Goal: Task Accomplishment & Management: Complete application form

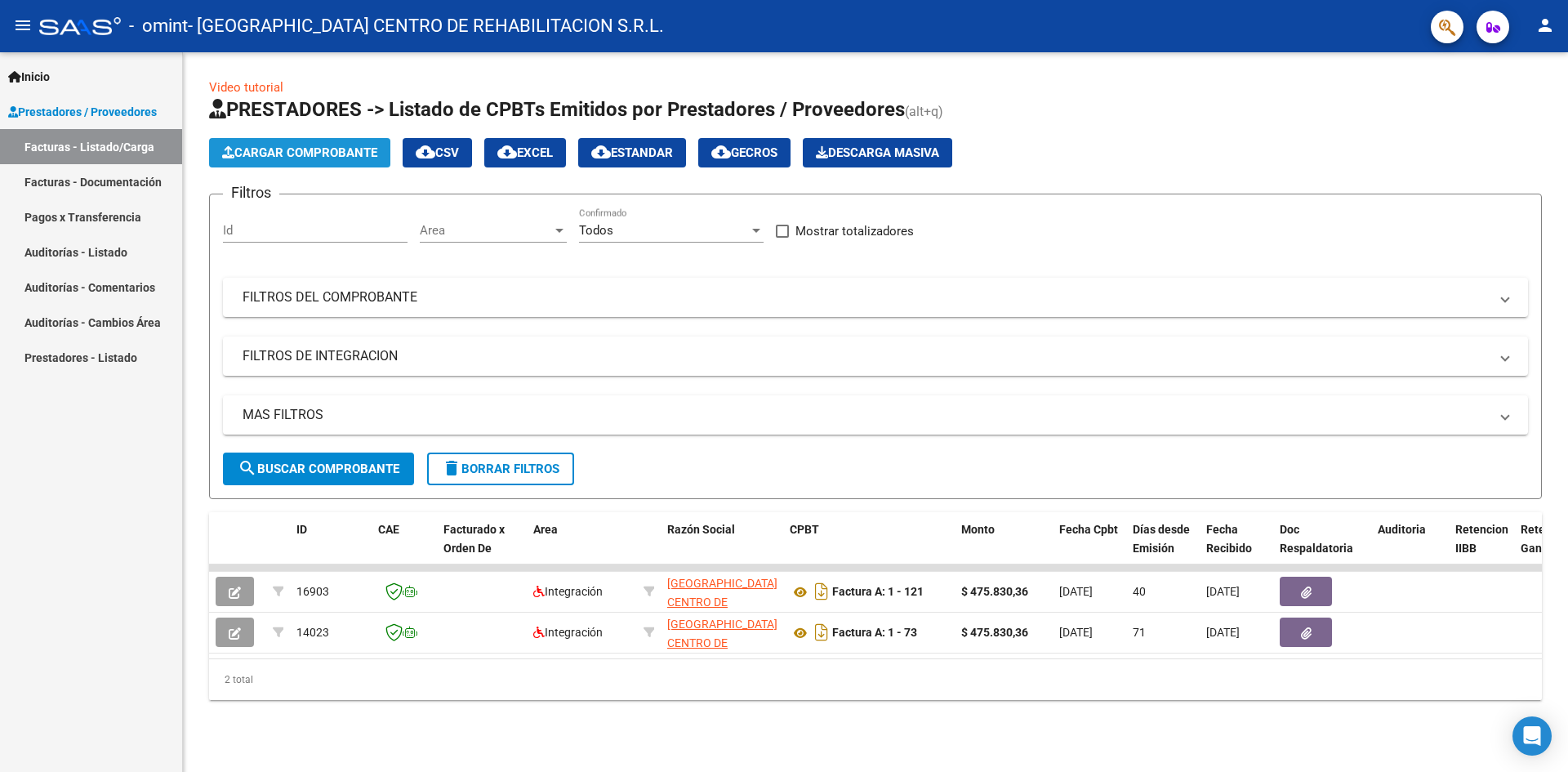
click at [324, 152] on span "Cargar Comprobante" at bounding box center [300, 153] width 156 height 15
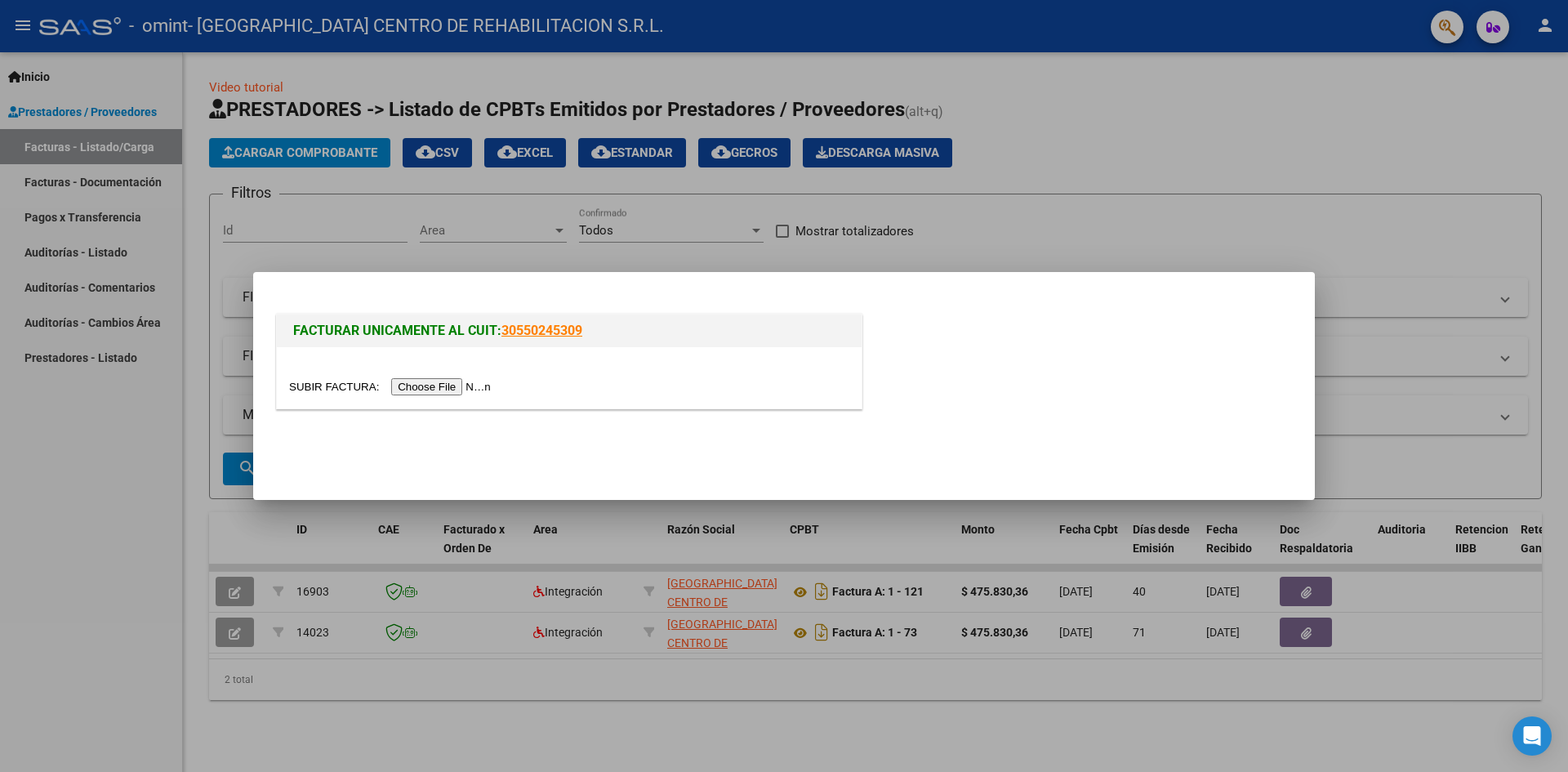
click at [421, 379] on input "file" at bounding box center [392, 386] width 207 height 17
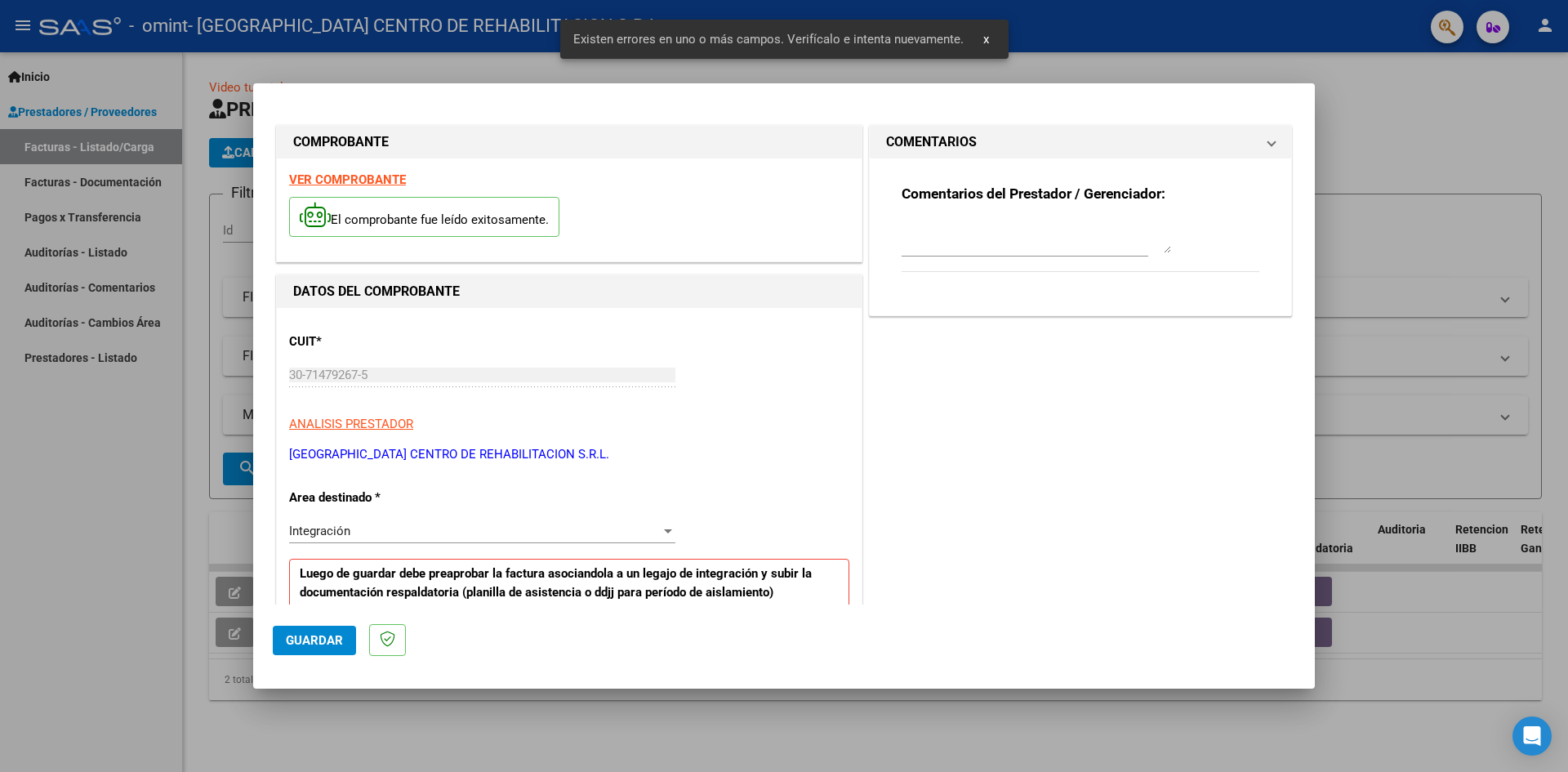
scroll to position [287, 0]
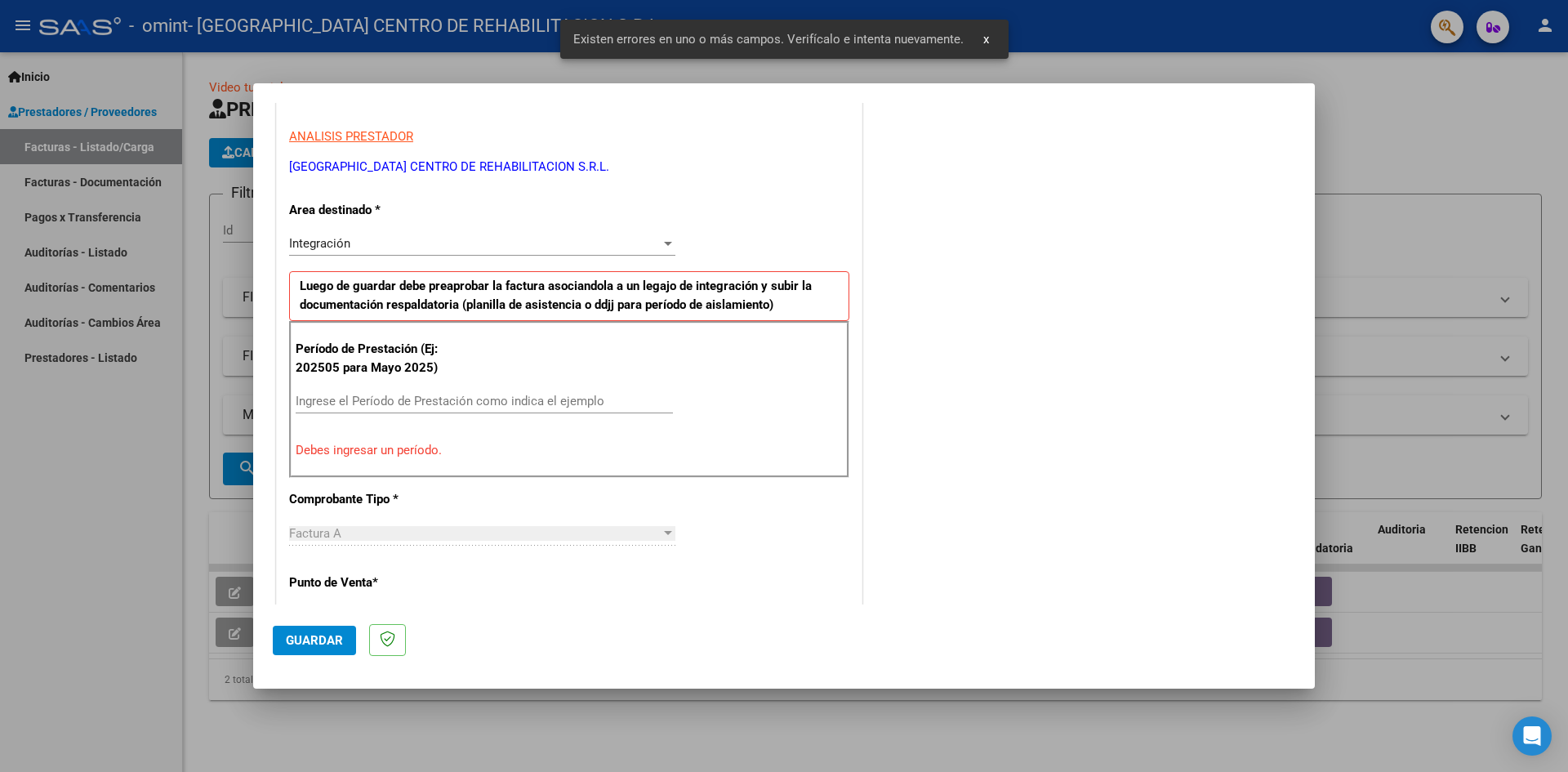
click at [388, 396] on input "Ingrese el Período de Prestación como indica el ejemplo" at bounding box center [484, 401] width 377 height 15
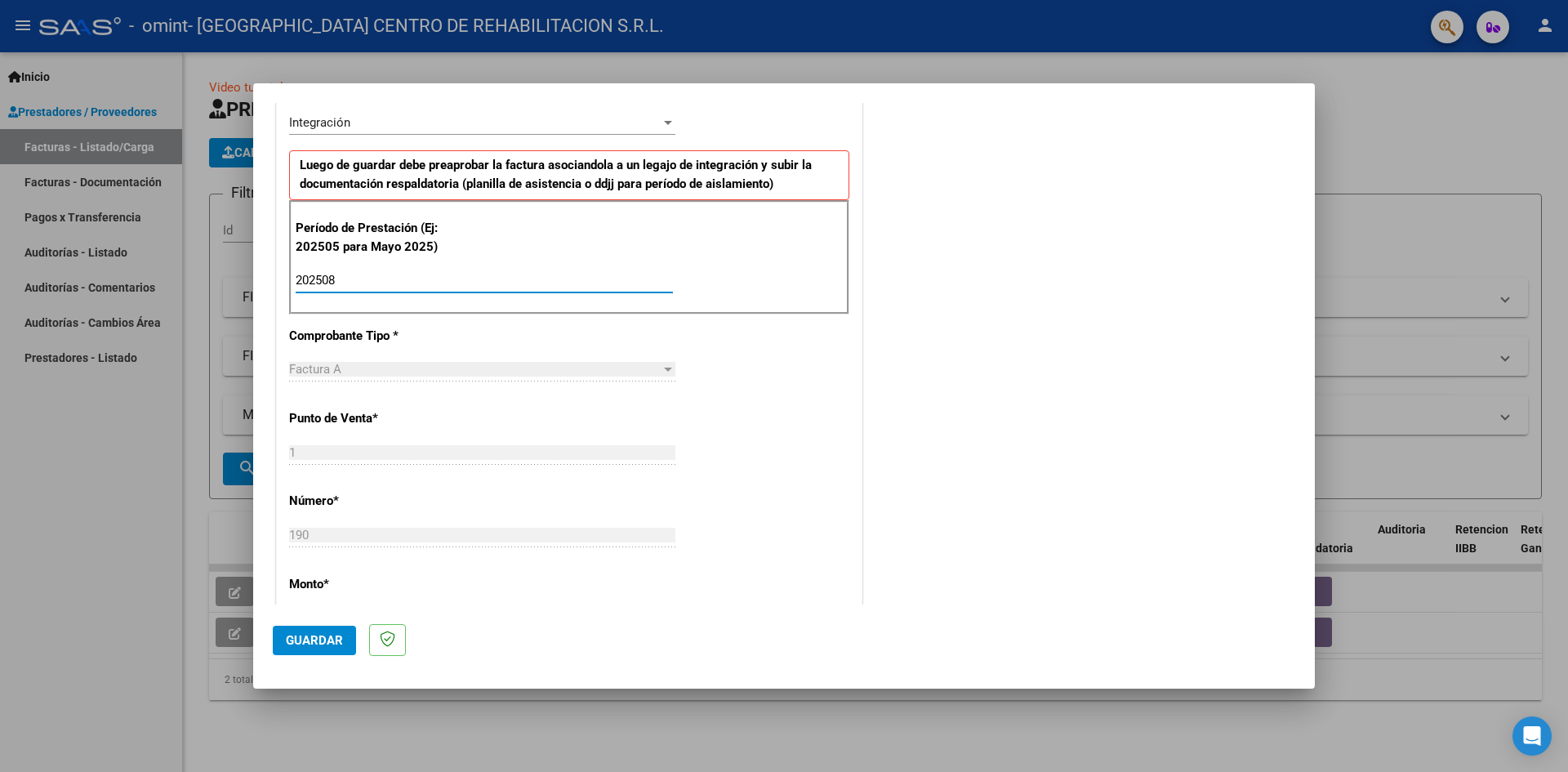
scroll to position [572, 0]
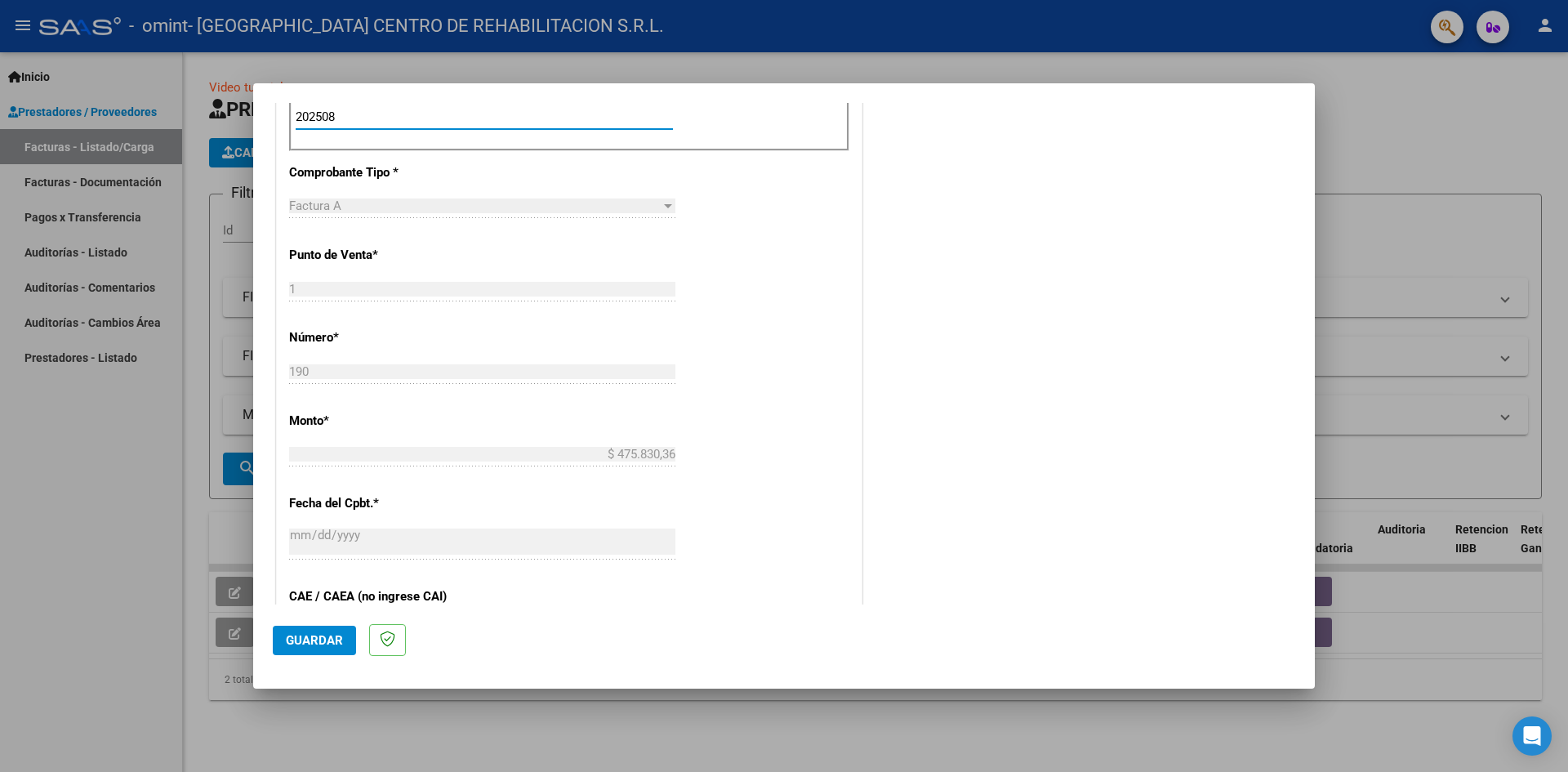
type input "202508"
click at [321, 640] on span "Guardar" at bounding box center [314, 640] width 57 height 15
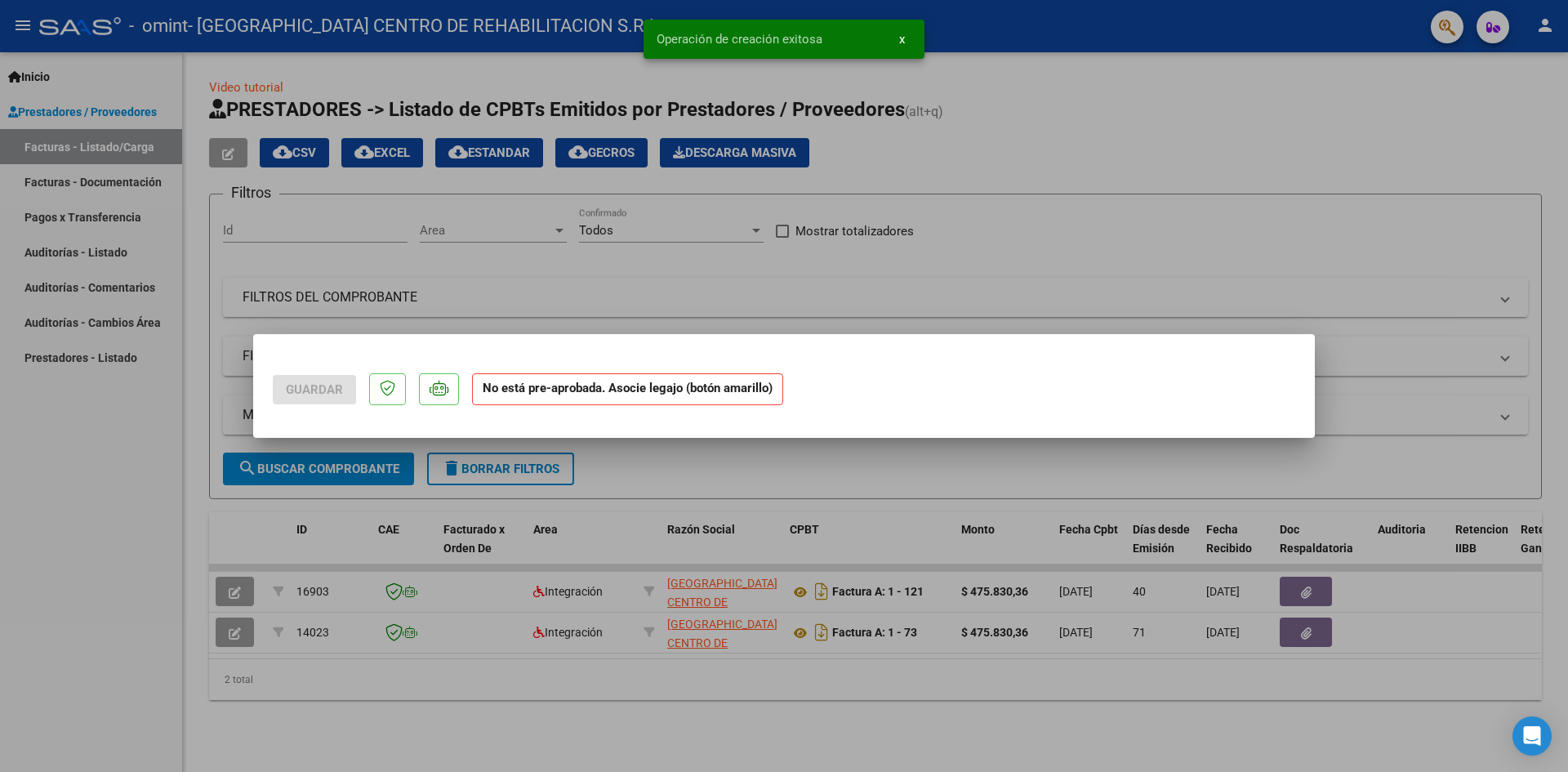
scroll to position [0, 0]
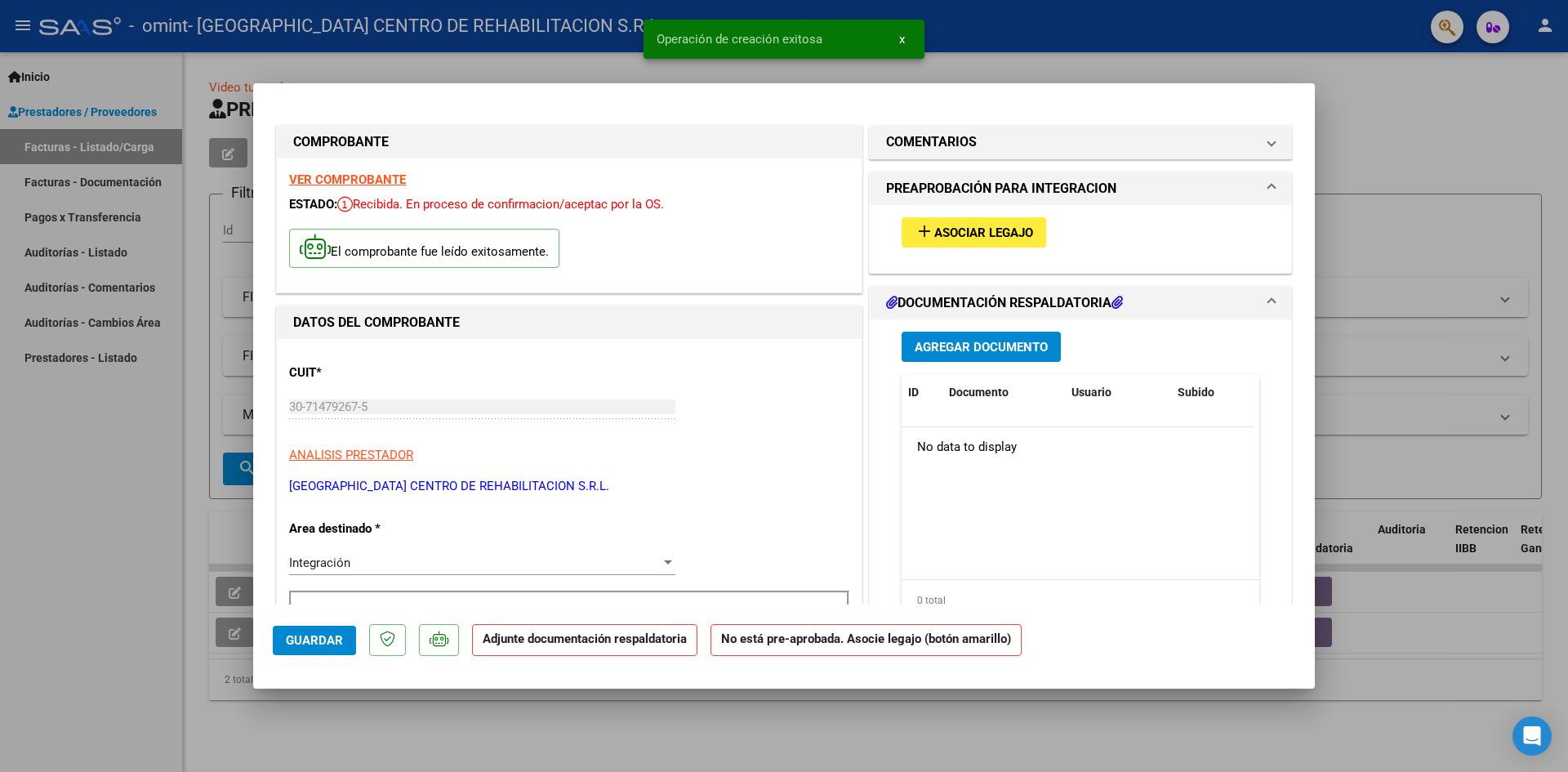
click at [952, 231] on span "Asociar Legajo" at bounding box center [983, 232] width 99 height 15
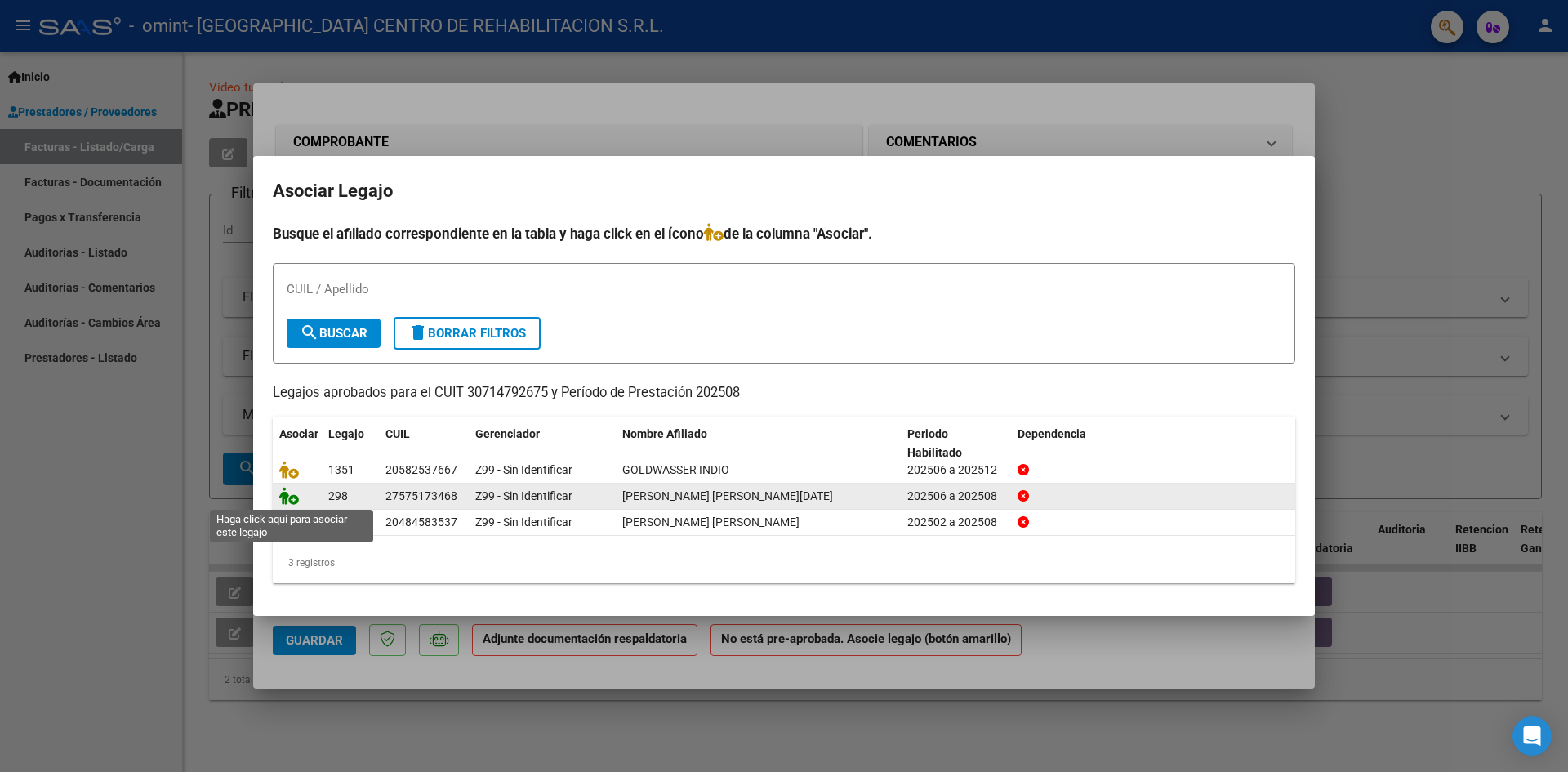
click at [292, 498] on icon at bounding box center [288, 496] width 19 height 18
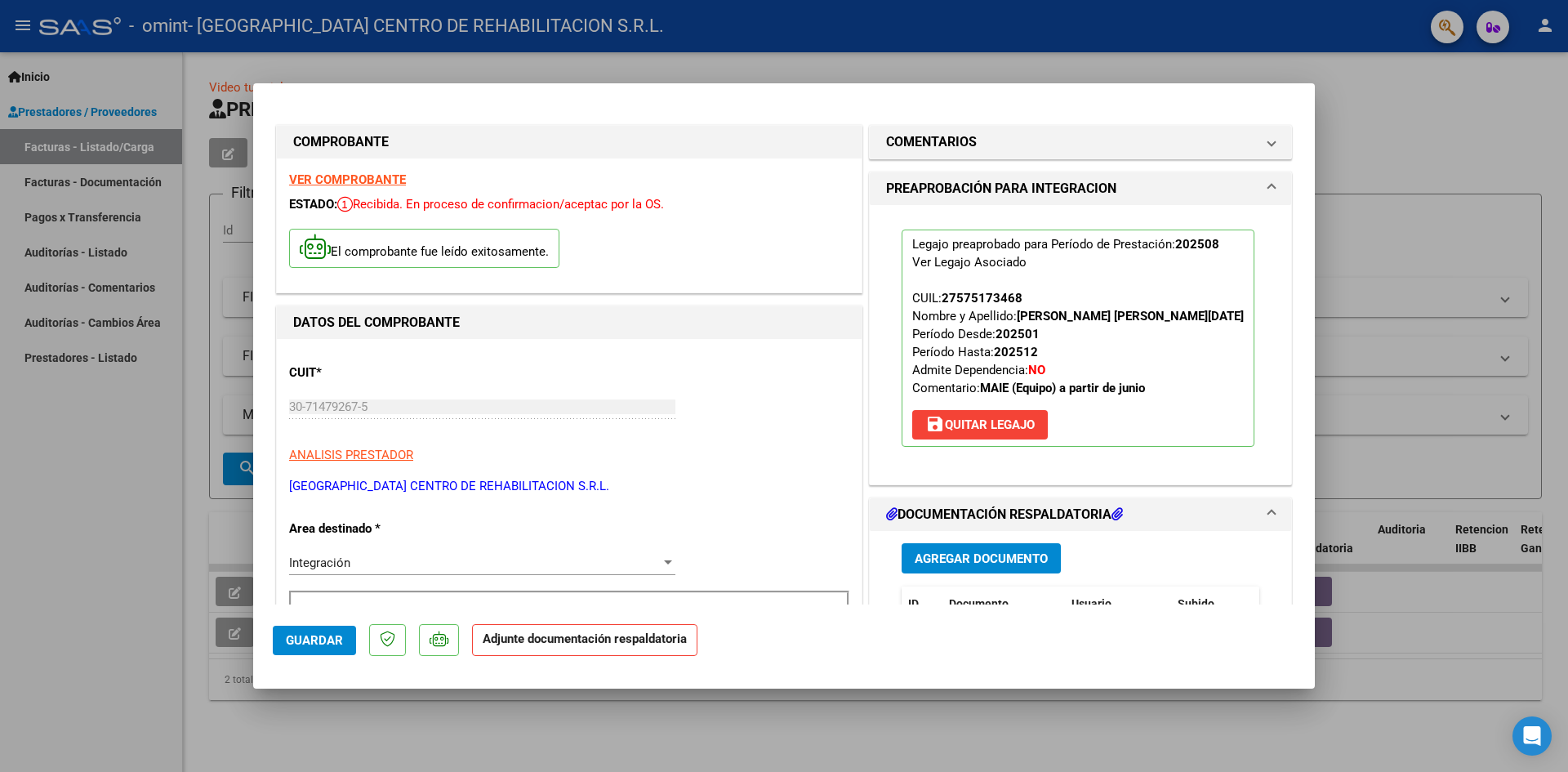
scroll to position [327, 0]
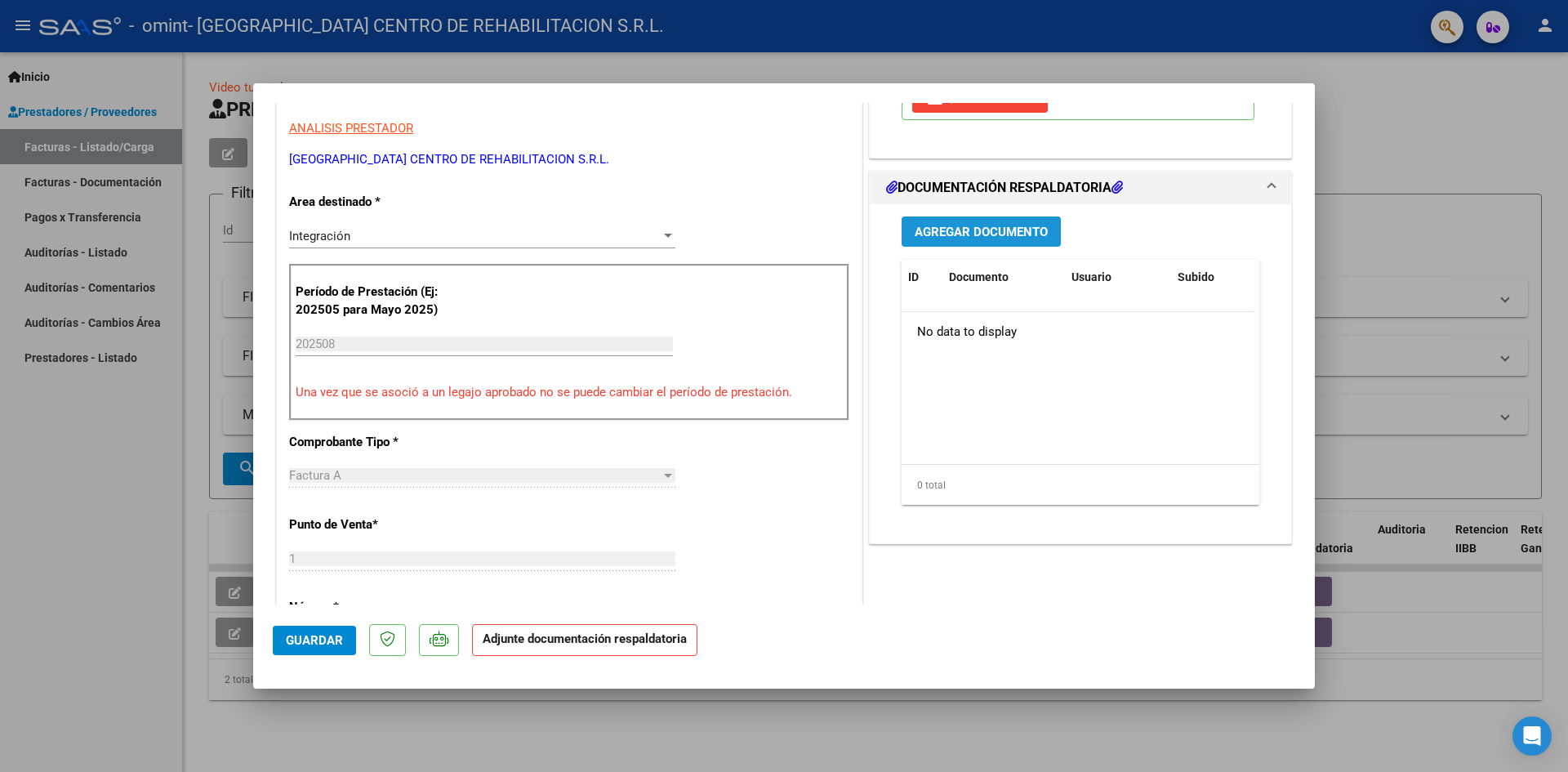
click at [985, 230] on span "Agregar Documento" at bounding box center [981, 231] width 133 height 15
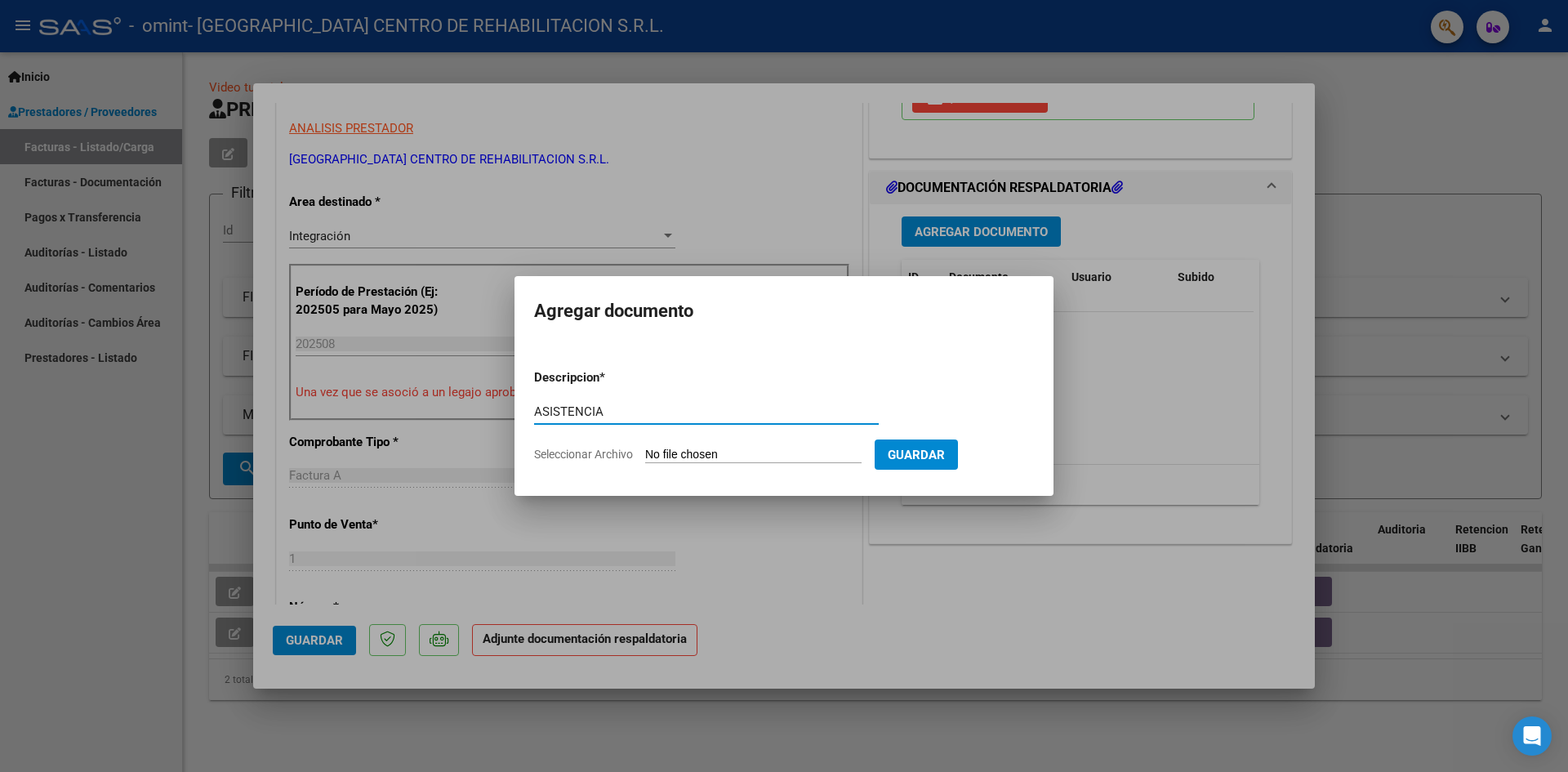
type input "ASISTENCIA"
click at [744, 451] on input "Seleccionar Archivo" at bounding box center [753, 455] width 217 height 16
type input "C:\fakepath\[PERSON_NAME] [PERSON_NAME] 25 ASISTENCIA SAIE.PDF"
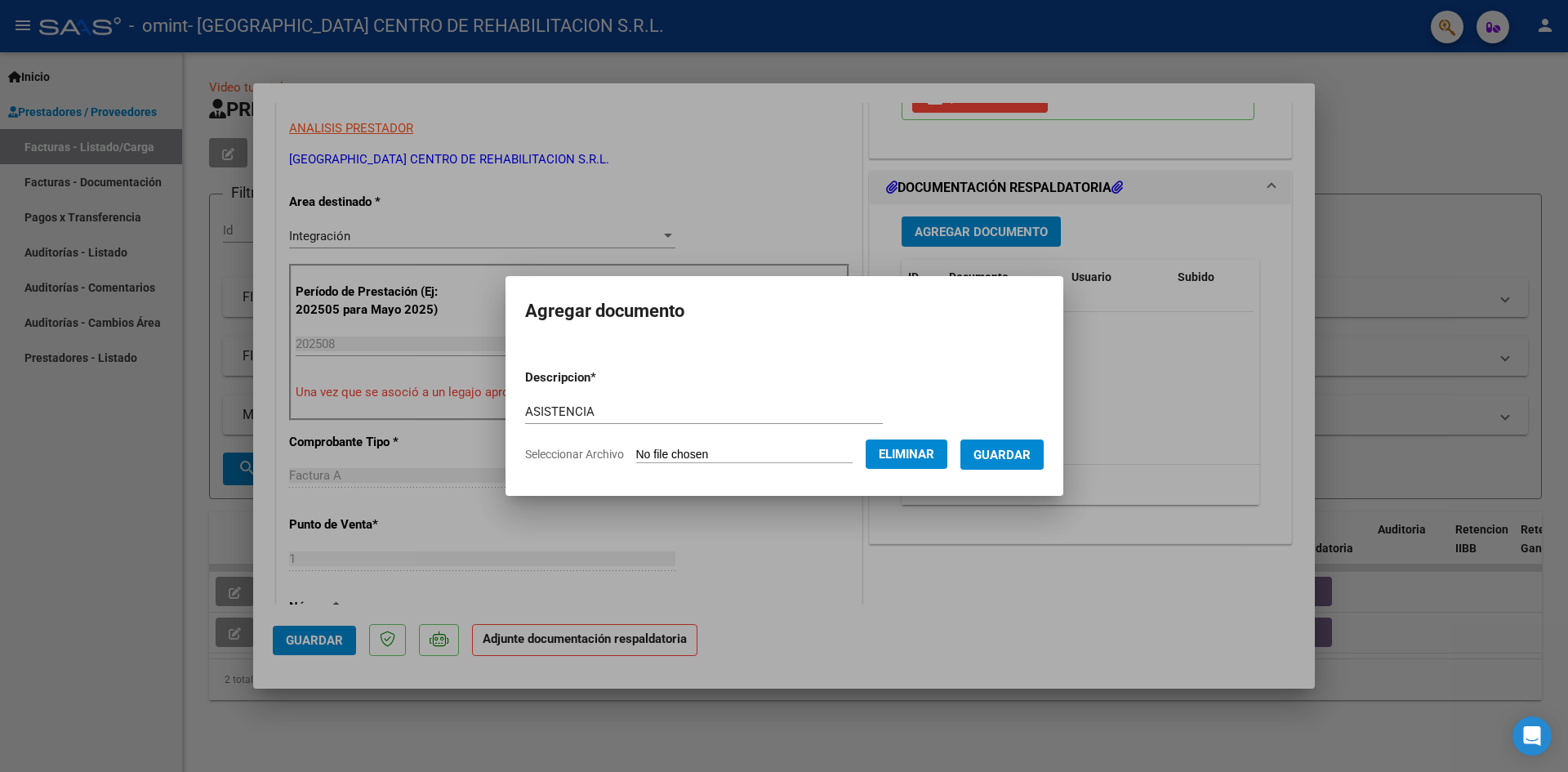
click at [991, 460] on span "Guardar" at bounding box center [1002, 455] width 57 height 15
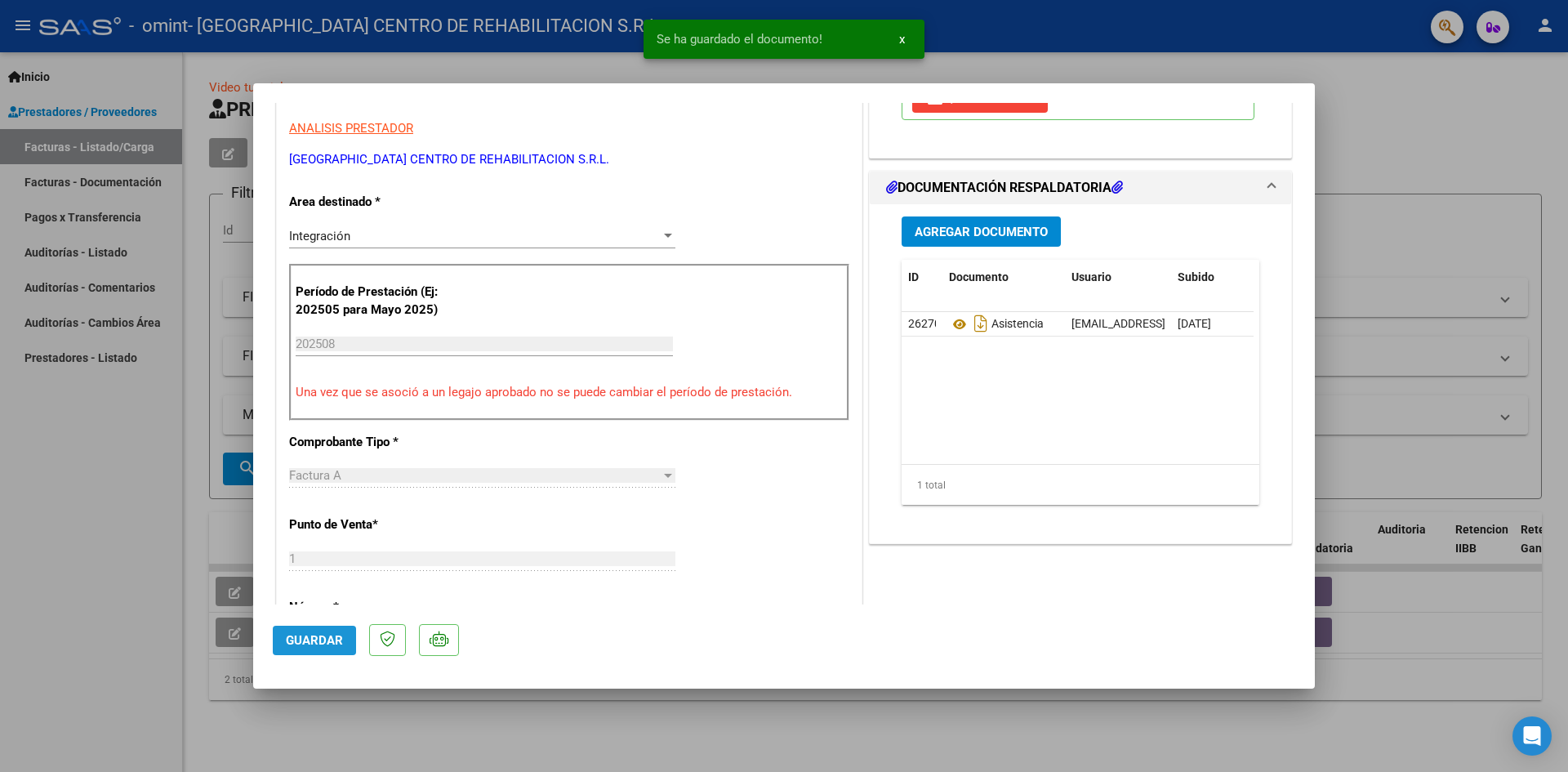
click at [321, 642] on span "Guardar" at bounding box center [314, 640] width 57 height 15
click at [40, 566] on div at bounding box center [784, 386] width 1568 height 772
type input "$ 0,00"
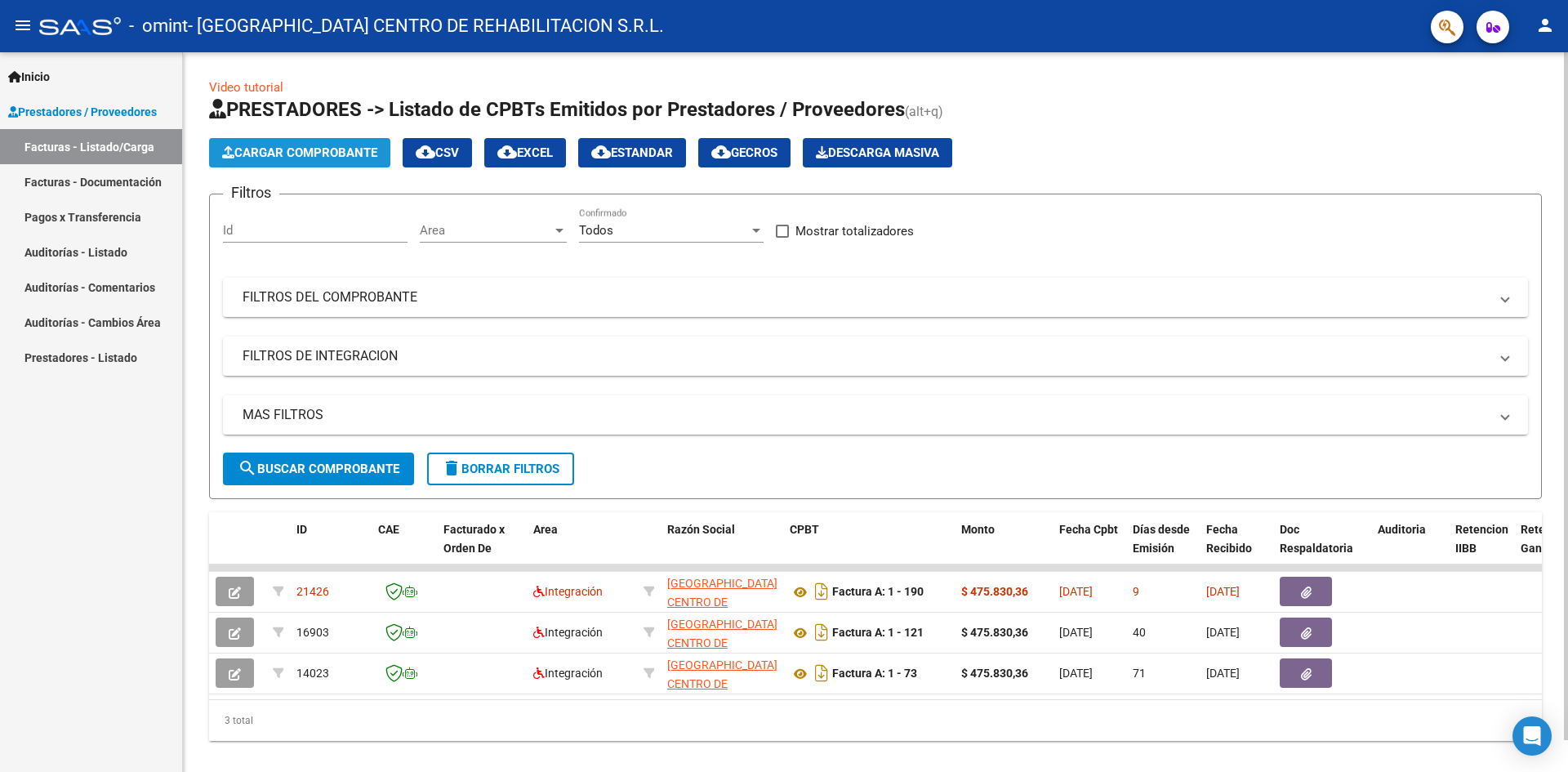
click at [273, 154] on span "Cargar Comprobante" at bounding box center [300, 153] width 156 height 15
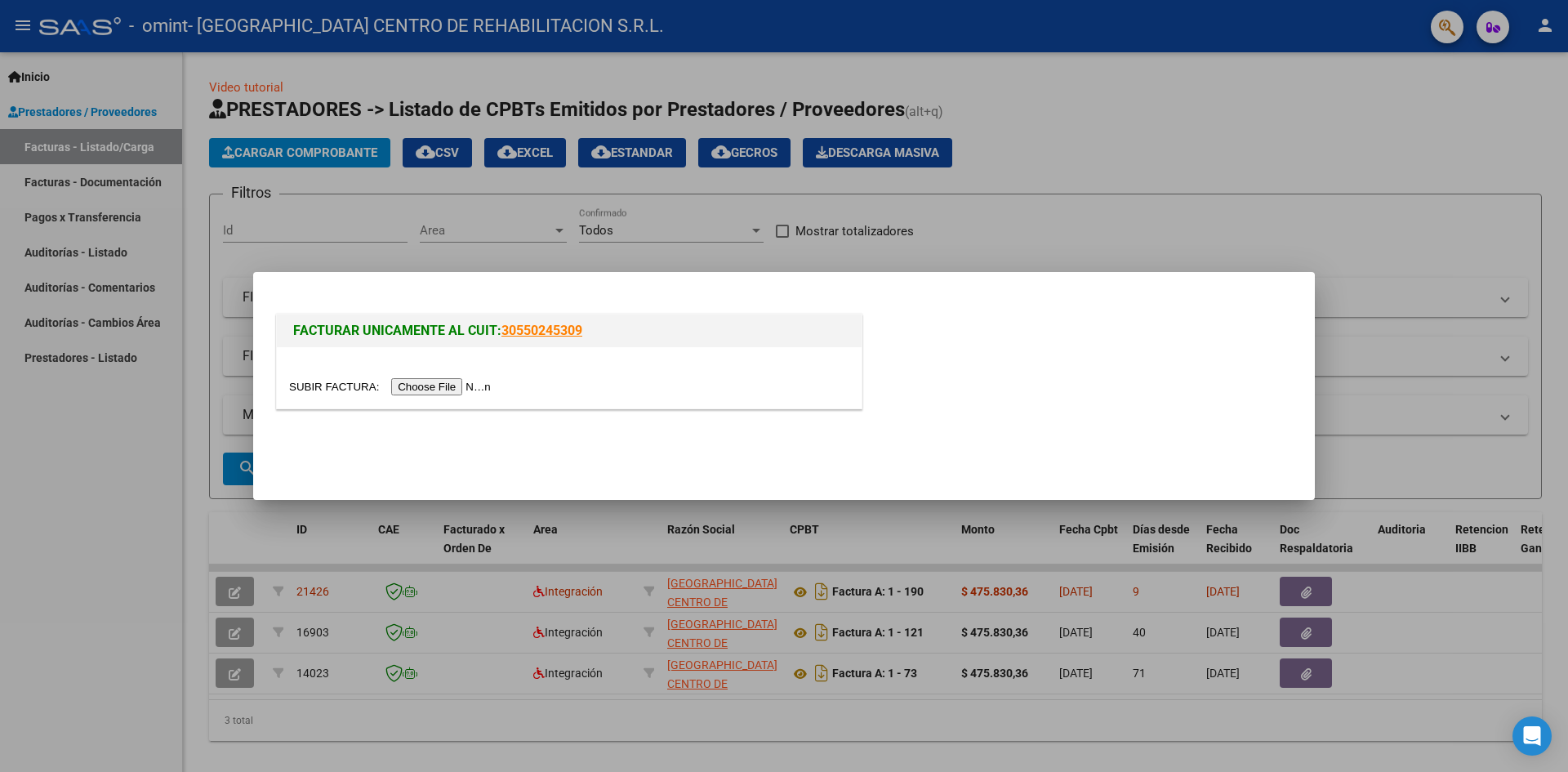
click at [437, 377] on div at bounding box center [569, 386] width 560 height 19
click at [461, 384] on input "file" at bounding box center [392, 386] width 207 height 17
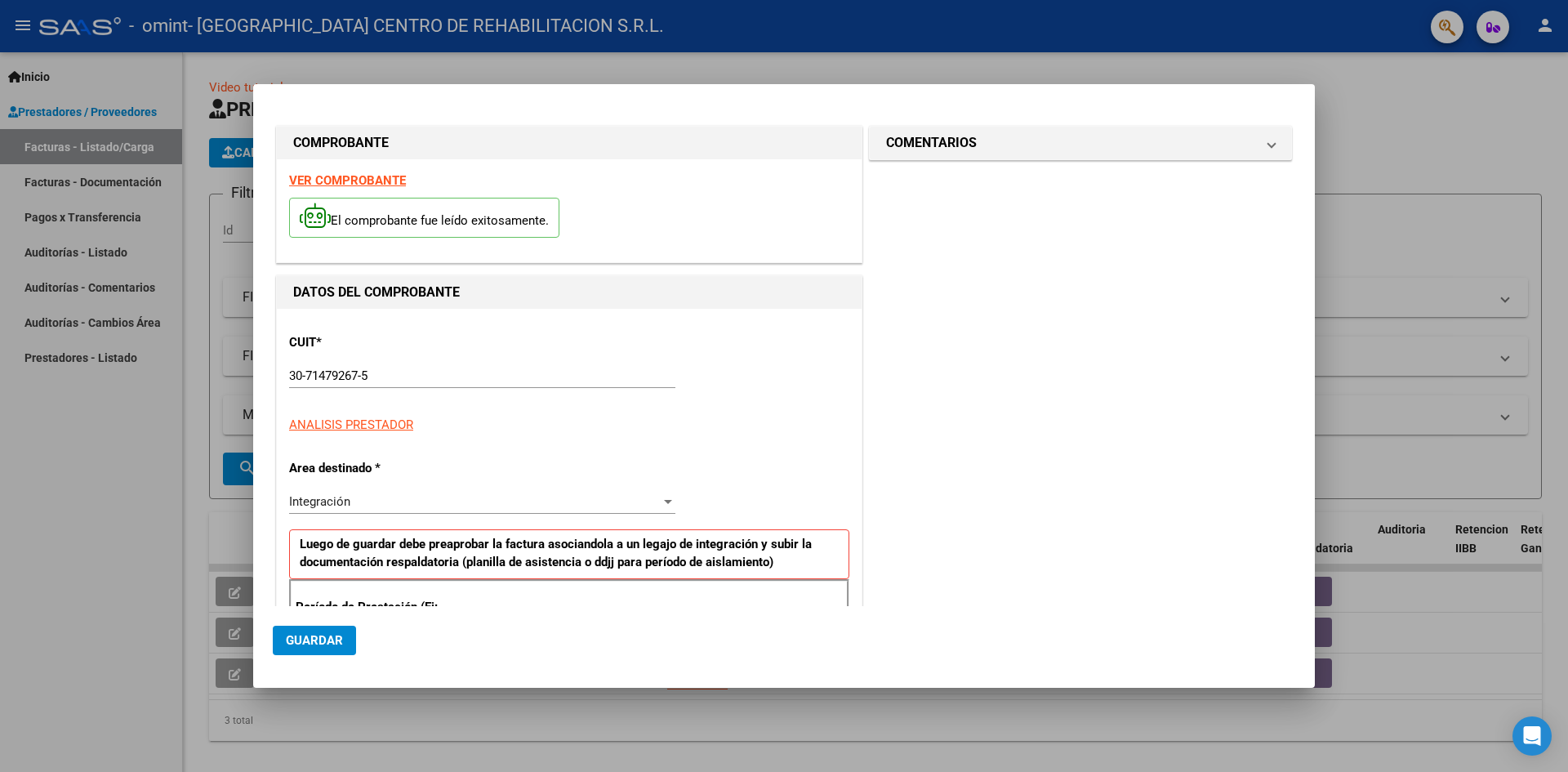
scroll to position [317, 0]
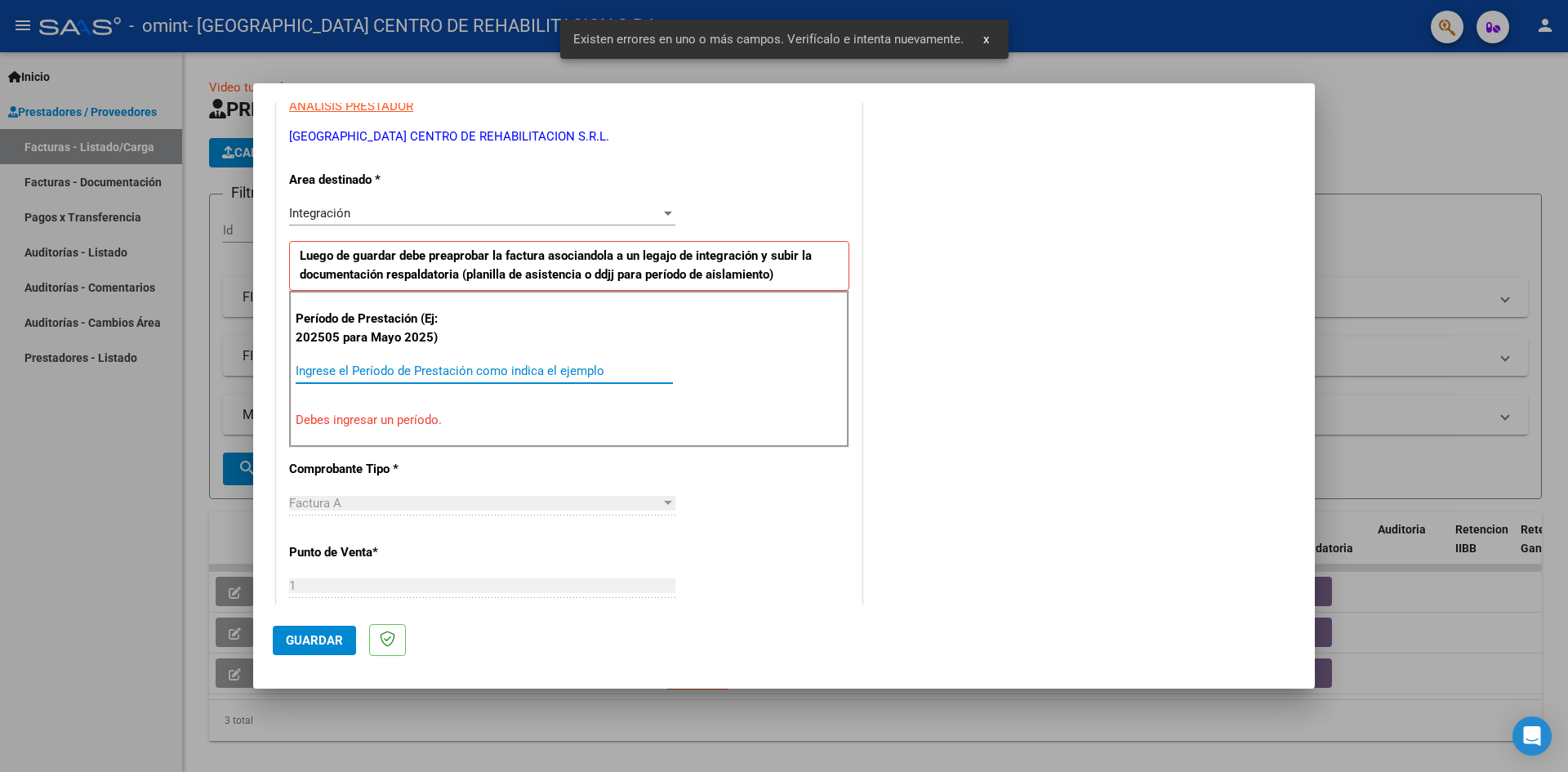
click at [490, 371] on input "Ingrese el Período de Prestación como indica el ejemplo" at bounding box center [484, 370] width 377 height 15
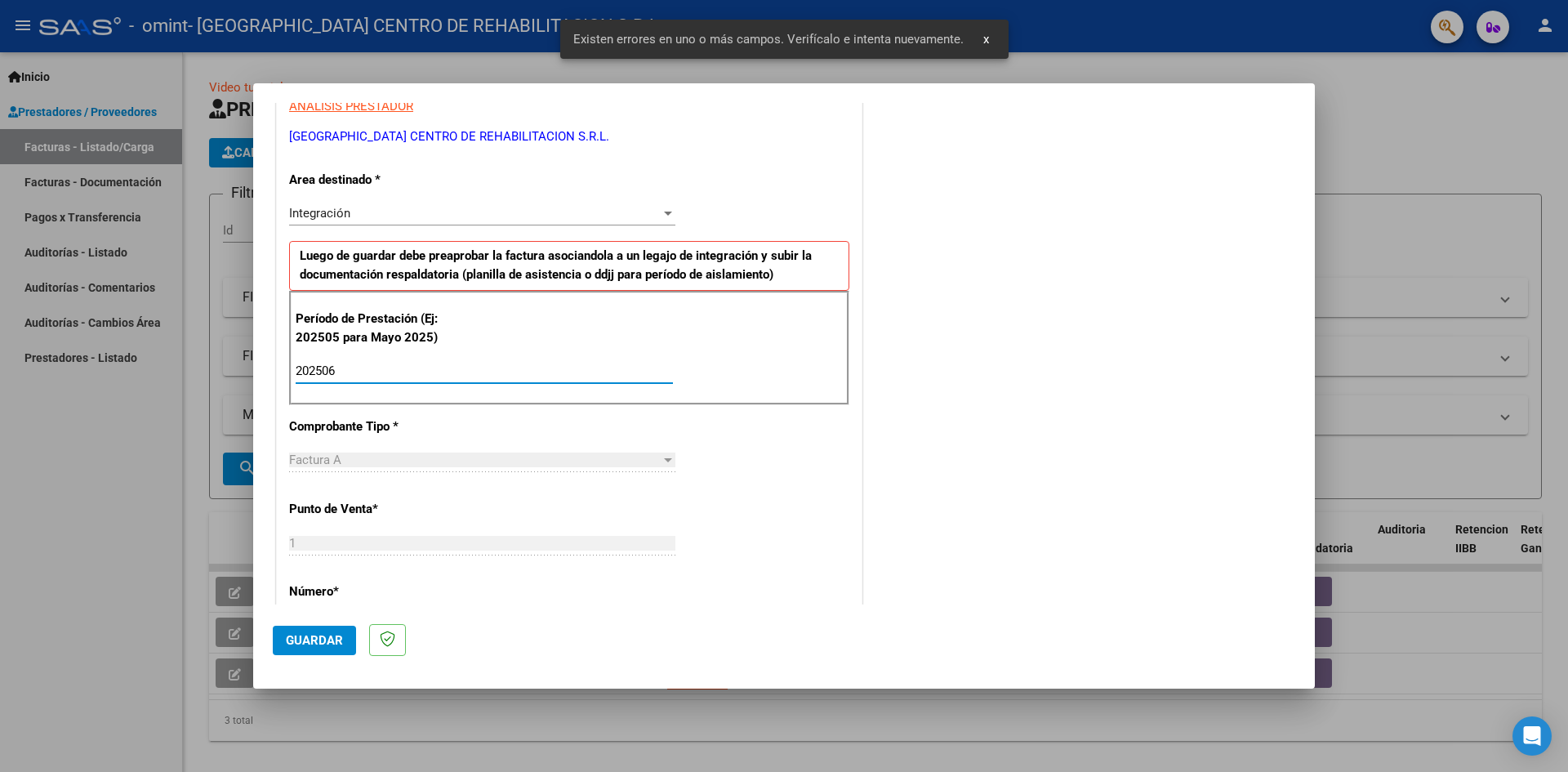
type input "202506"
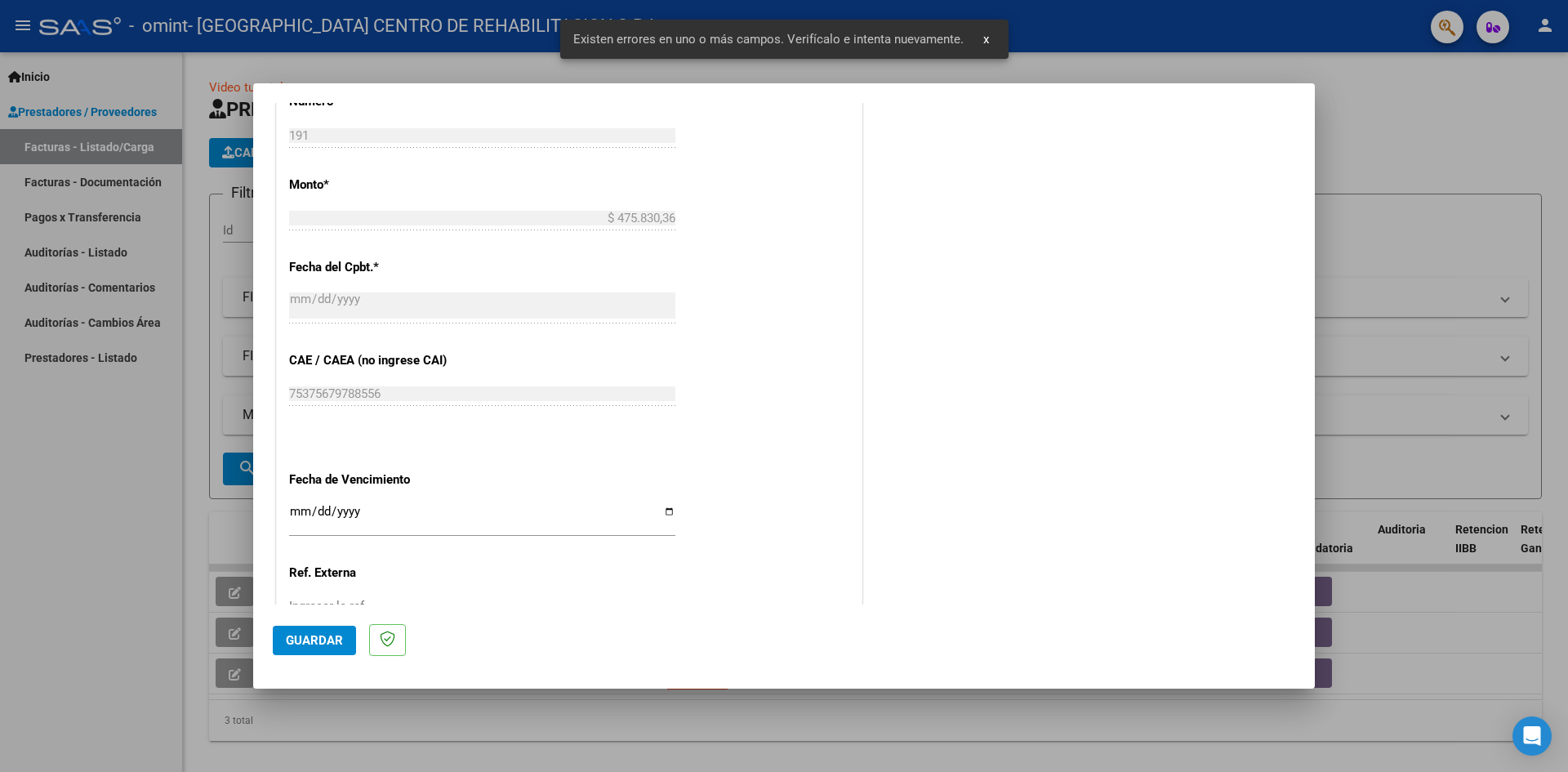
scroll to position [936, 0]
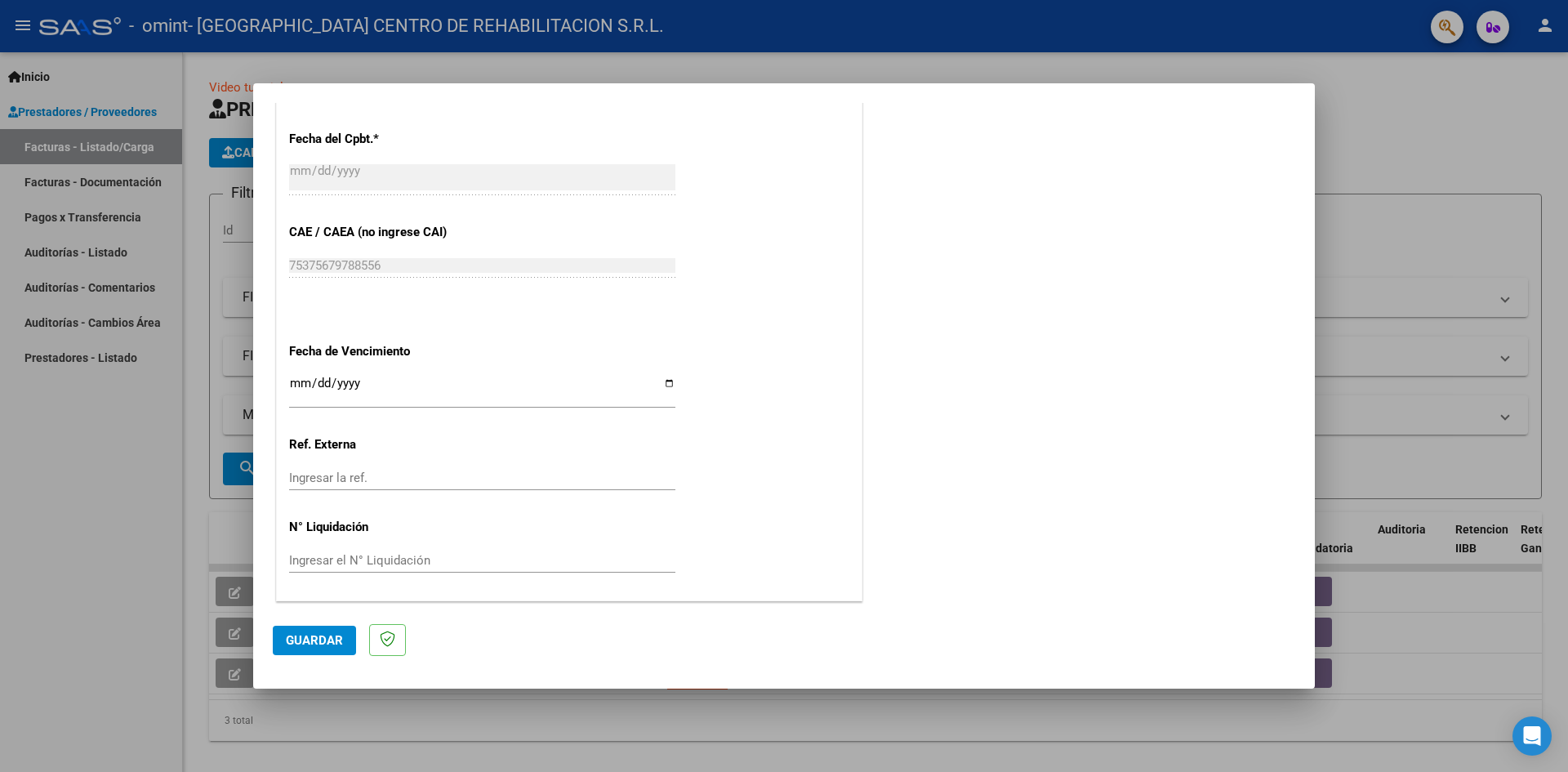
click at [327, 635] on span "Guardar" at bounding box center [314, 640] width 57 height 15
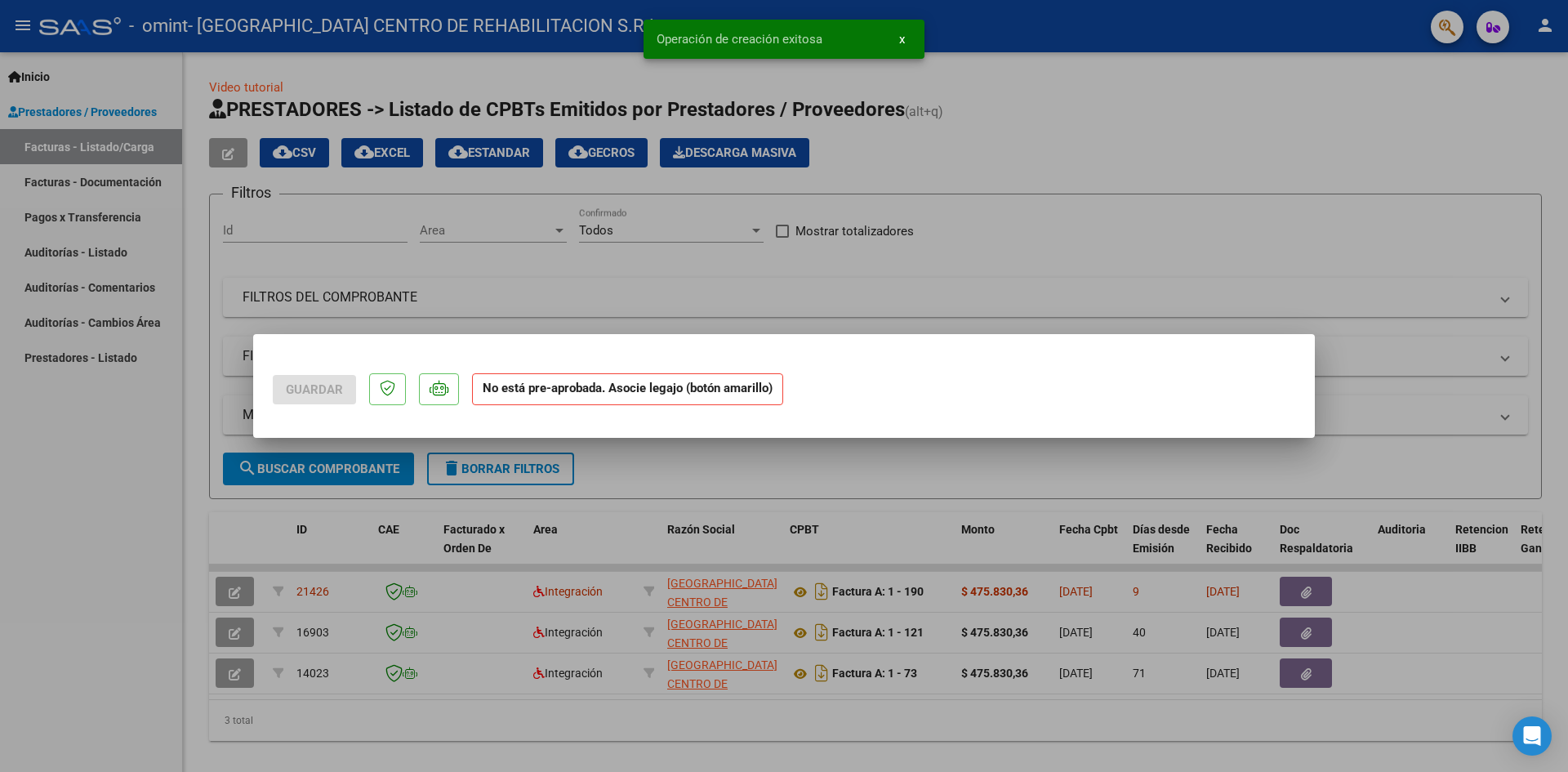
scroll to position [0, 0]
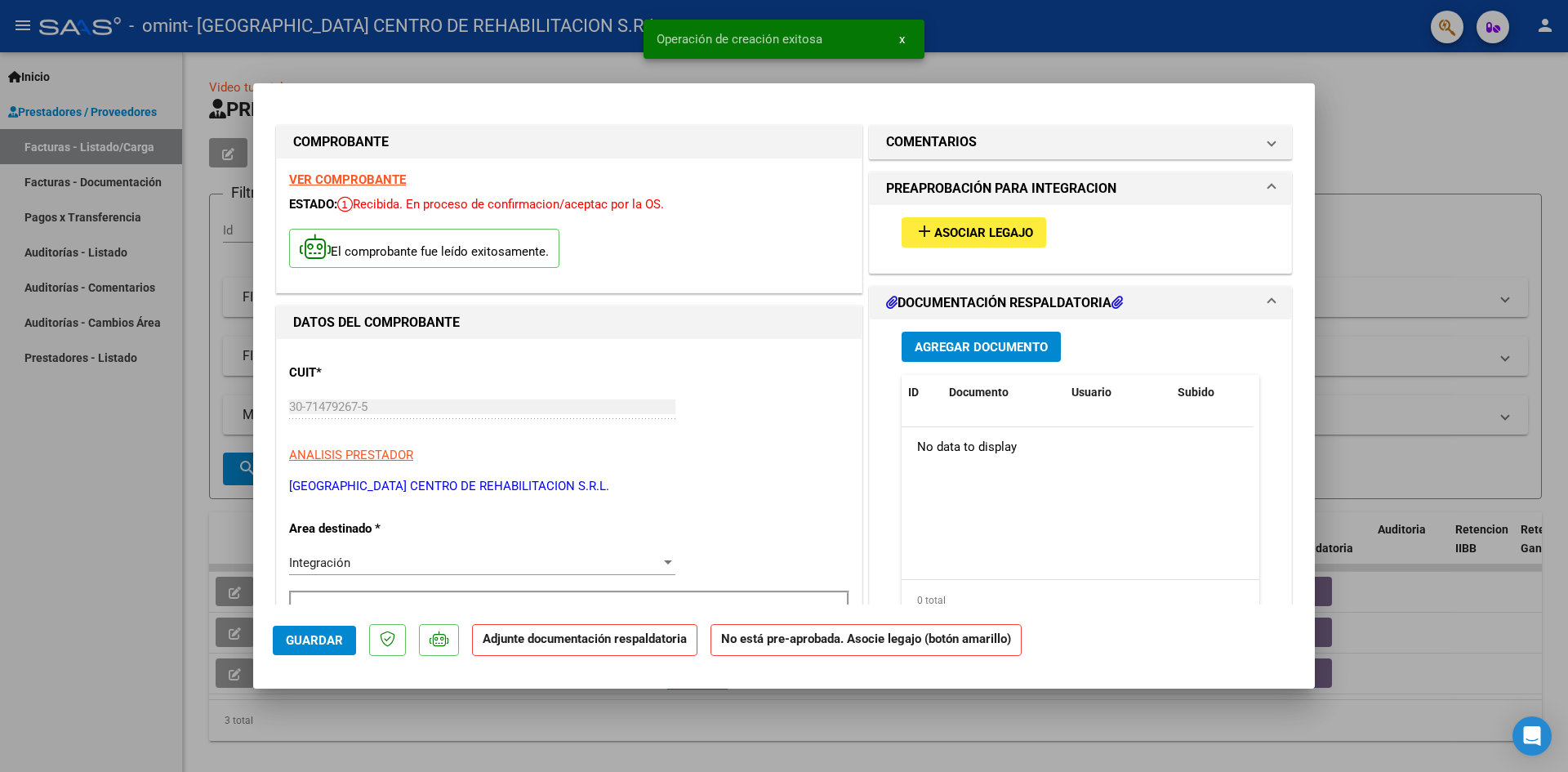
click at [991, 232] on span "Asociar Legajo" at bounding box center [983, 232] width 99 height 15
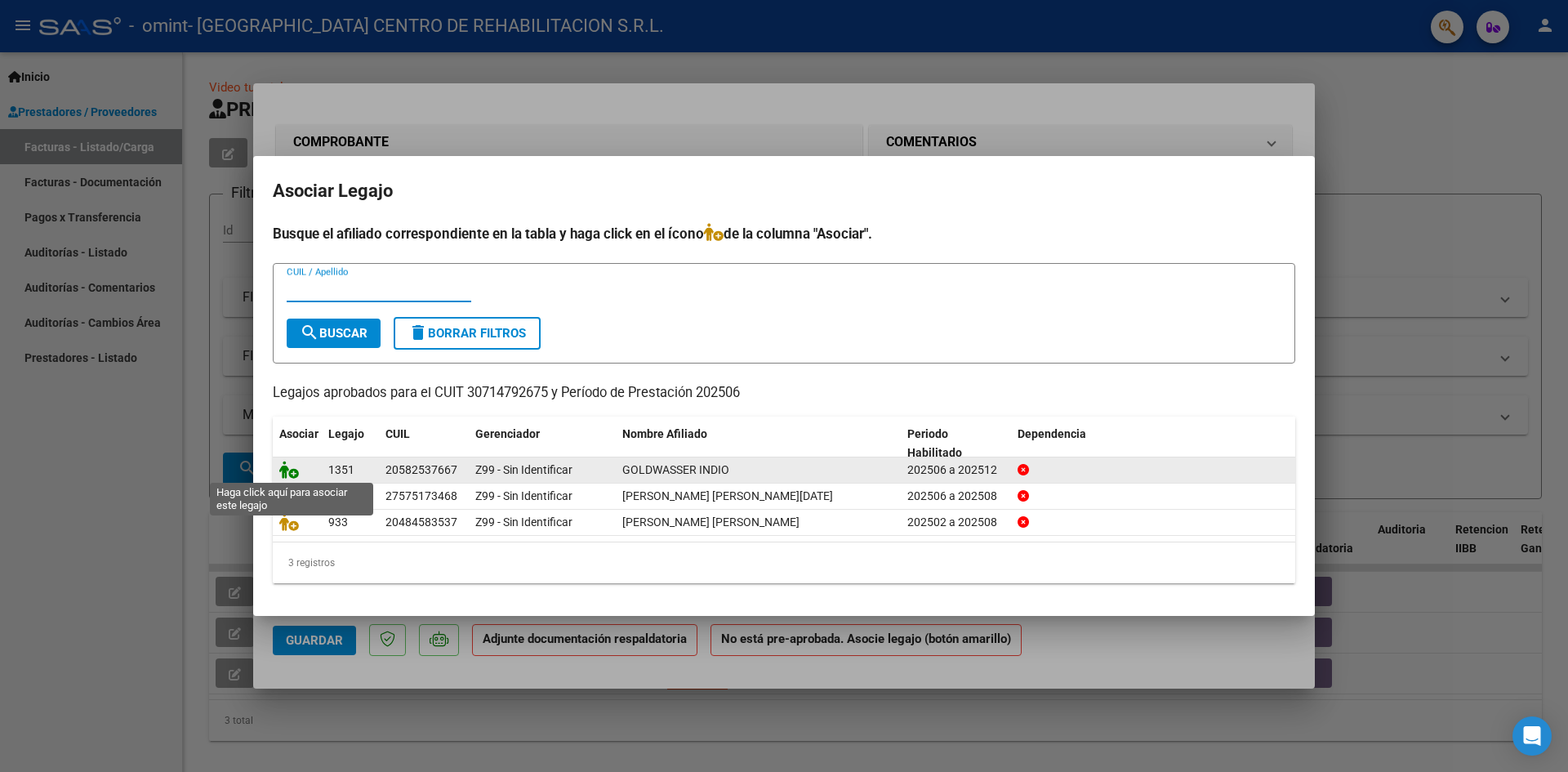
click at [293, 474] on icon at bounding box center [288, 469] width 19 height 18
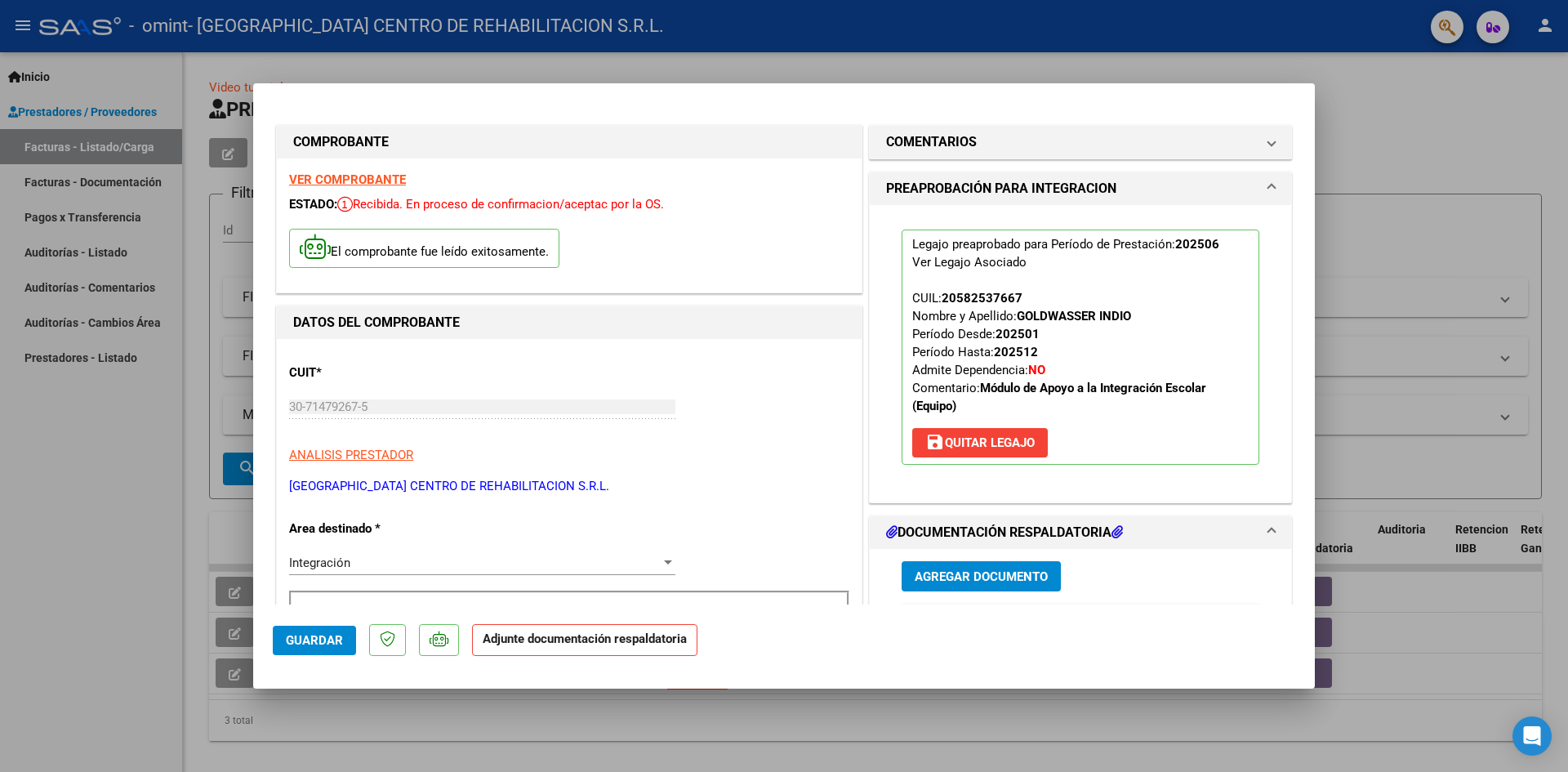
scroll to position [164, 0]
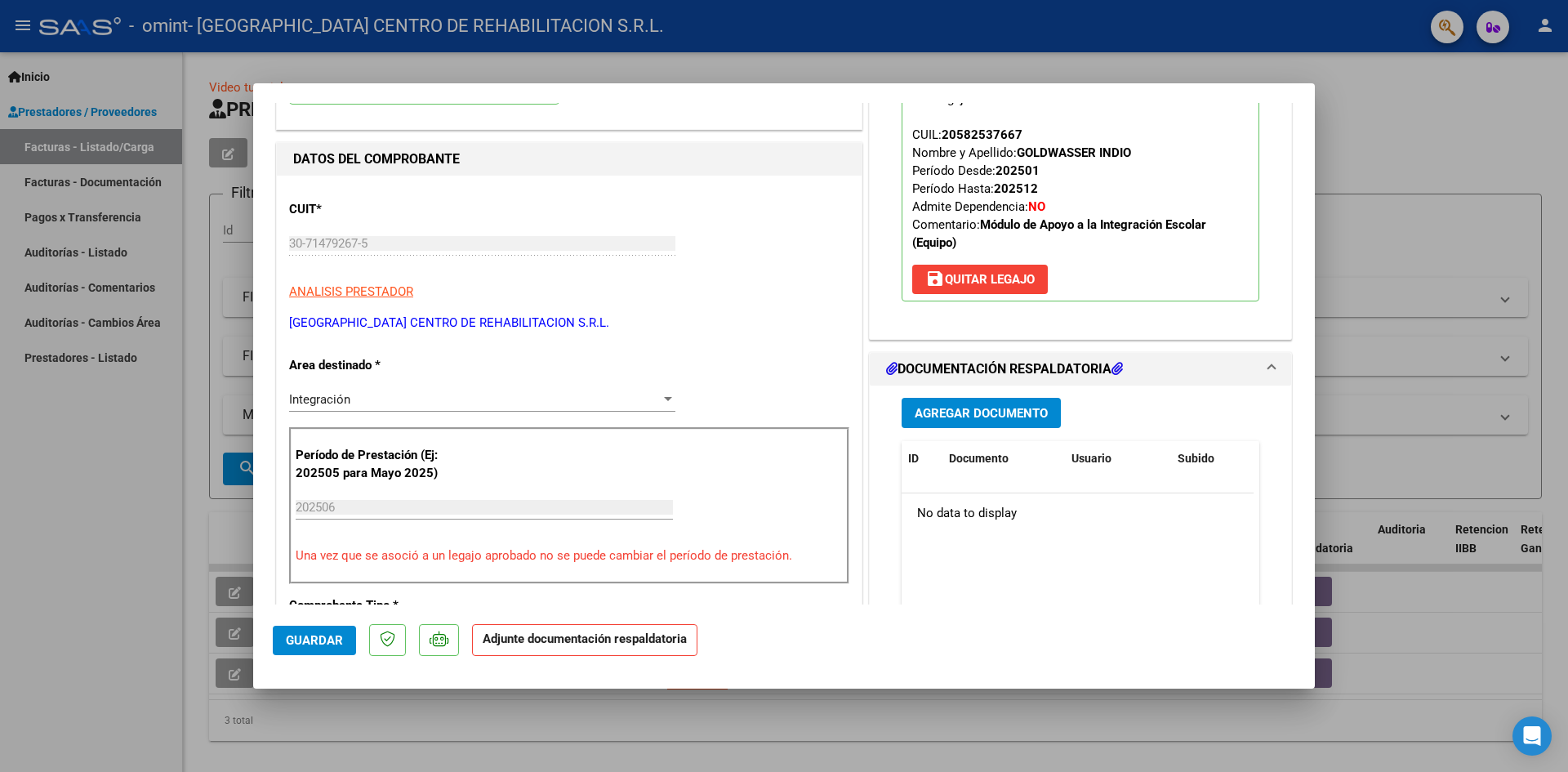
click at [1000, 419] on span "Agregar Documento" at bounding box center [981, 413] width 133 height 15
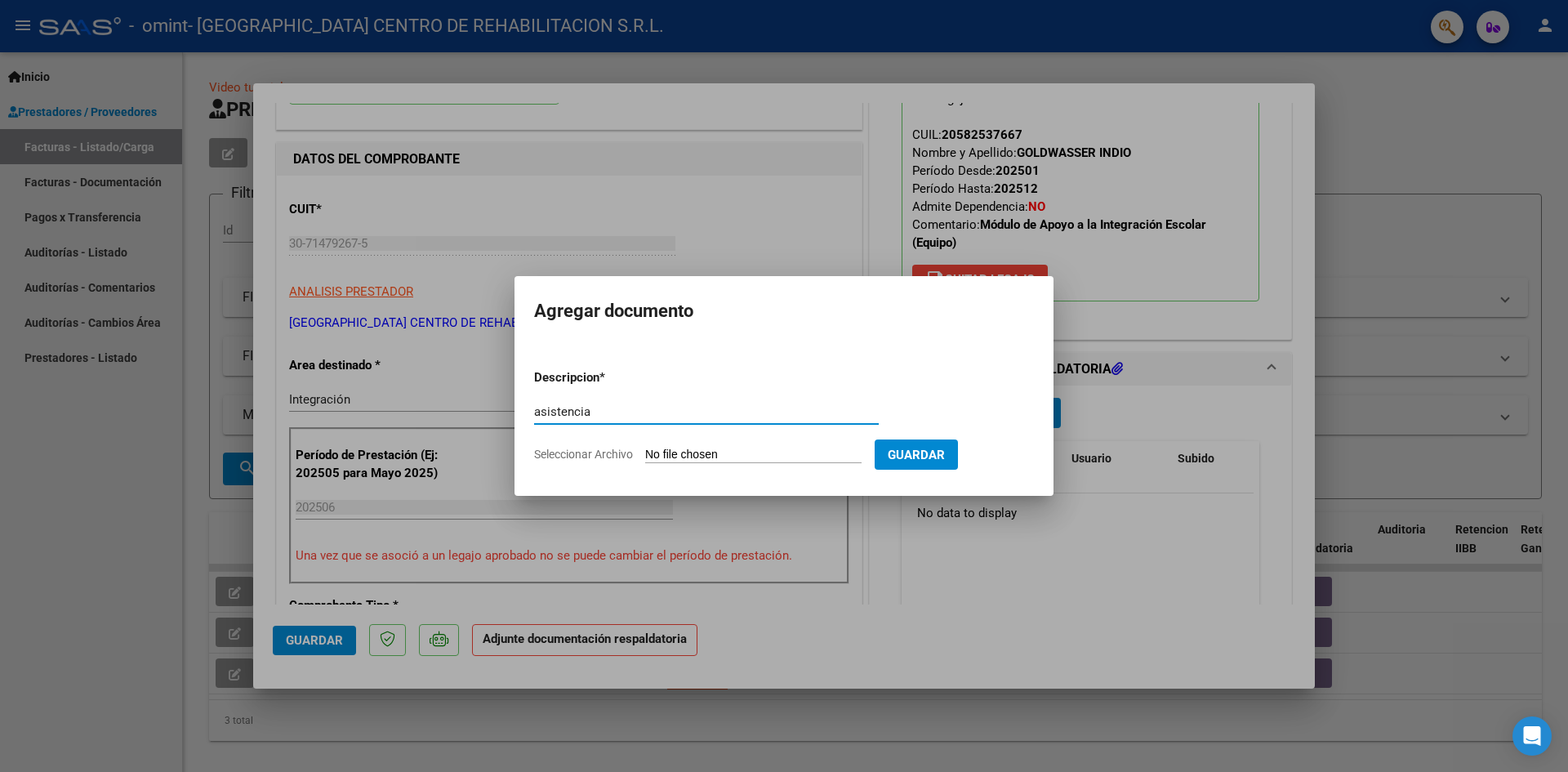
type input "asistencia"
click at [717, 455] on input "Seleccionar Archivo" at bounding box center [753, 455] width 217 height 16
click at [811, 447] on input "Seleccionar Archivo" at bounding box center [753, 455] width 217 height 16
click at [703, 447] on input "Seleccionar Archivo" at bounding box center [753, 455] width 217 height 16
click at [744, 448] on input "Seleccionar Archivo" at bounding box center [753, 455] width 217 height 16
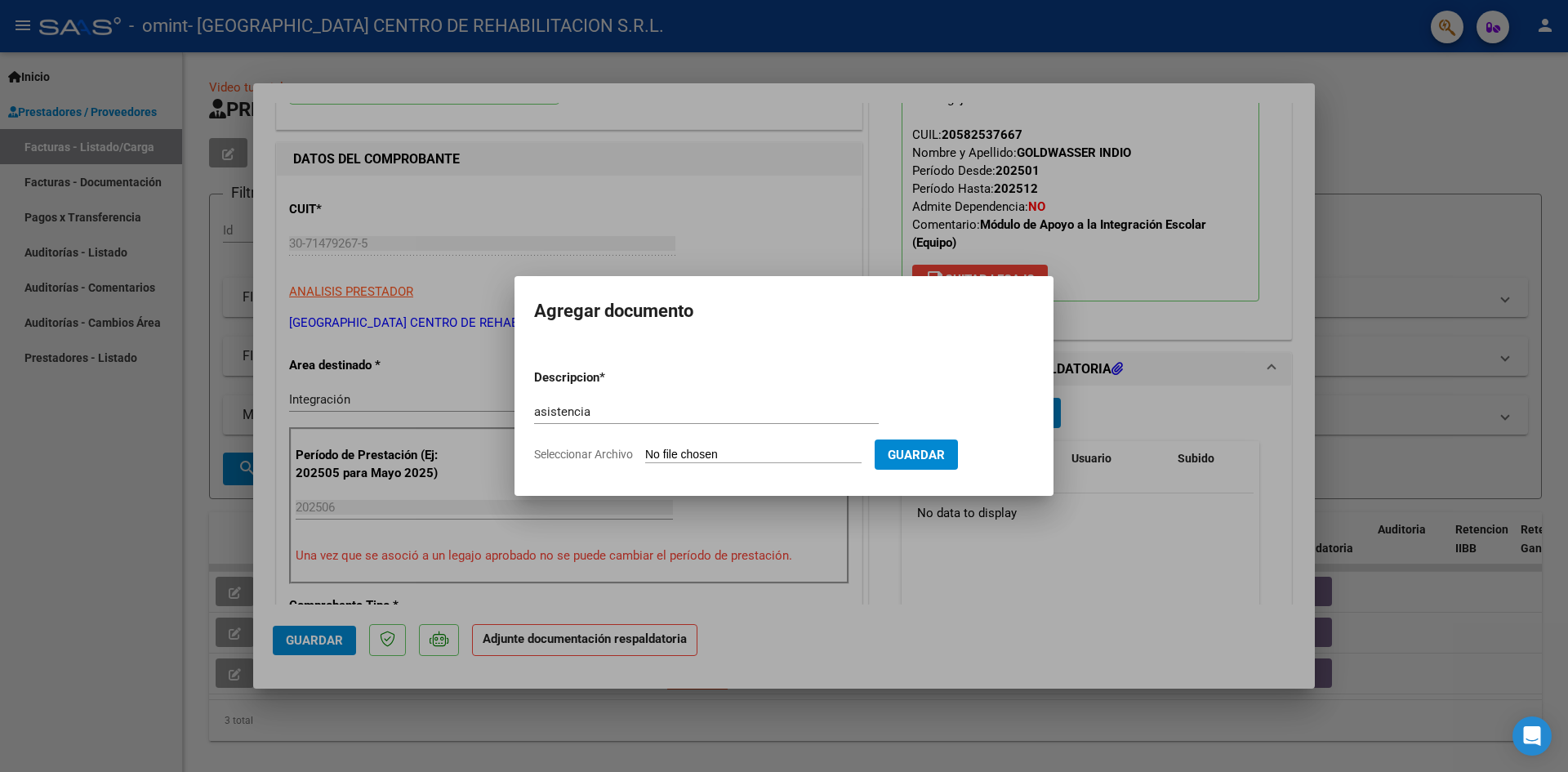
type input "C:\fakepath\Indio [PERSON_NAME] ASISTENCIA SAIE JUNIO 2025 (1).pdf"
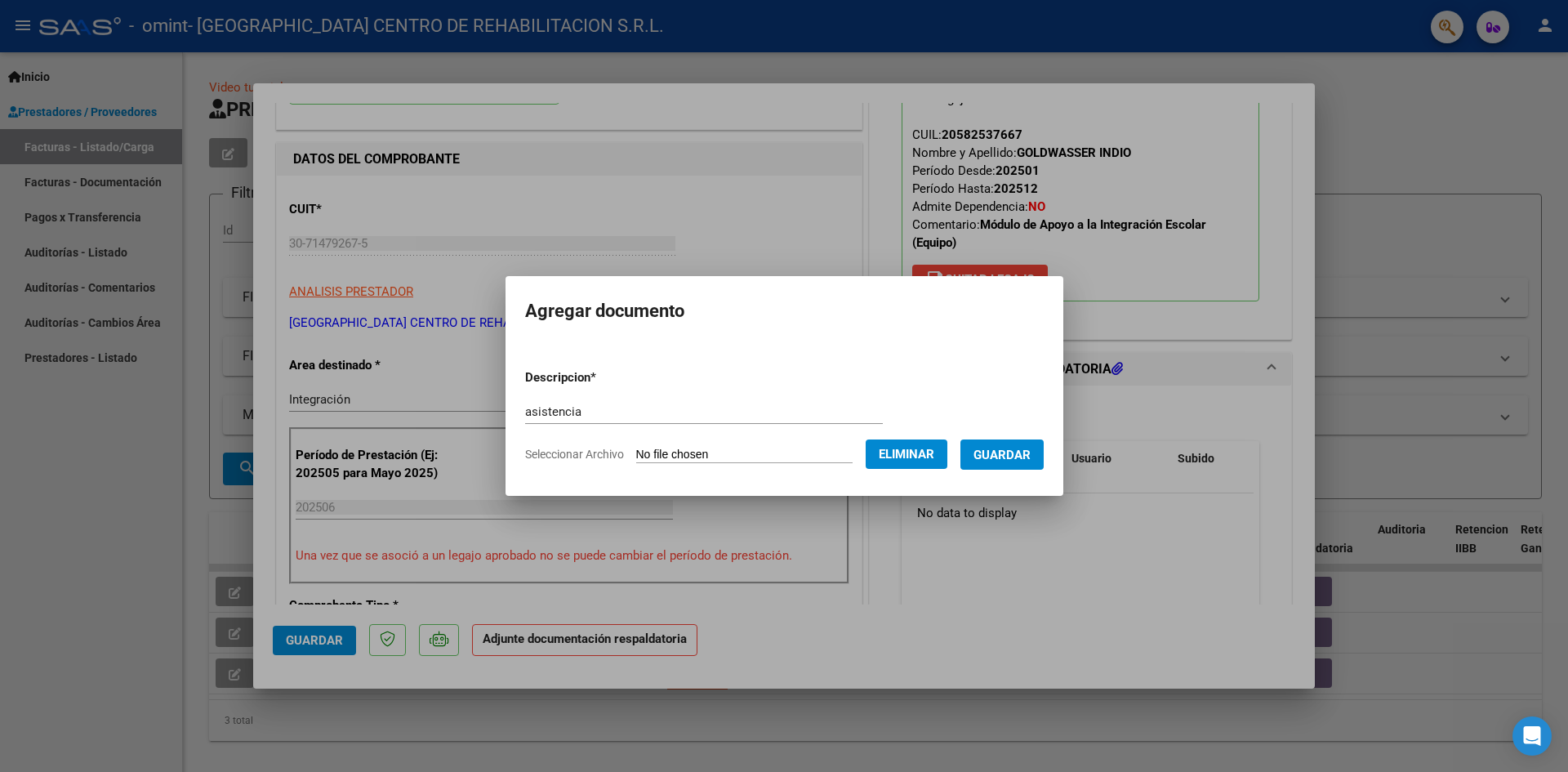
click at [1021, 457] on span "Guardar" at bounding box center [1002, 455] width 57 height 15
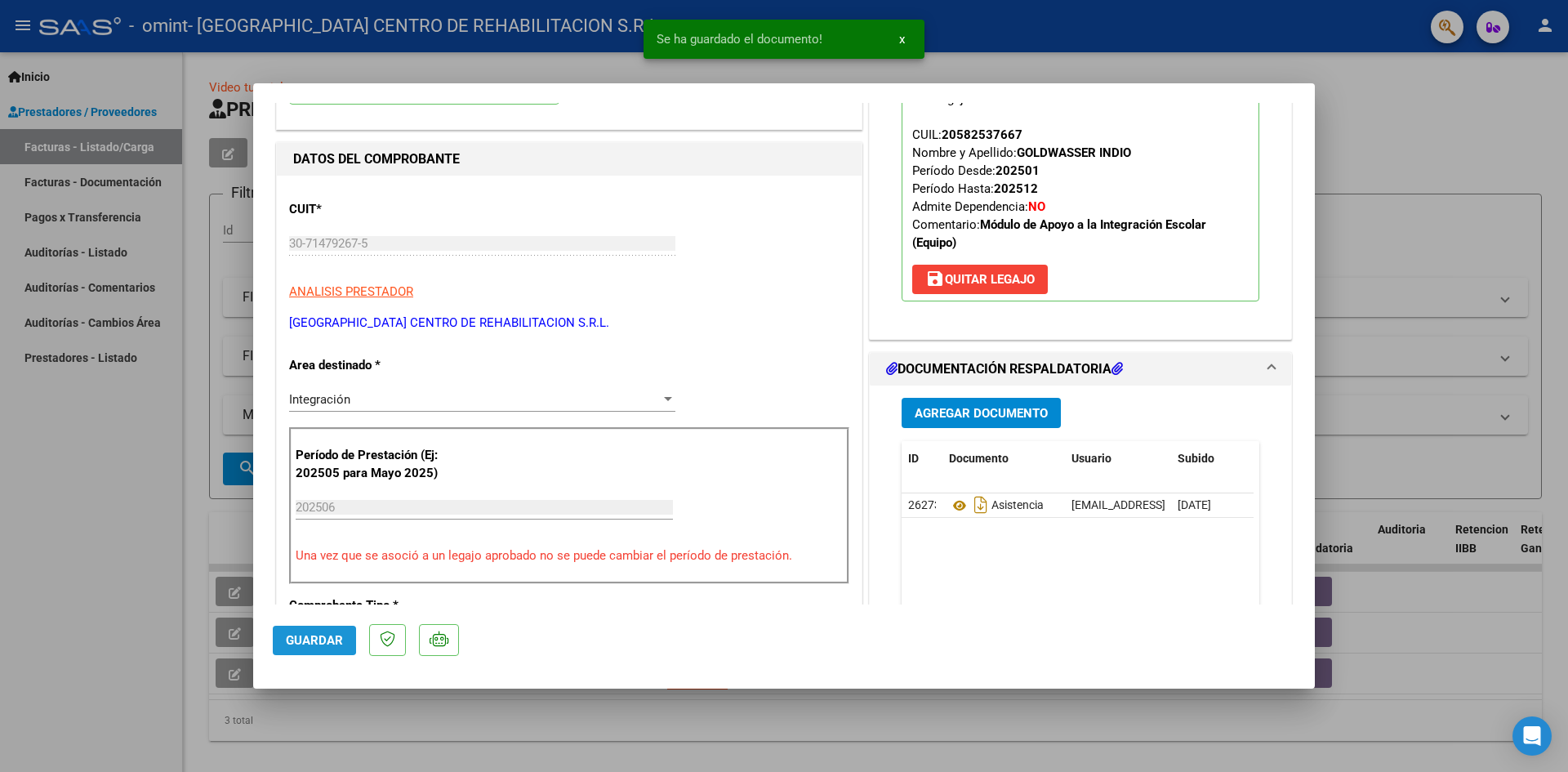
click at [314, 639] on span "Guardar" at bounding box center [314, 640] width 57 height 15
click at [1401, 82] on div at bounding box center [784, 386] width 1568 height 772
type input "$ 0,00"
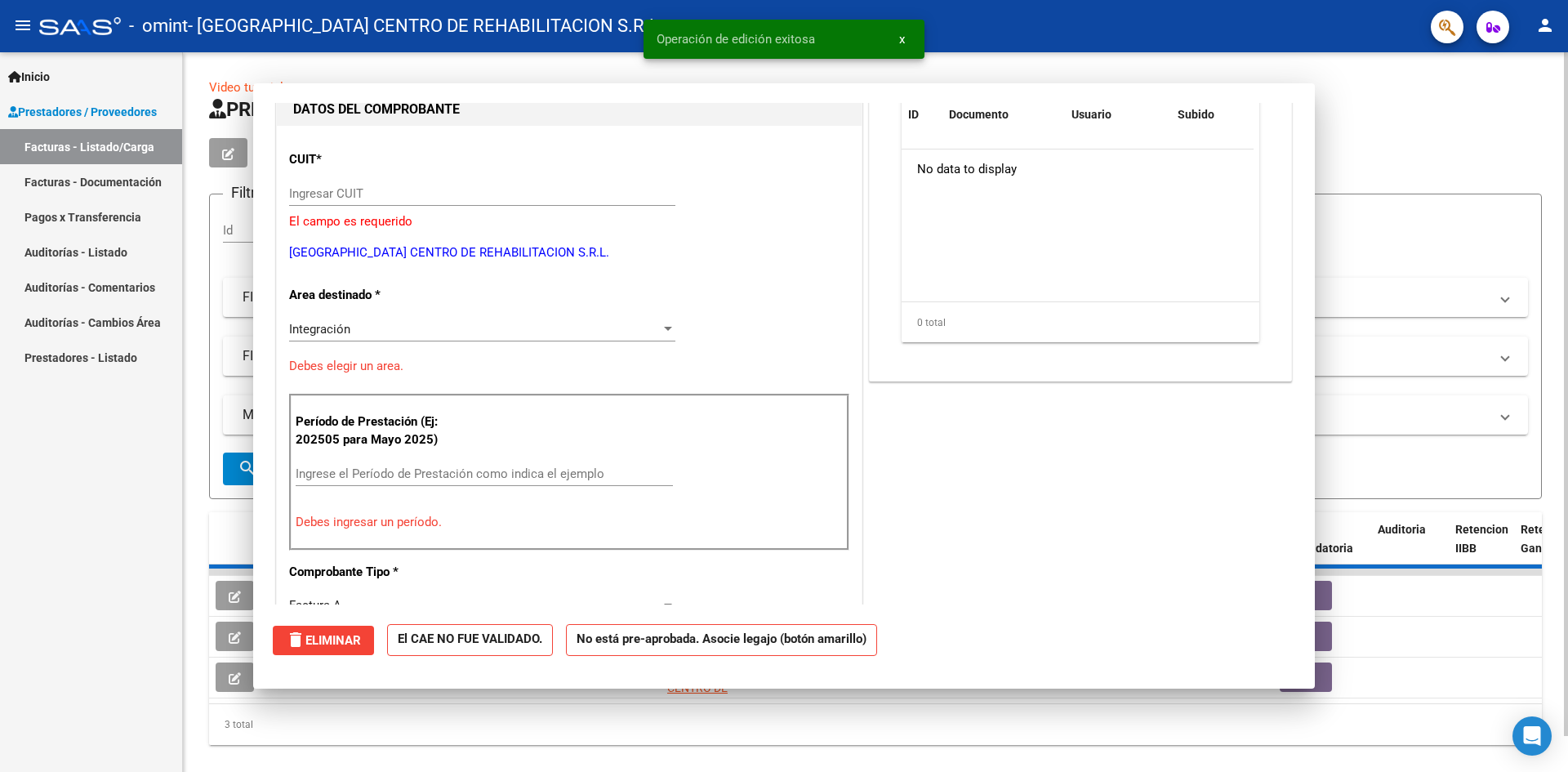
scroll to position [173, 0]
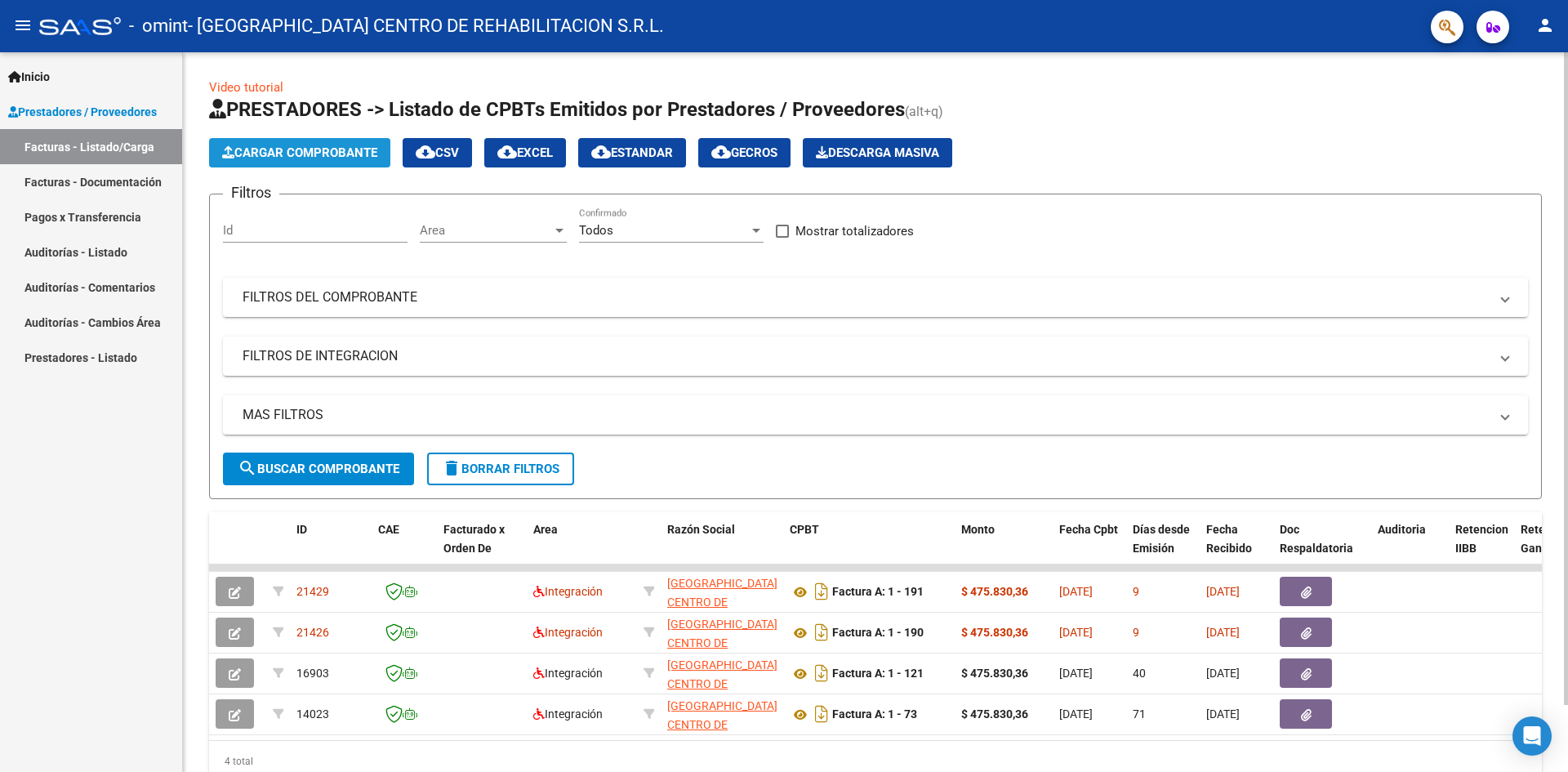
click at [295, 149] on span "Cargar Comprobante" at bounding box center [300, 153] width 156 height 15
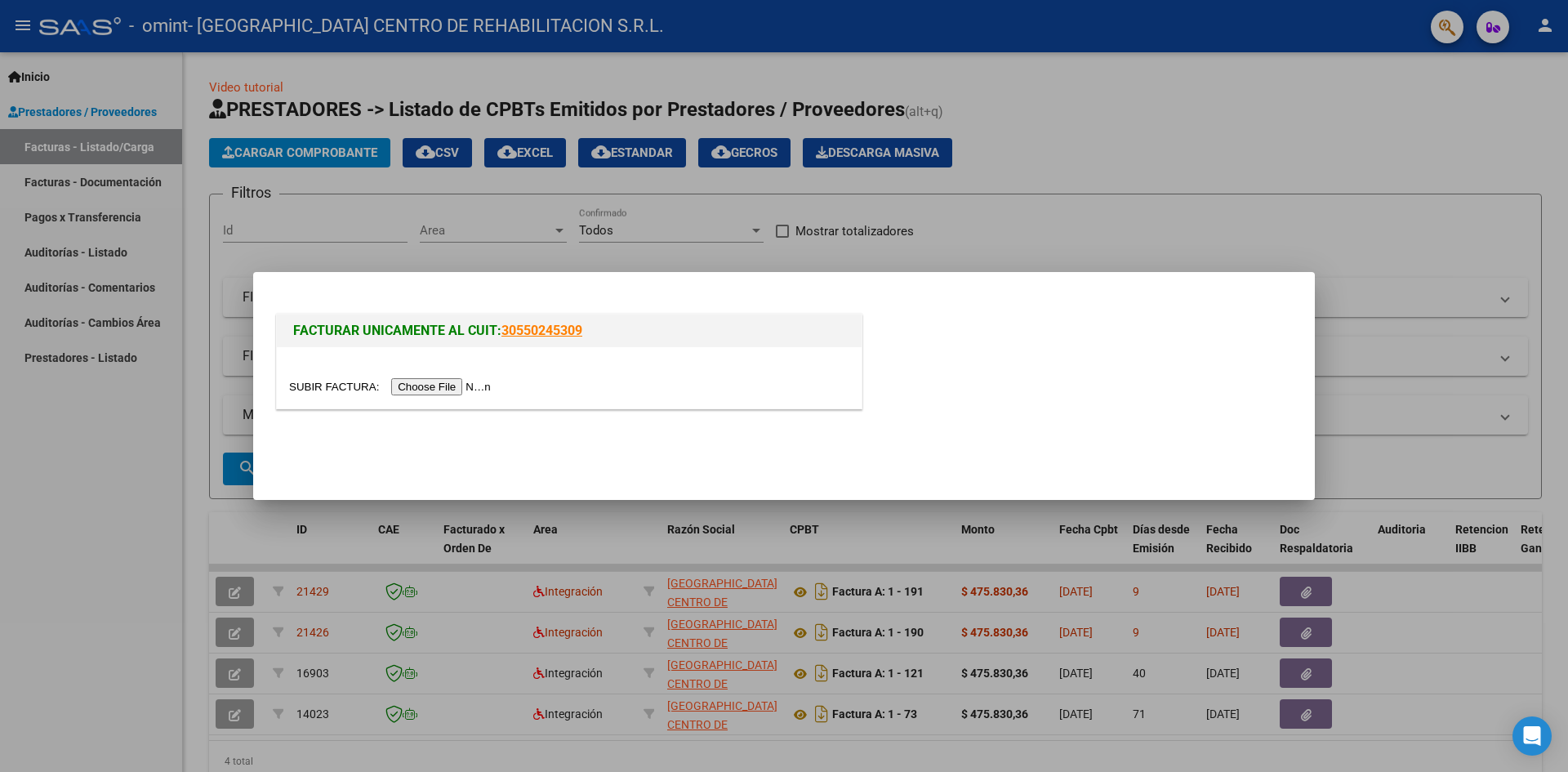
click at [463, 380] on input "file" at bounding box center [392, 386] width 207 height 17
click at [478, 383] on input "file" at bounding box center [392, 386] width 207 height 17
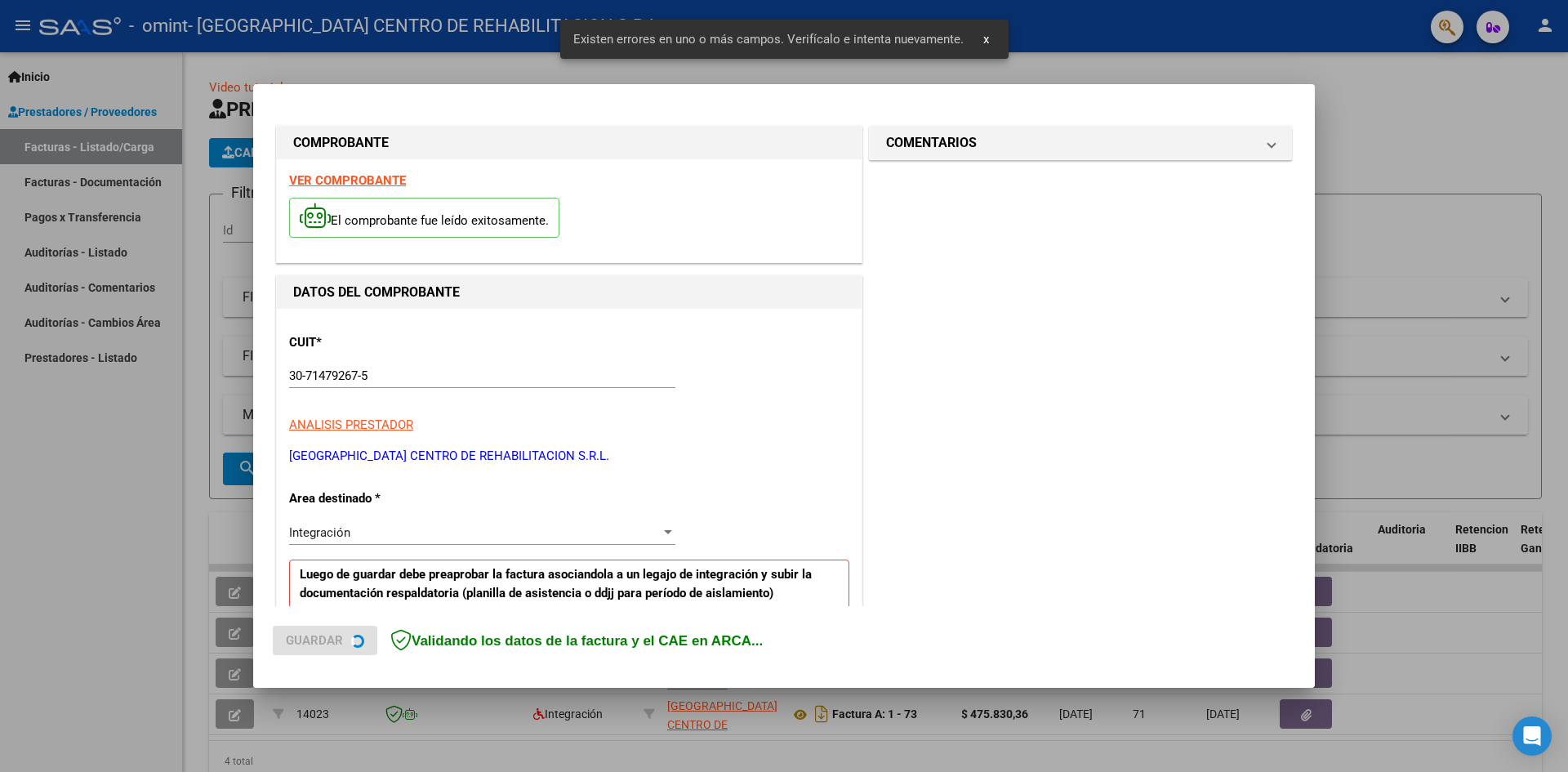
scroll to position [317, 0]
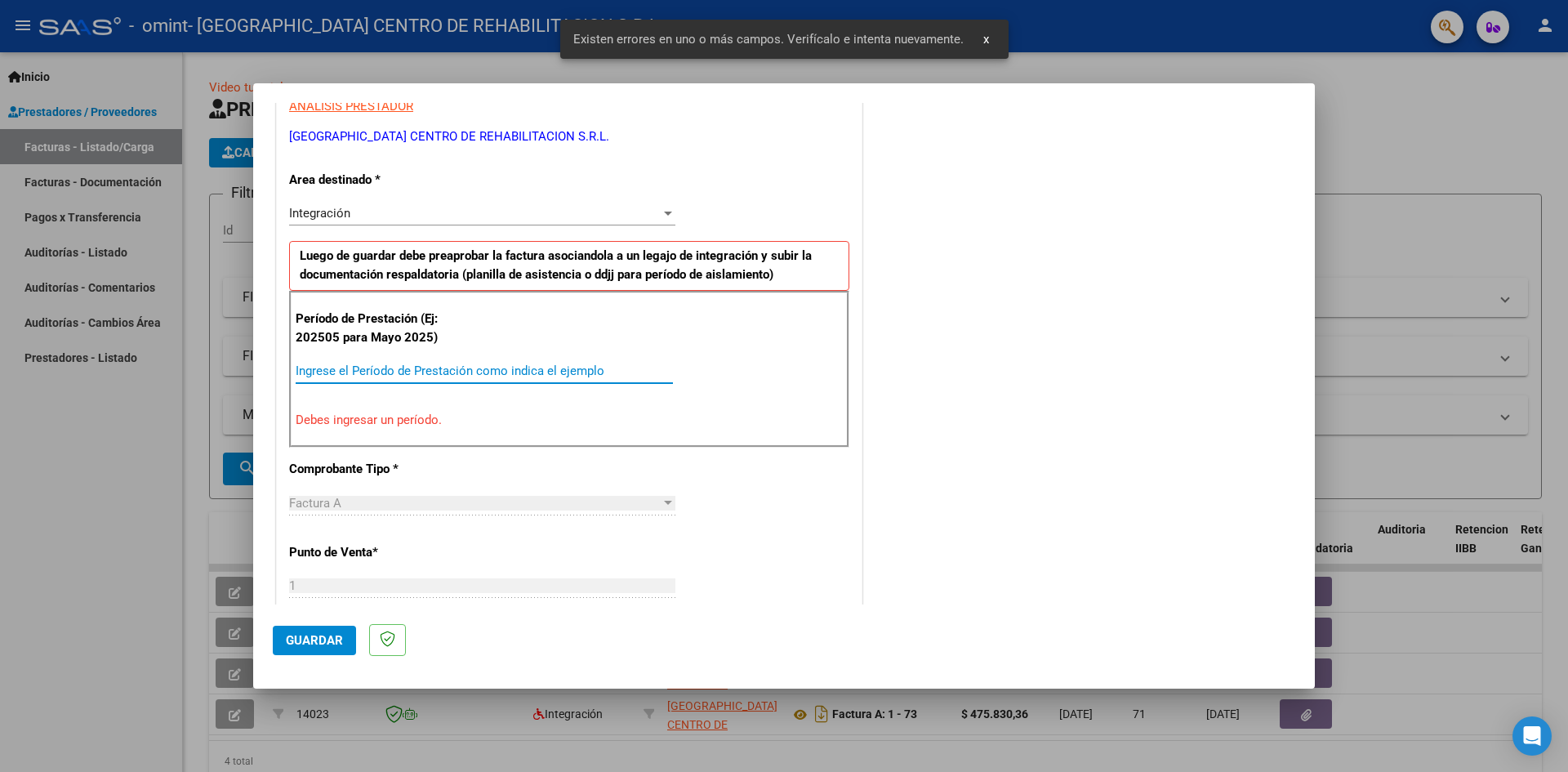
click at [430, 370] on input "Ingrese el Período de Prestación como indica el ejemplo" at bounding box center [484, 370] width 377 height 15
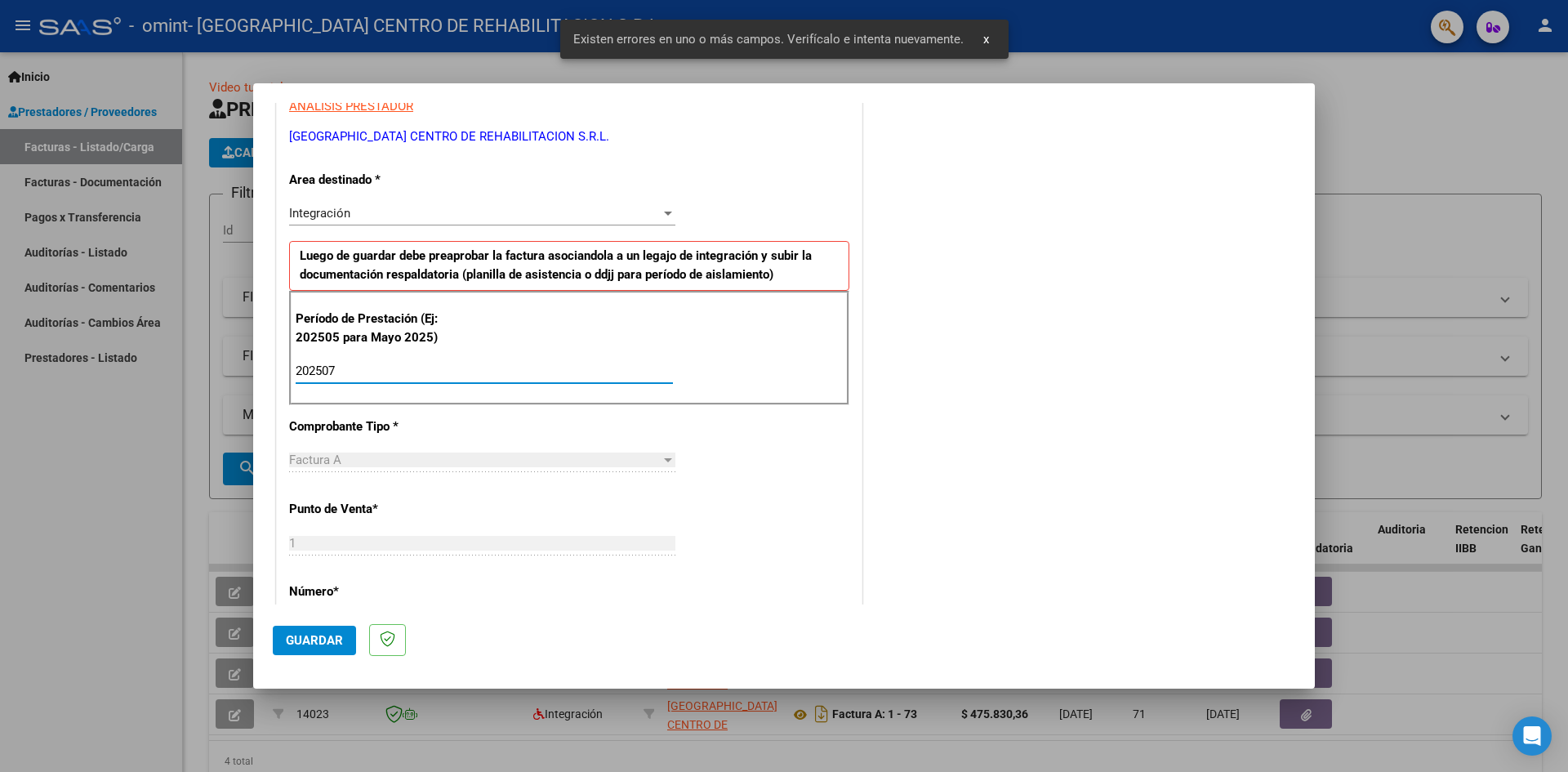
type input "202507"
click at [314, 648] on button "Guardar" at bounding box center [314, 640] width 83 height 29
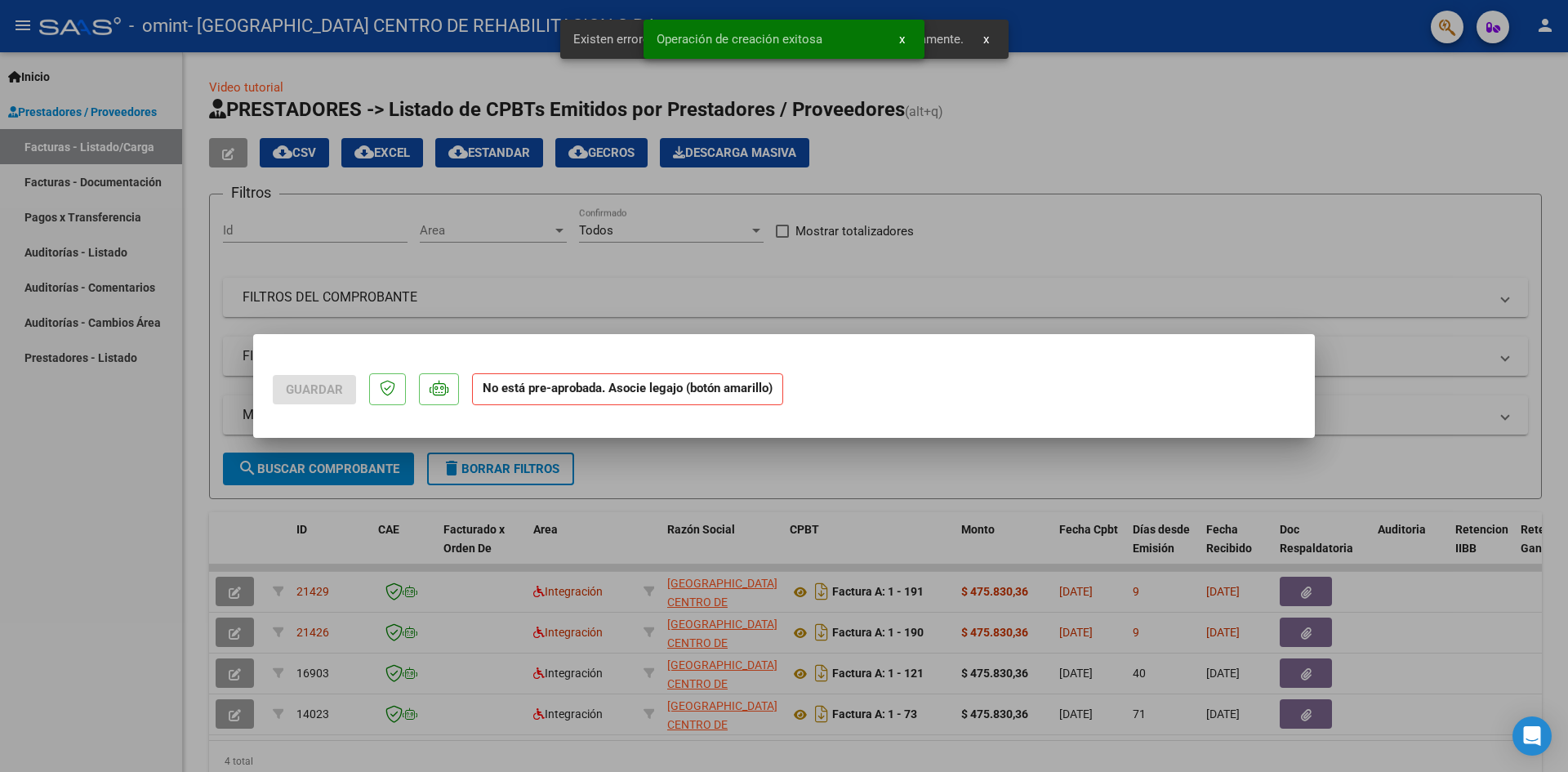
scroll to position [0, 0]
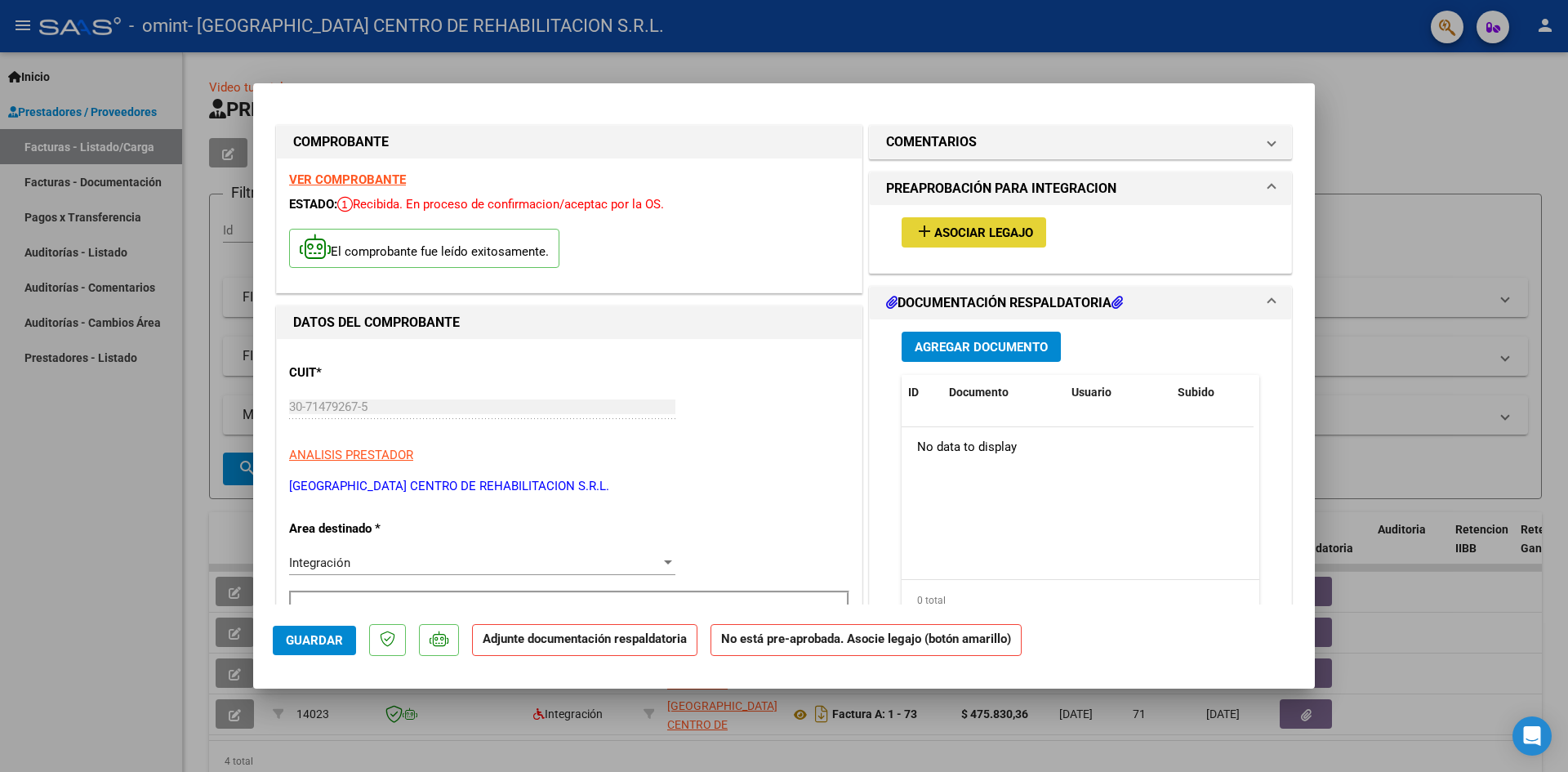
click at [960, 221] on button "add Asociar Legajo" at bounding box center [973, 231] width 145 height 30
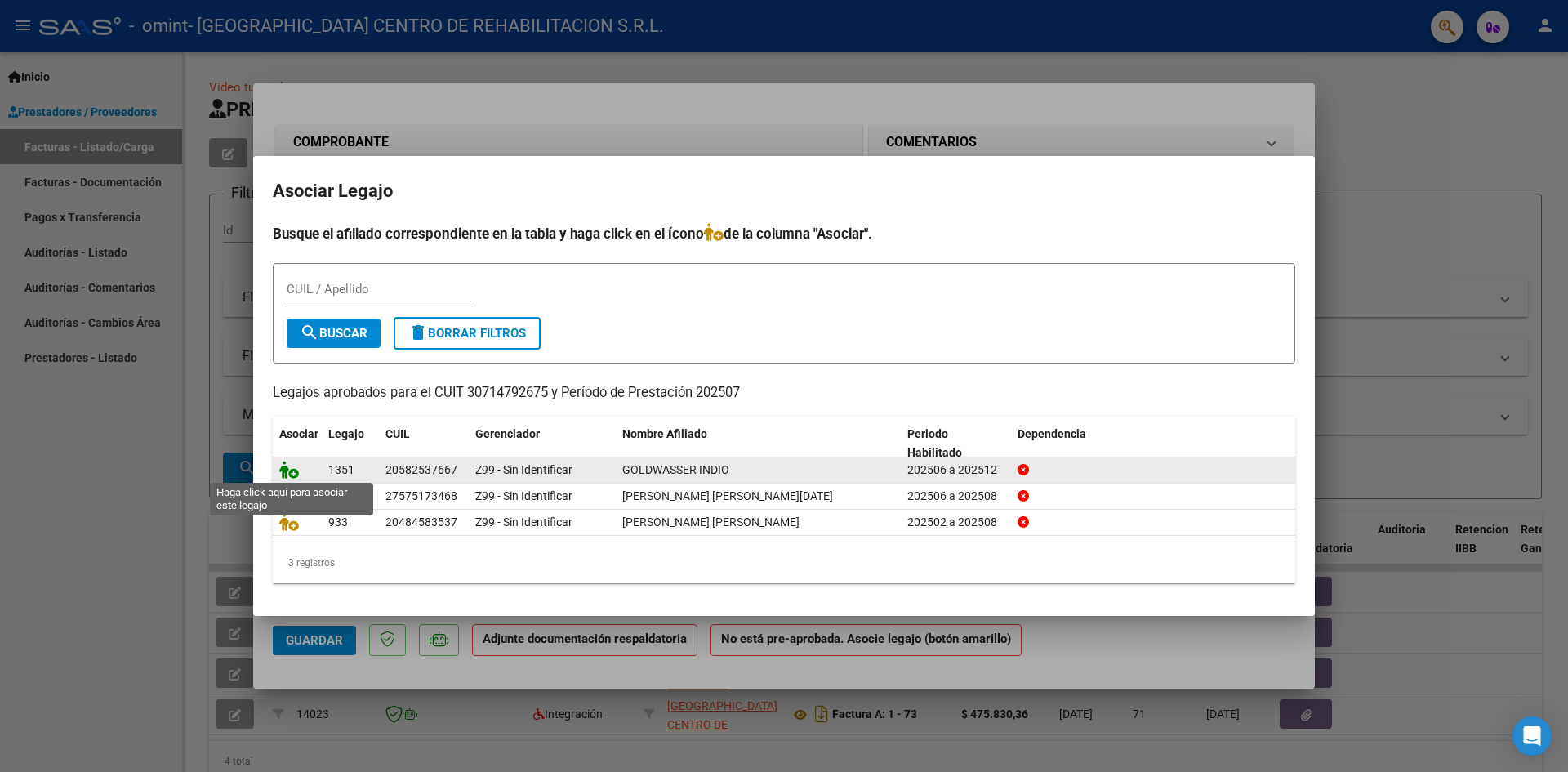
click at [288, 473] on icon at bounding box center [288, 469] width 19 height 18
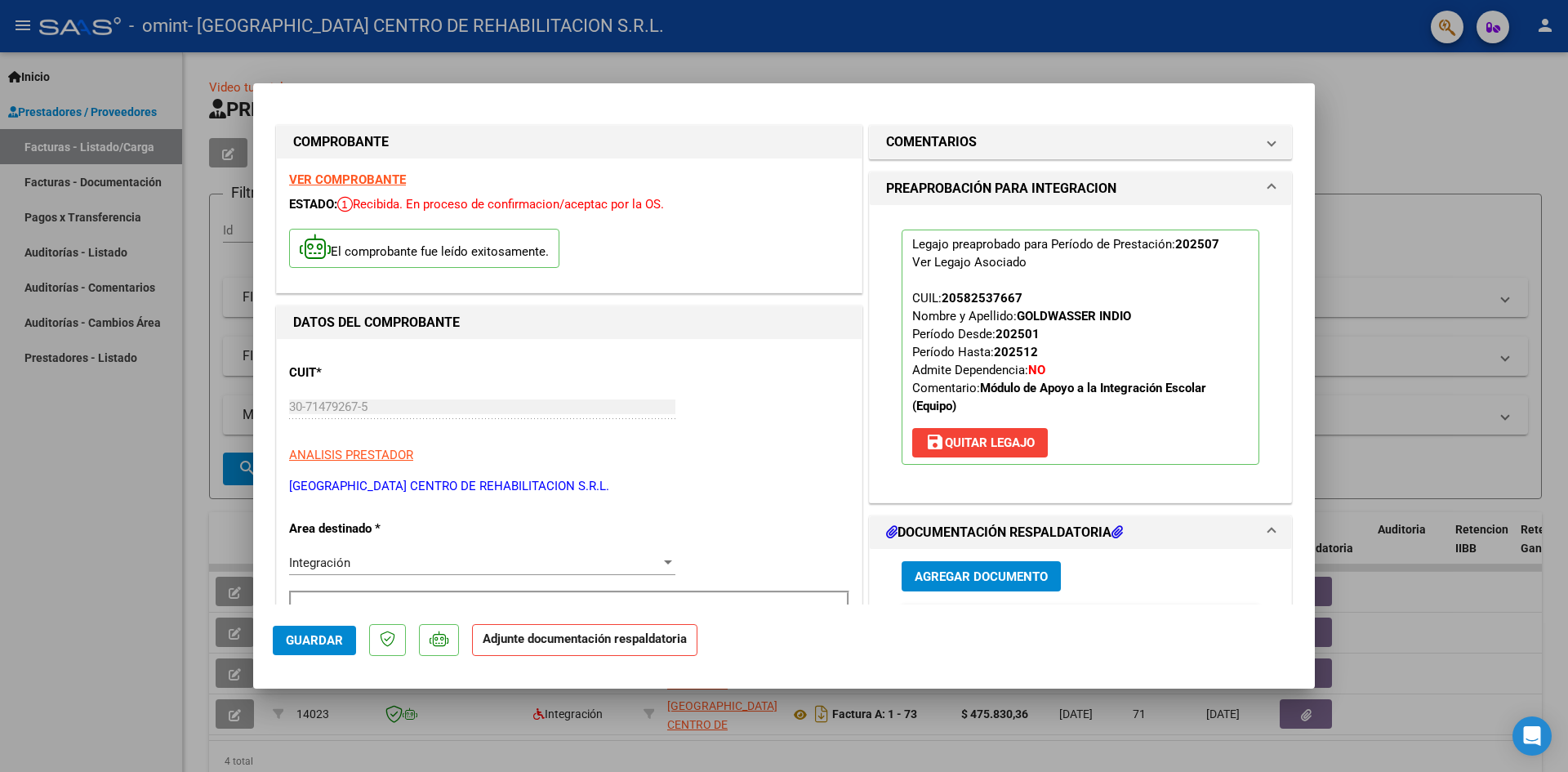
scroll to position [164, 0]
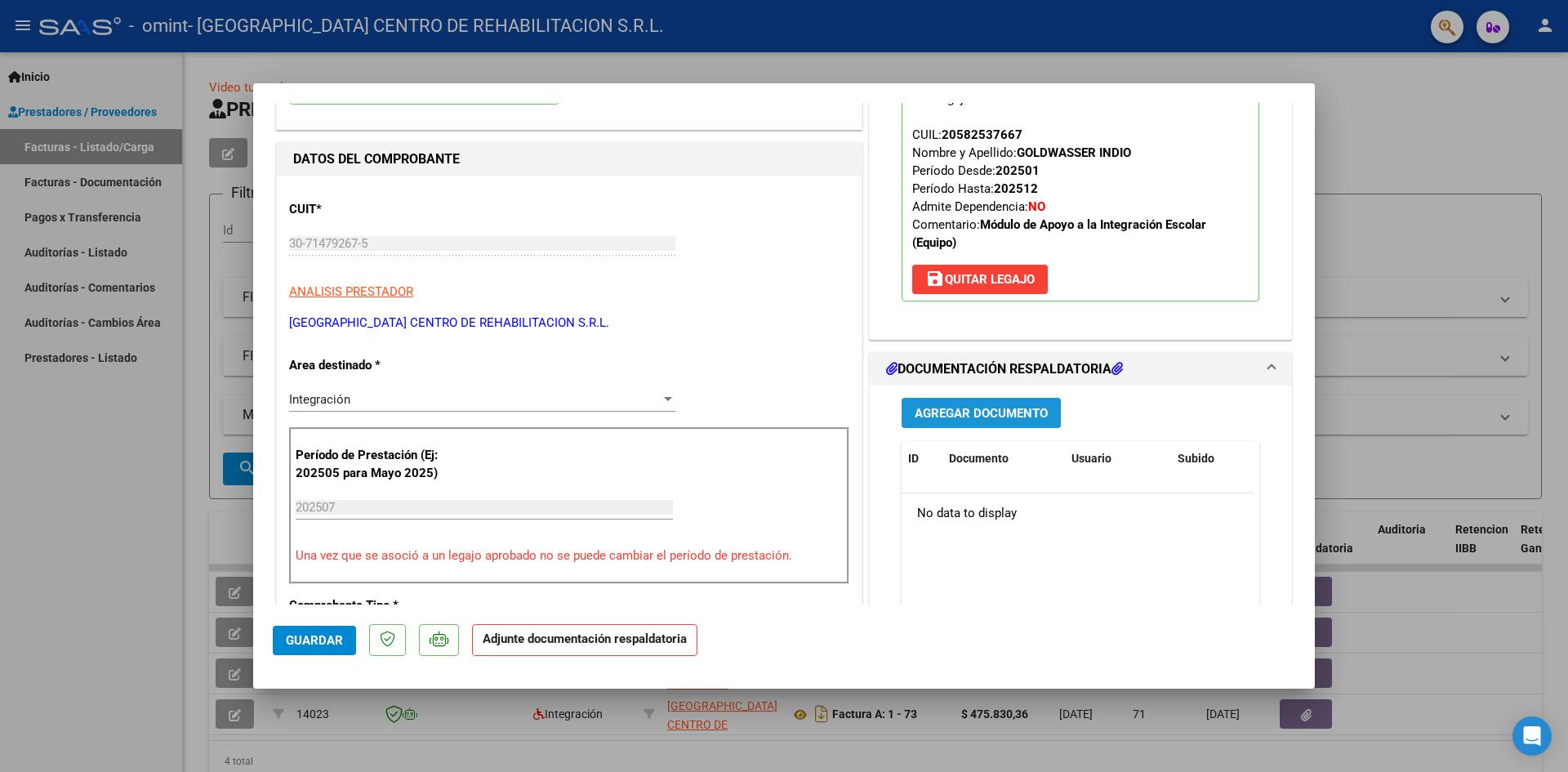
click at [960, 424] on button "Agregar Documento" at bounding box center [981, 413] width 159 height 30
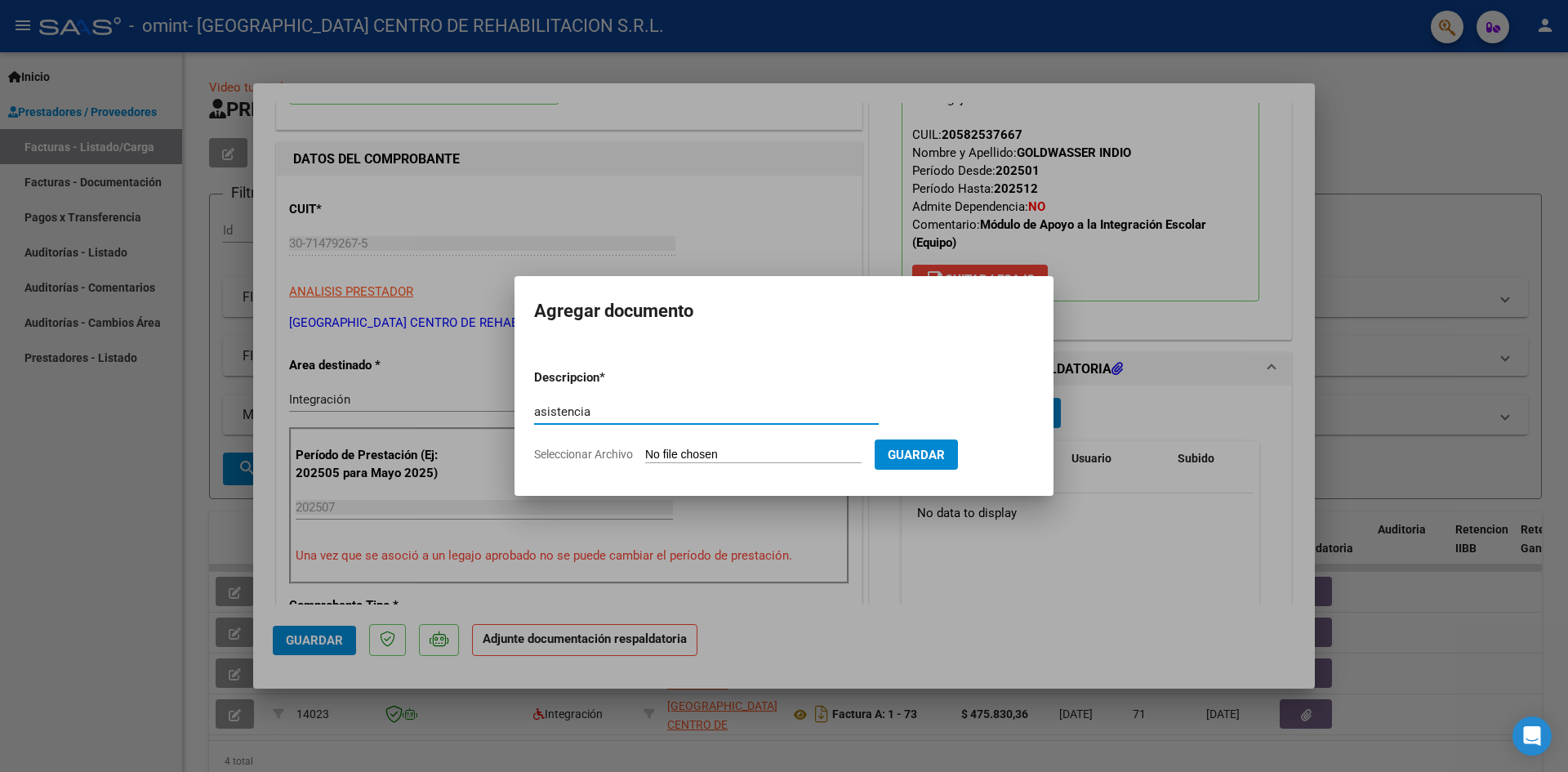
type input "asistencia"
click at [684, 448] on input "Seleccionar Archivo" at bounding box center [753, 455] width 217 height 16
type input "C:\fakepath\Indio [PERSON_NAME] - Asistencia [PERSON_NAME] 25 (1).pdf"
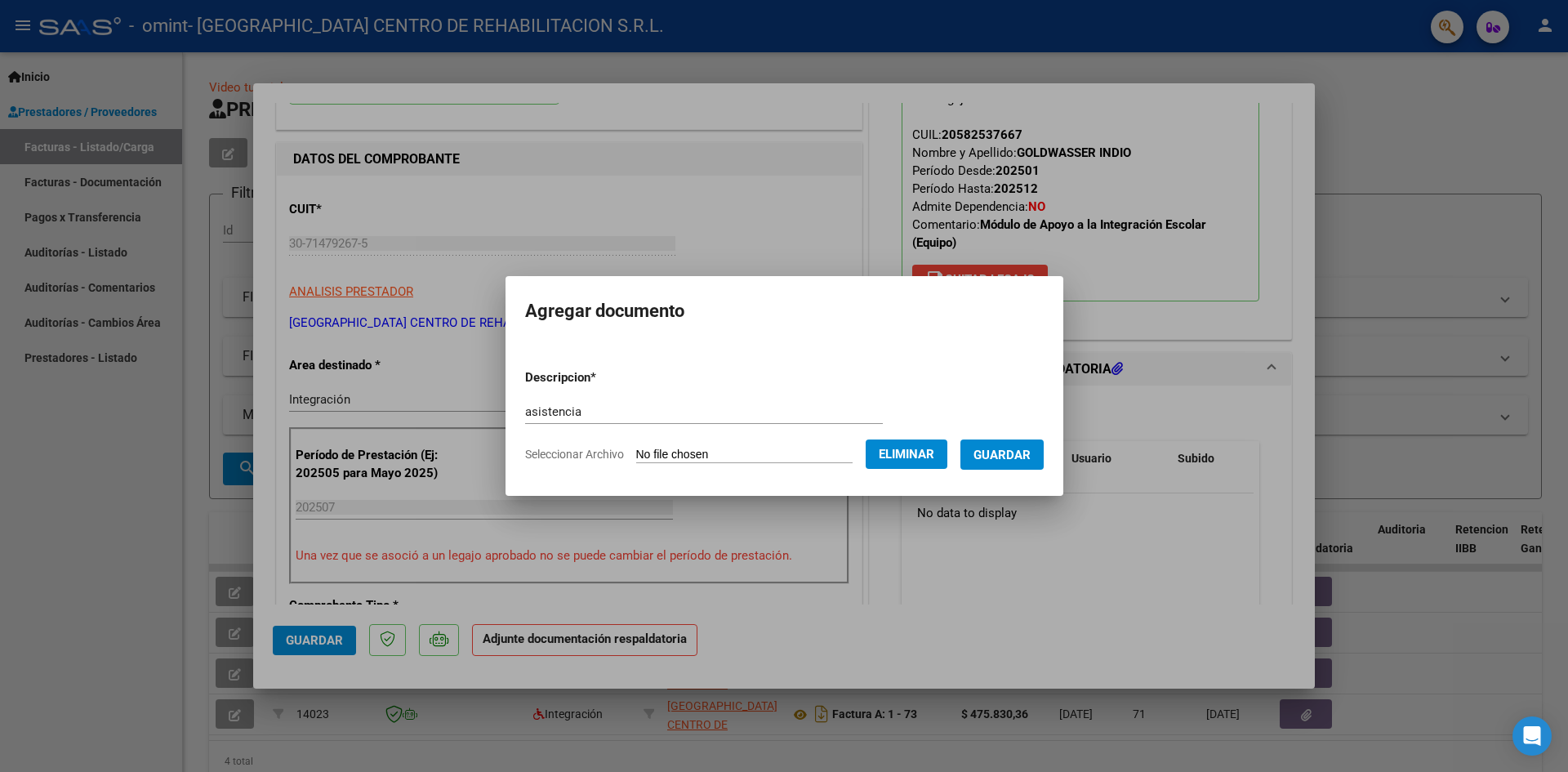
click at [1004, 458] on span "Guardar" at bounding box center [1002, 455] width 57 height 15
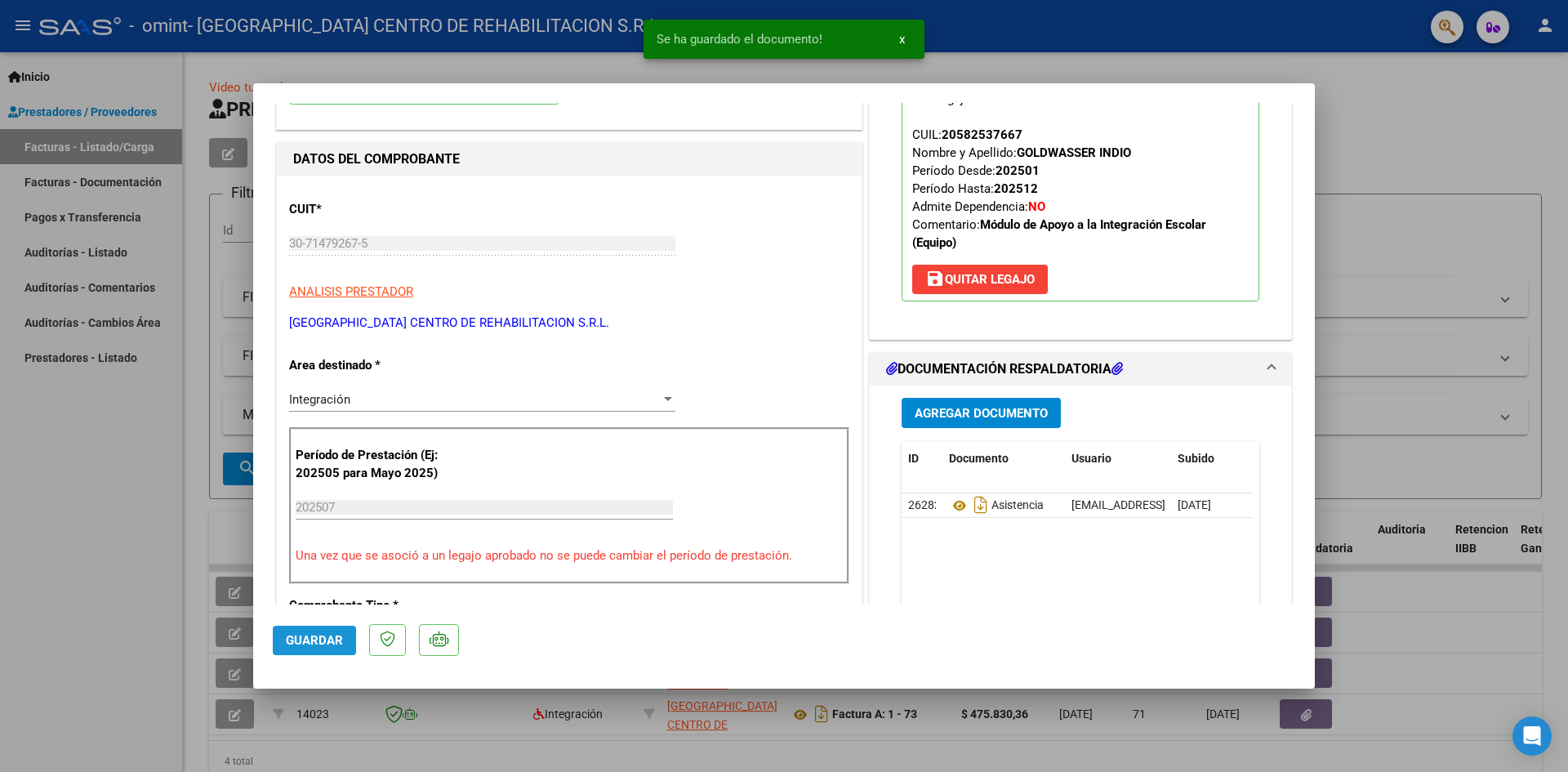
click at [323, 633] on span "Guardar" at bounding box center [314, 640] width 57 height 15
drag, startPoint x: 91, startPoint y: 547, endPoint x: 272, endPoint y: 445, distance: 207.8
click at [94, 543] on div at bounding box center [784, 386] width 1568 height 772
type input "$ 0,00"
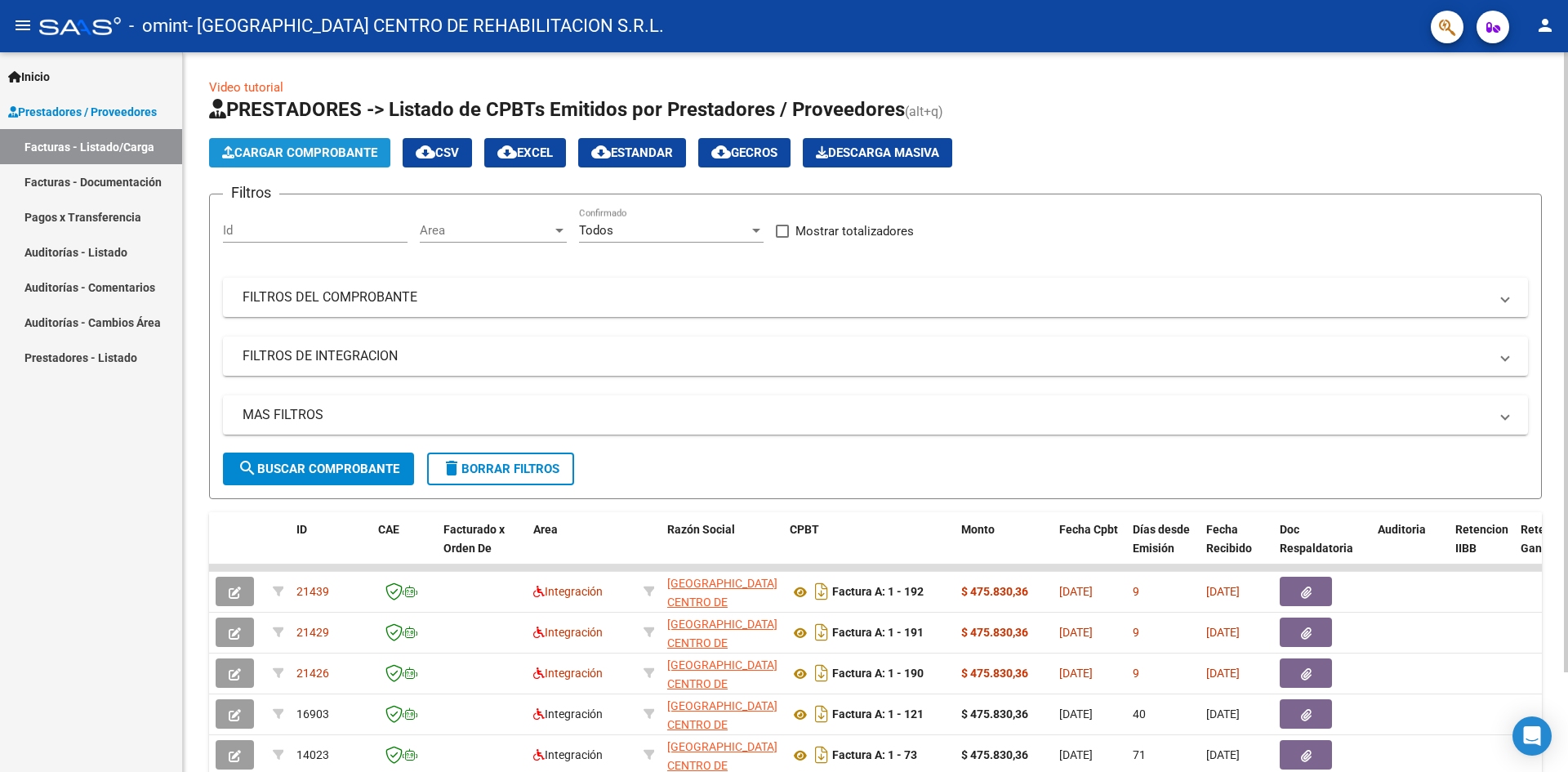
click at [332, 147] on span "Cargar Comprobante" at bounding box center [300, 153] width 156 height 15
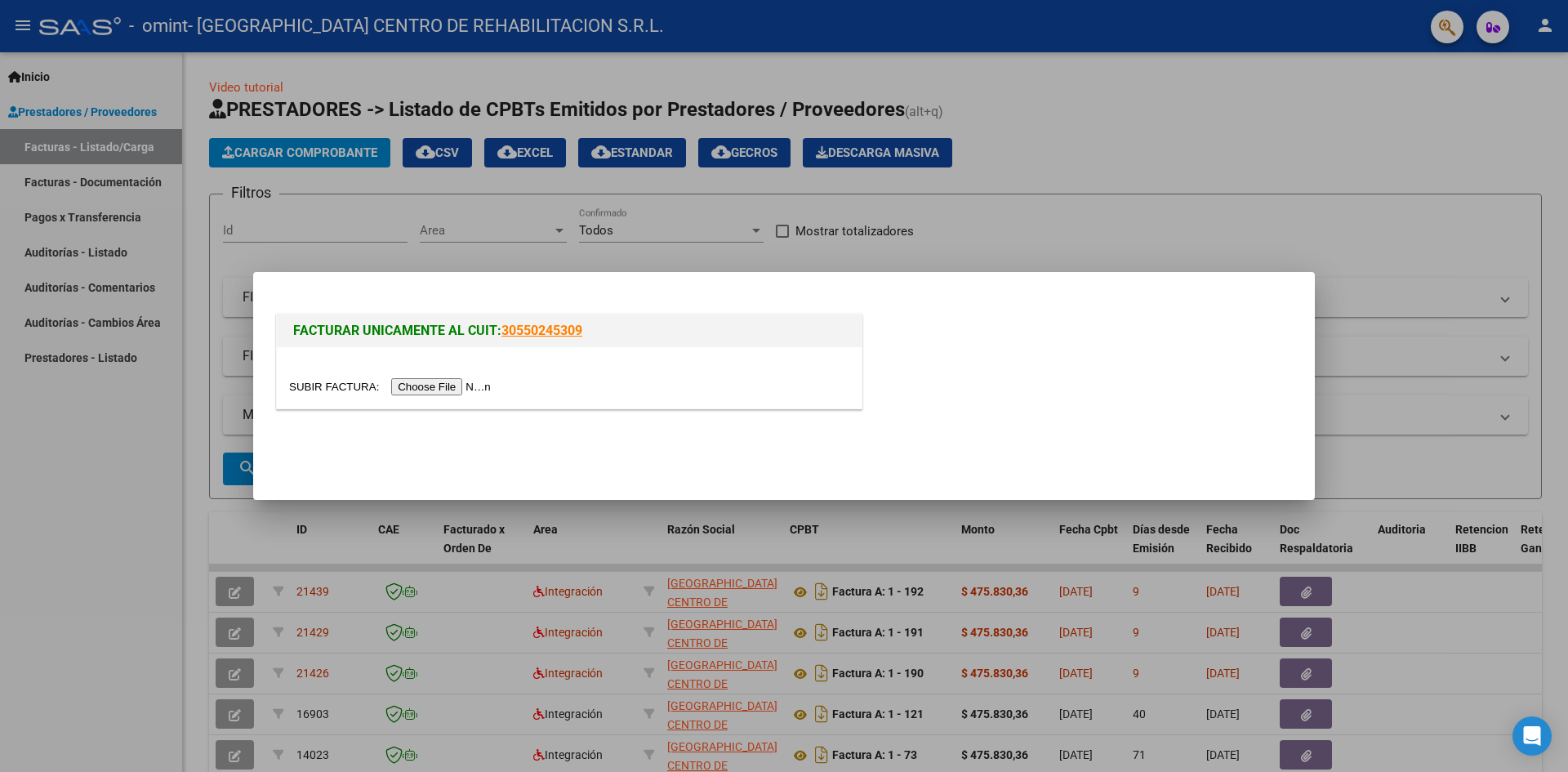
click at [407, 386] on input "file" at bounding box center [392, 386] width 207 height 17
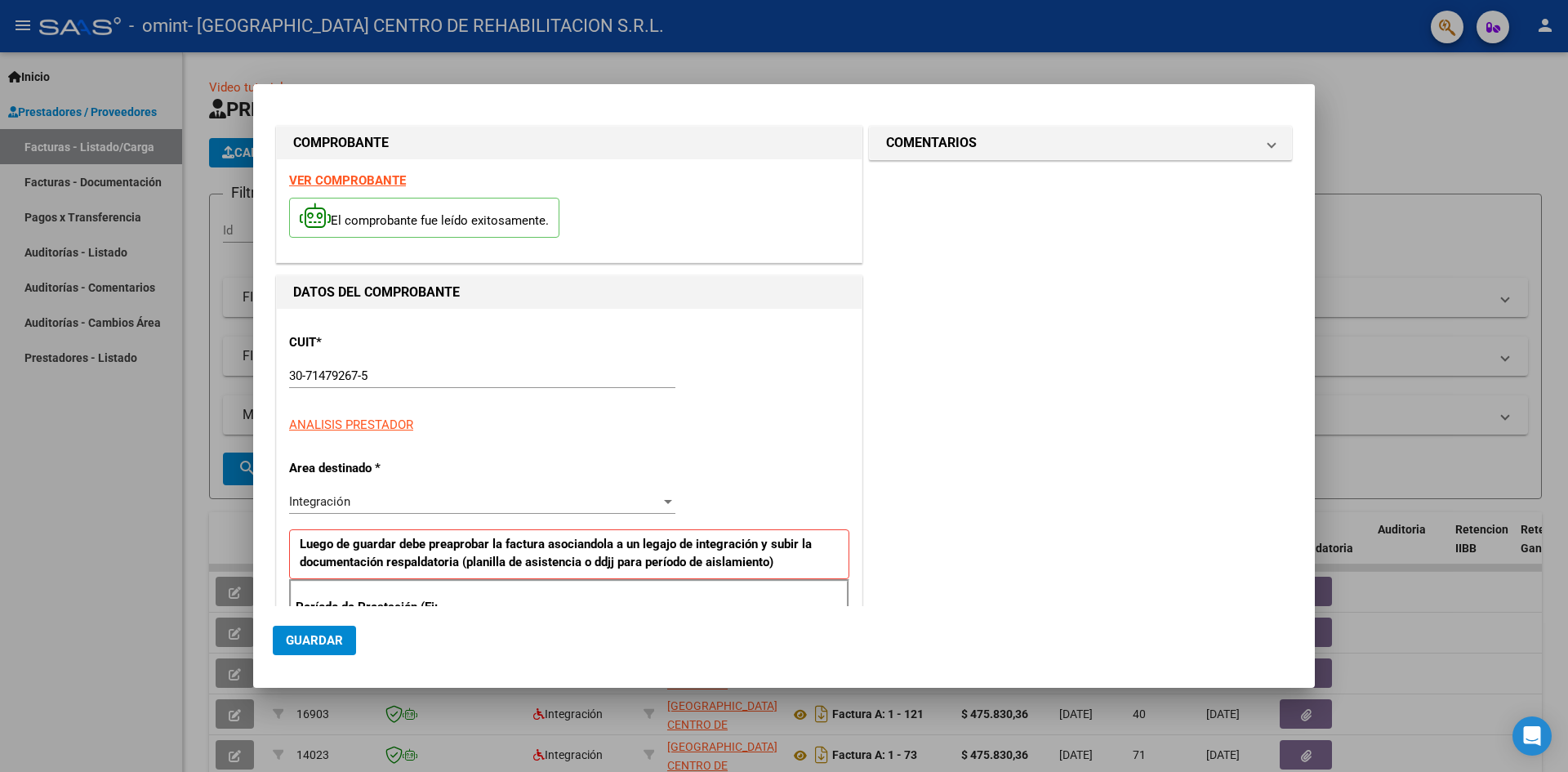
scroll to position [287, 0]
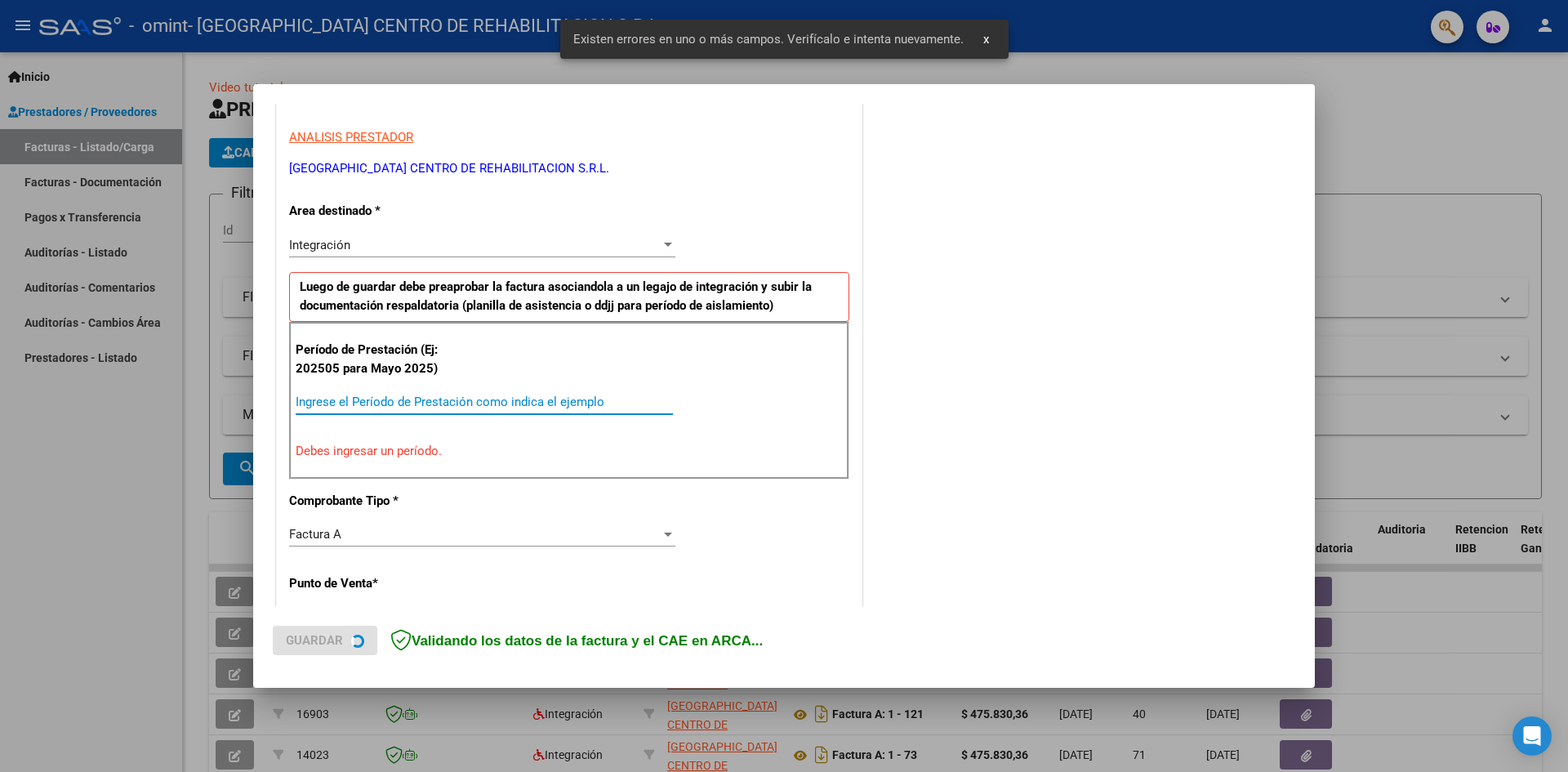
click at [402, 397] on input "Ingrese el Período de Prestación como indica el ejemplo" at bounding box center [484, 402] width 377 height 15
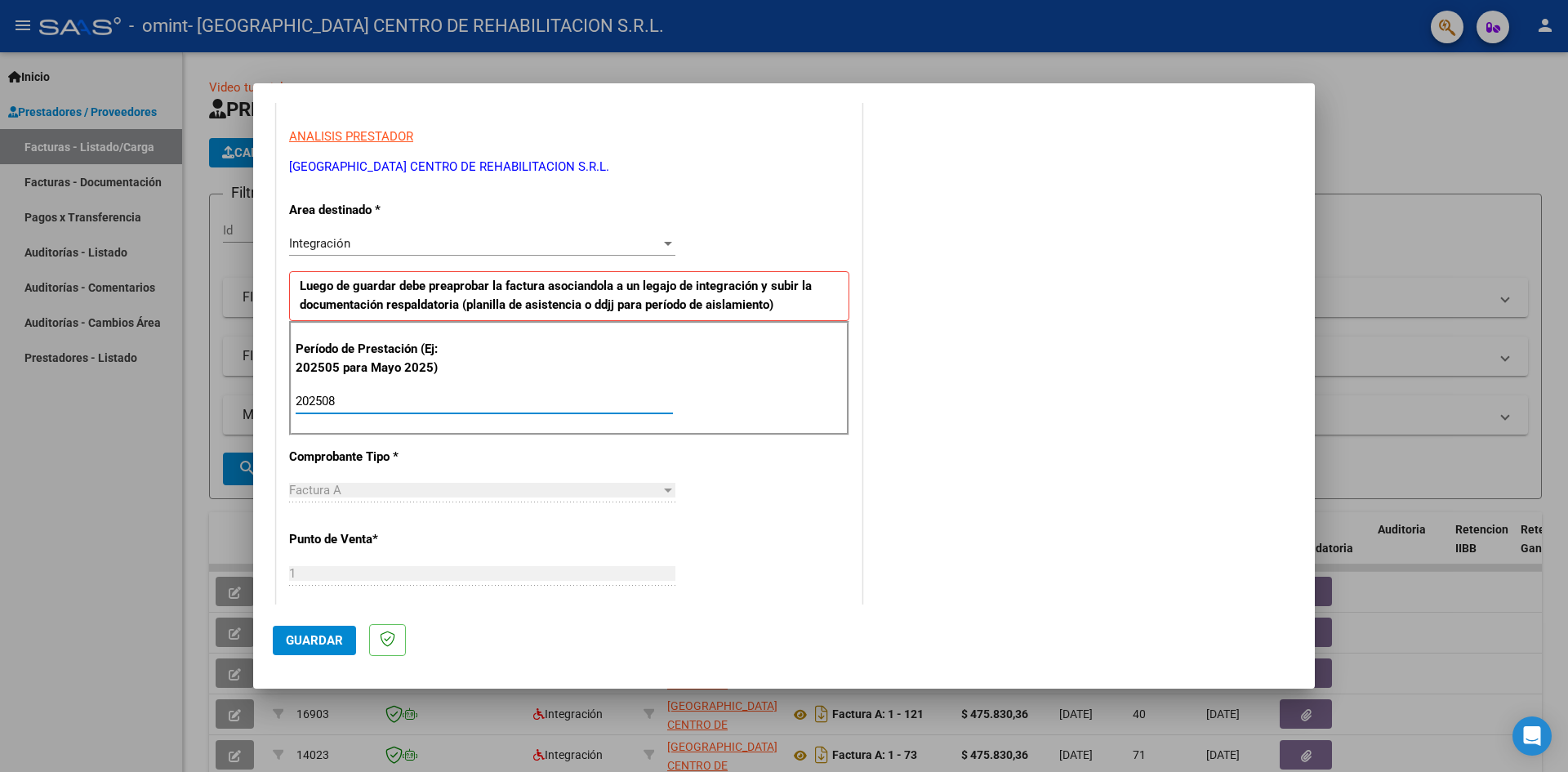
type input "202508"
click at [301, 643] on span "Guardar" at bounding box center [314, 640] width 57 height 15
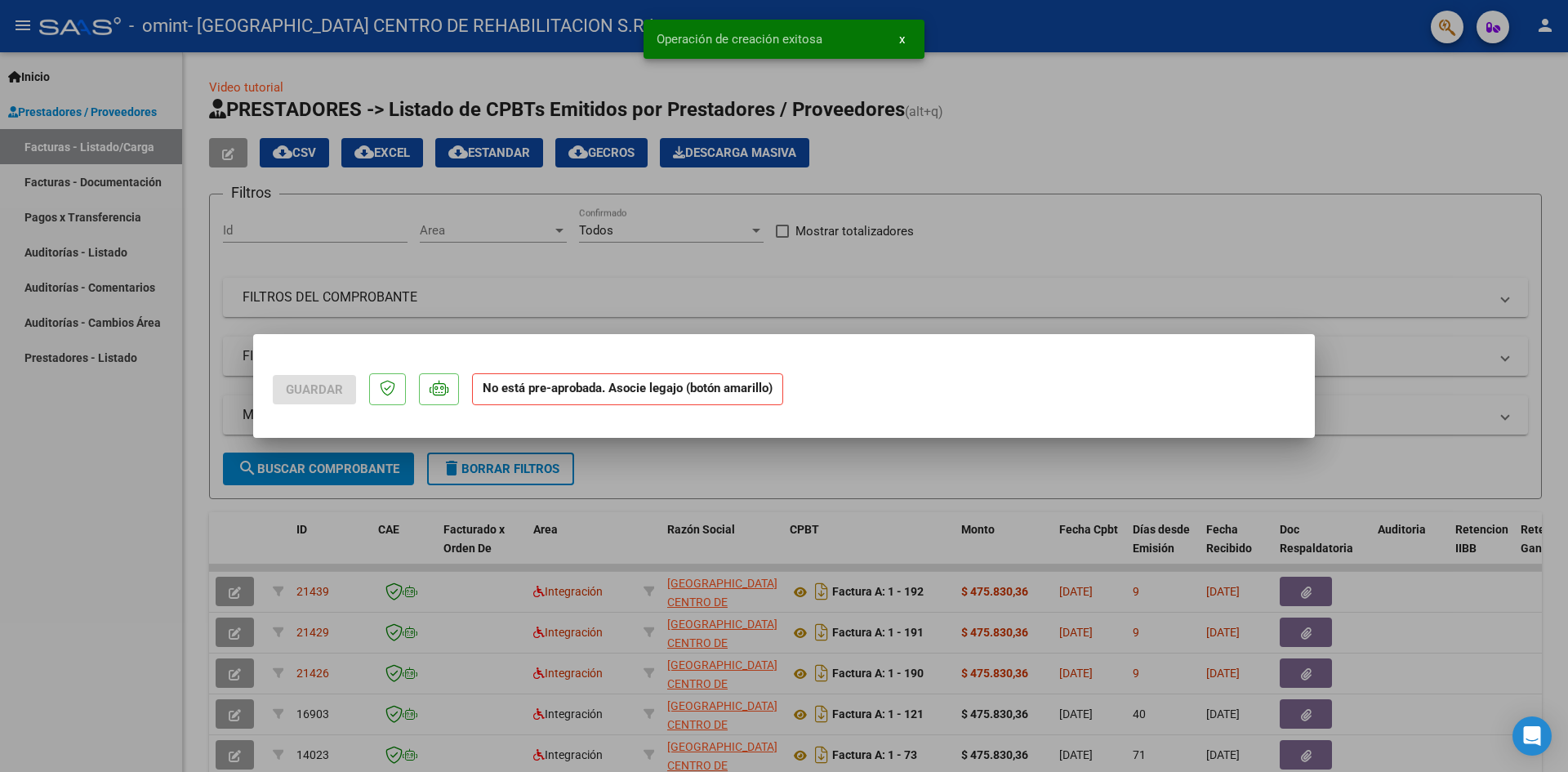
scroll to position [0, 0]
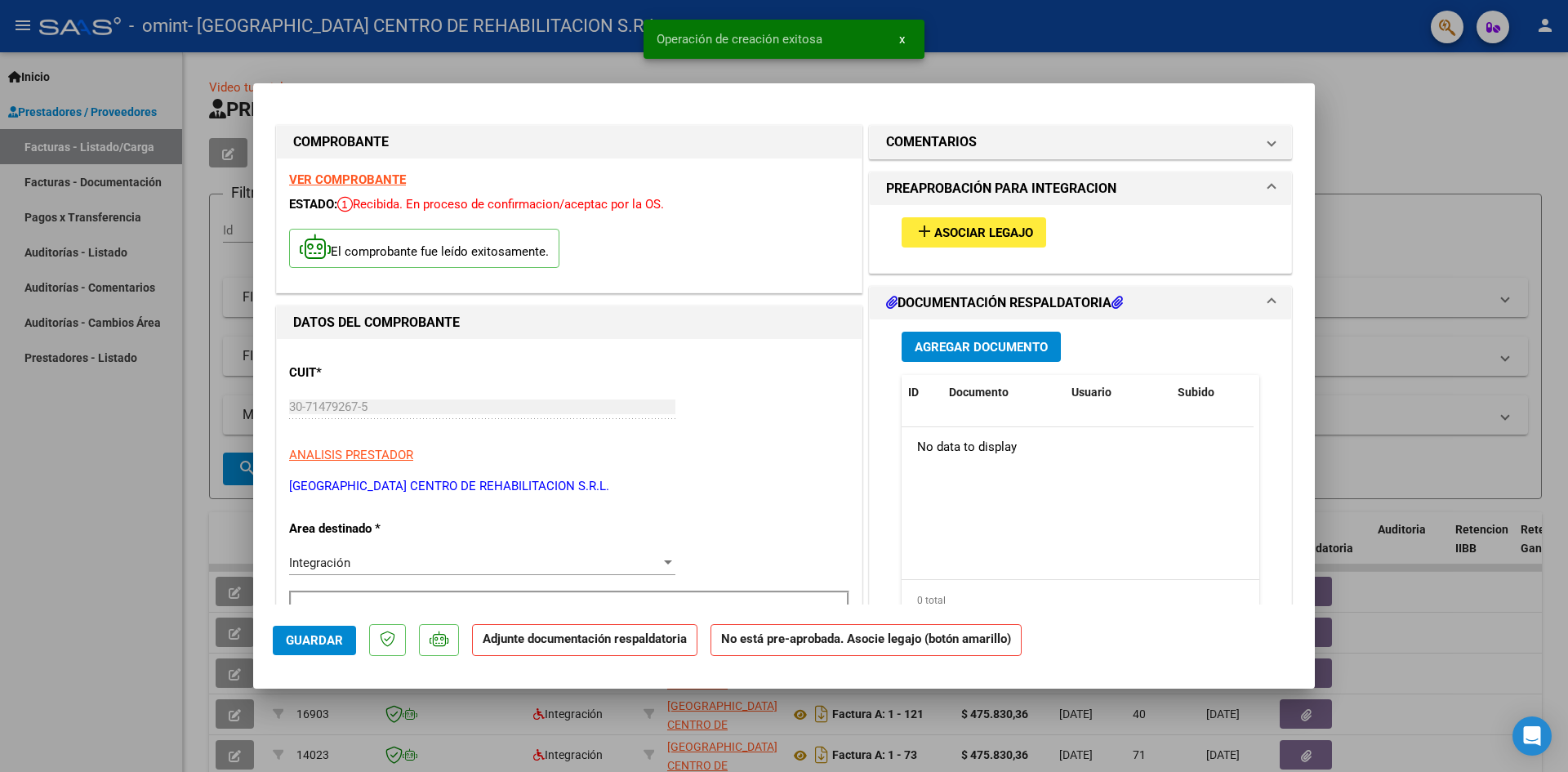
click at [963, 242] on button "add Asociar Legajo" at bounding box center [973, 231] width 145 height 30
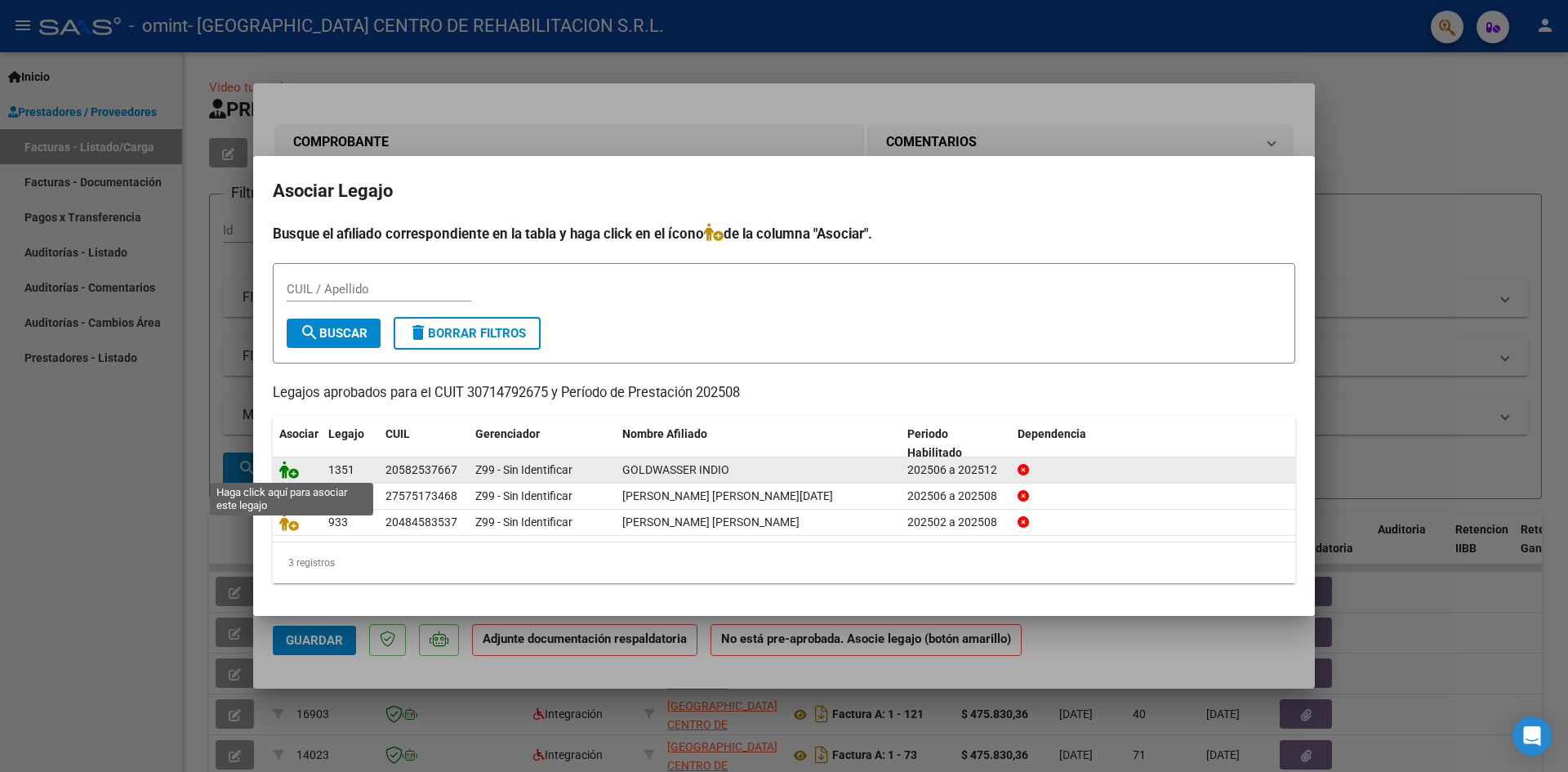
click at [298, 471] on icon at bounding box center [288, 469] width 19 height 18
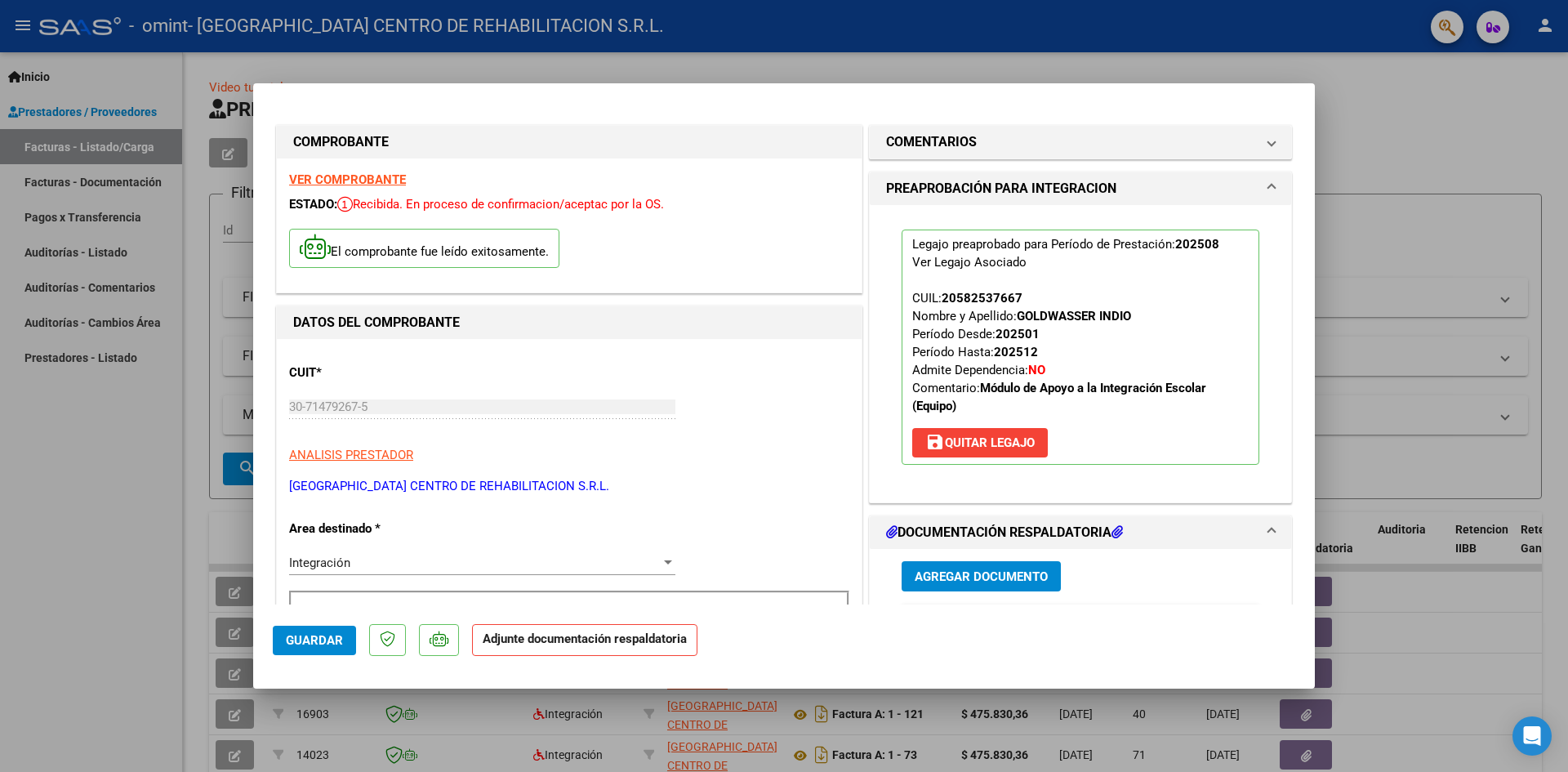
scroll to position [164, 0]
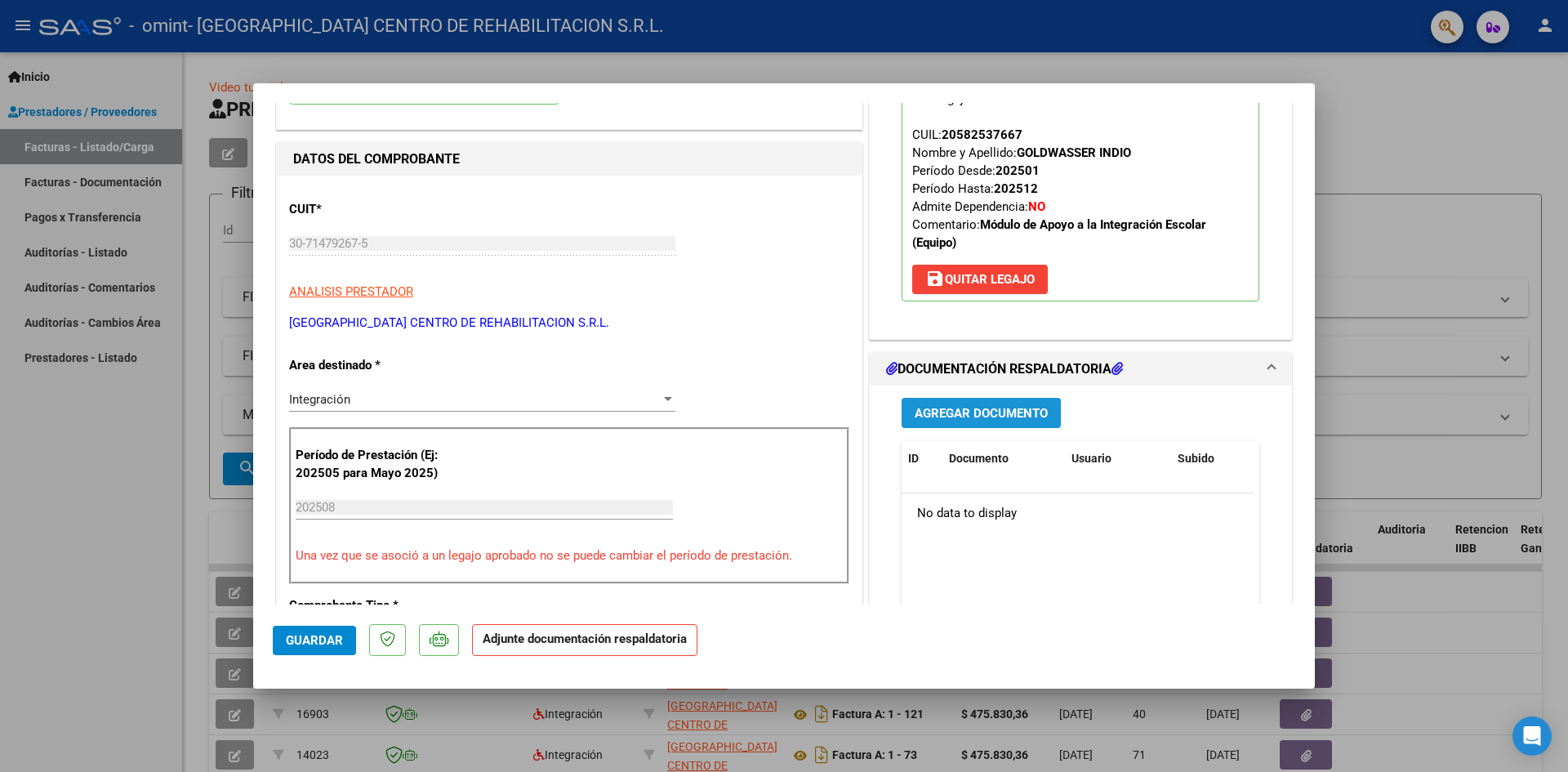
click at [1015, 413] on span "Agregar Documento" at bounding box center [981, 413] width 133 height 15
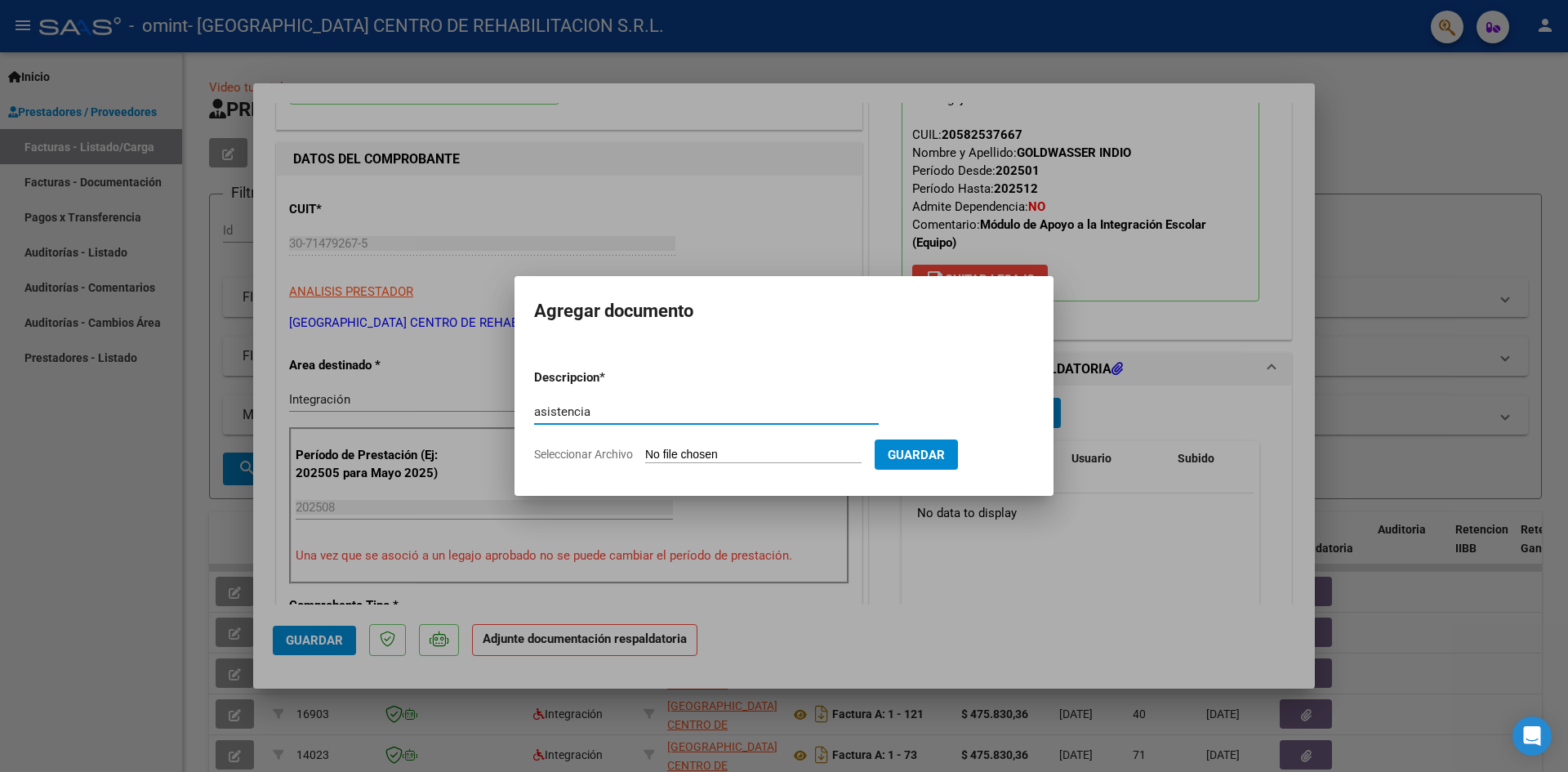
type input "asistencia"
click at [790, 460] on input "Seleccionar Archivo" at bounding box center [753, 455] width 217 height 16
type input "C:\fakepath\Indio [PERSON_NAME] - Asistencia agosto 2025 (1).pdf"
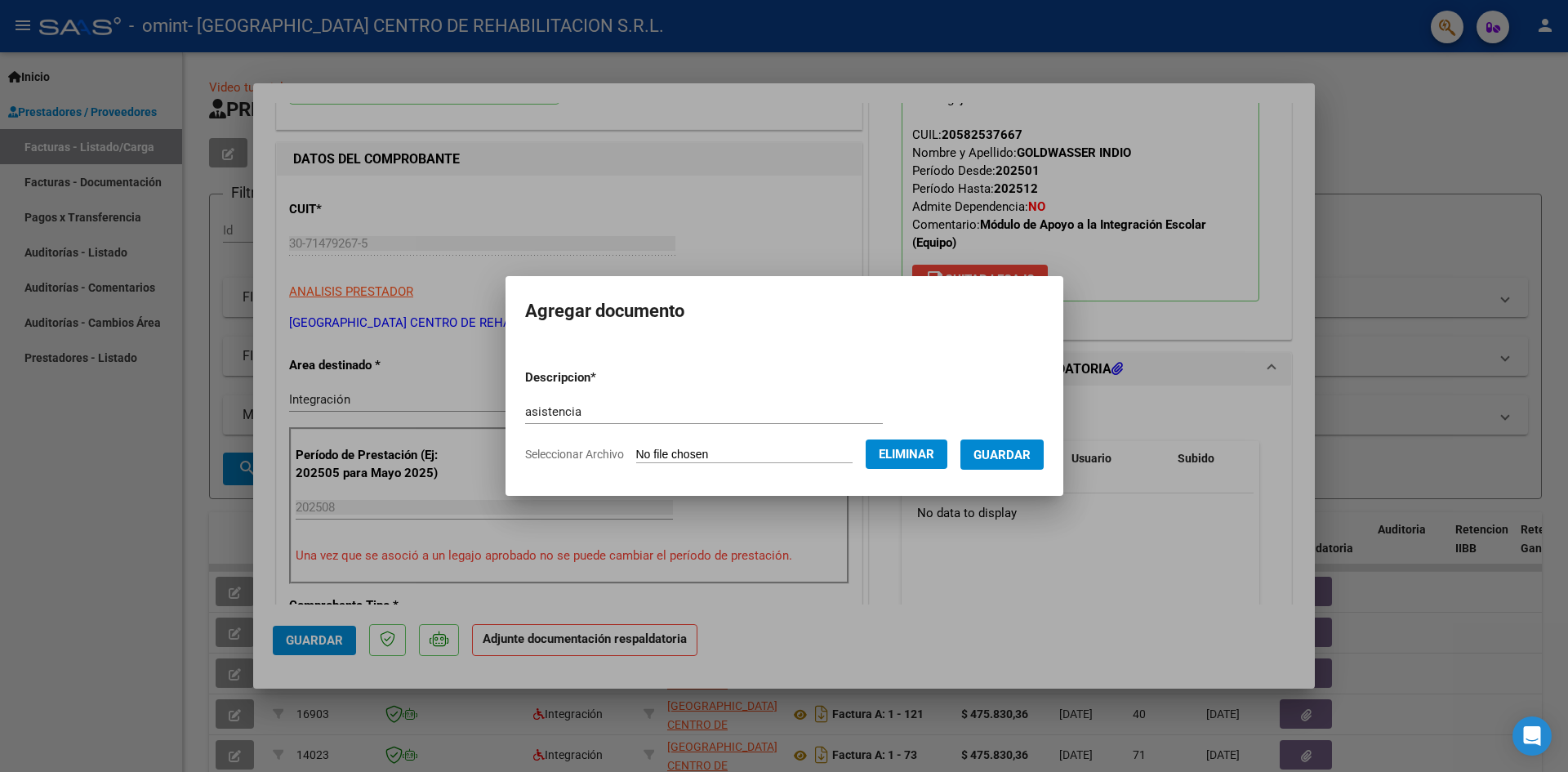
click at [1009, 453] on span "Guardar" at bounding box center [1002, 455] width 57 height 15
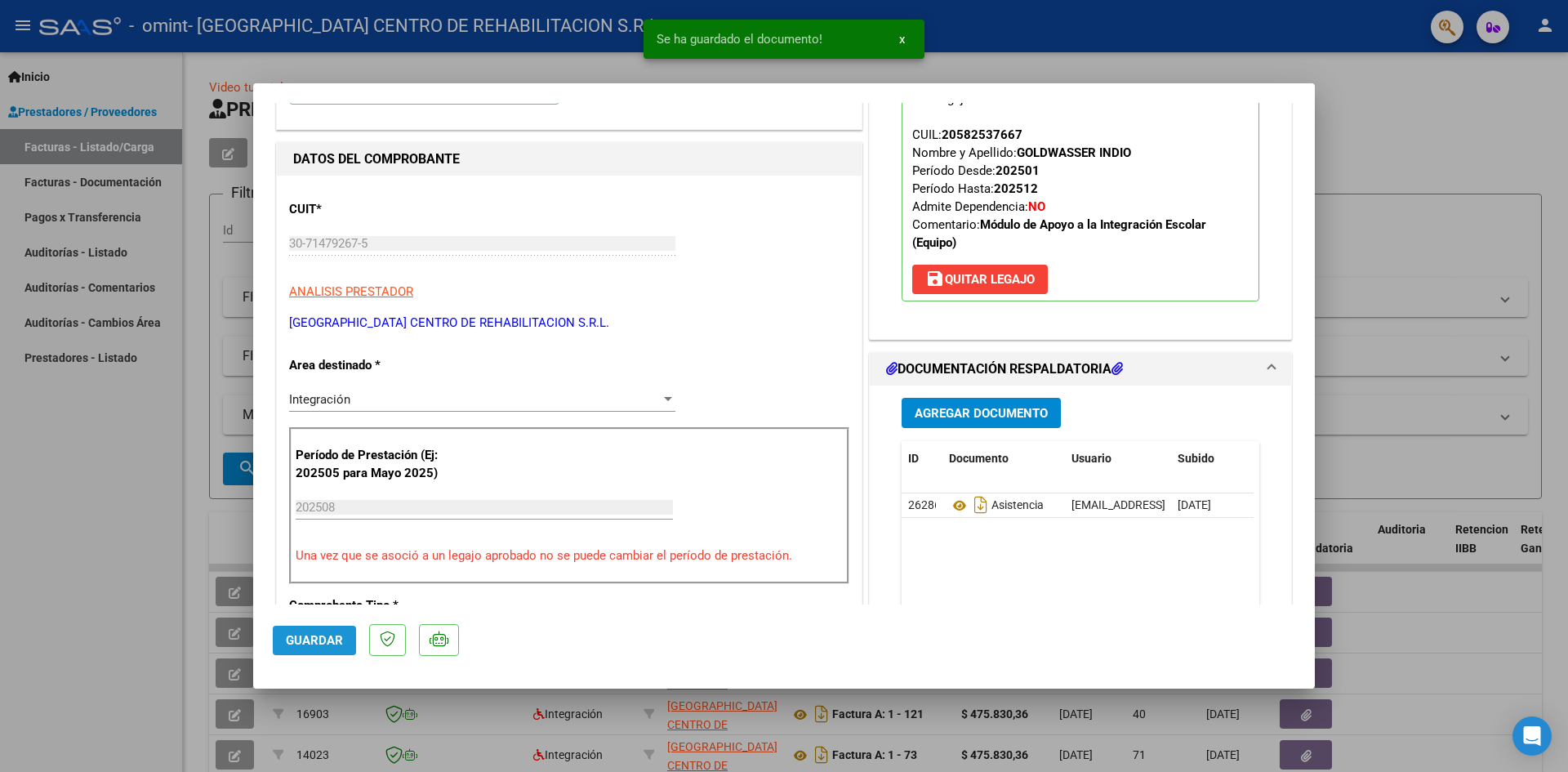
click at [317, 630] on button "Guardar" at bounding box center [314, 640] width 83 height 29
click at [95, 591] on div at bounding box center [784, 386] width 1568 height 772
type input "$ 0,00"
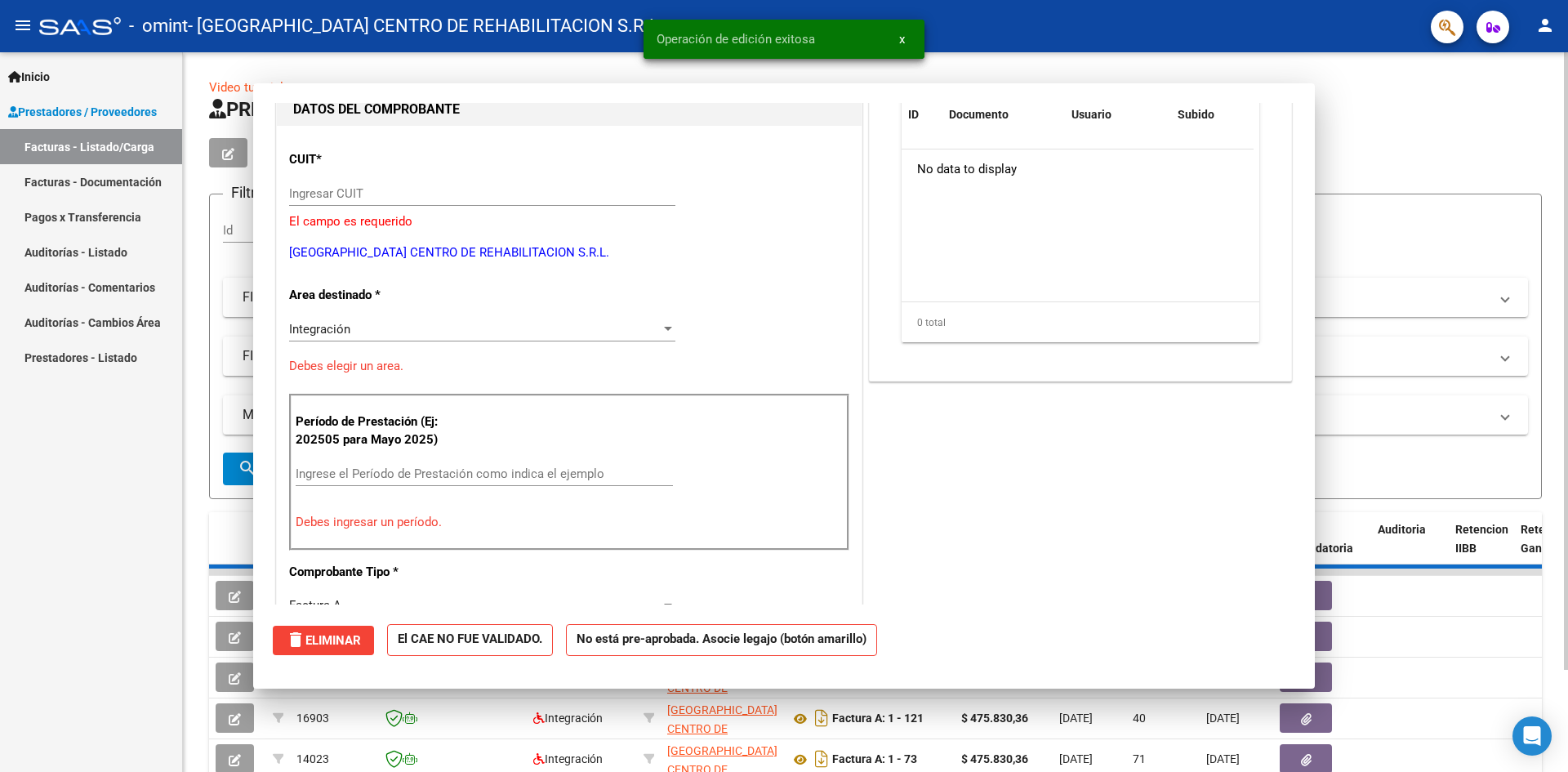
scroll to position [173, 0]
